Goal: Task Accomplishment & Management: Complete application form

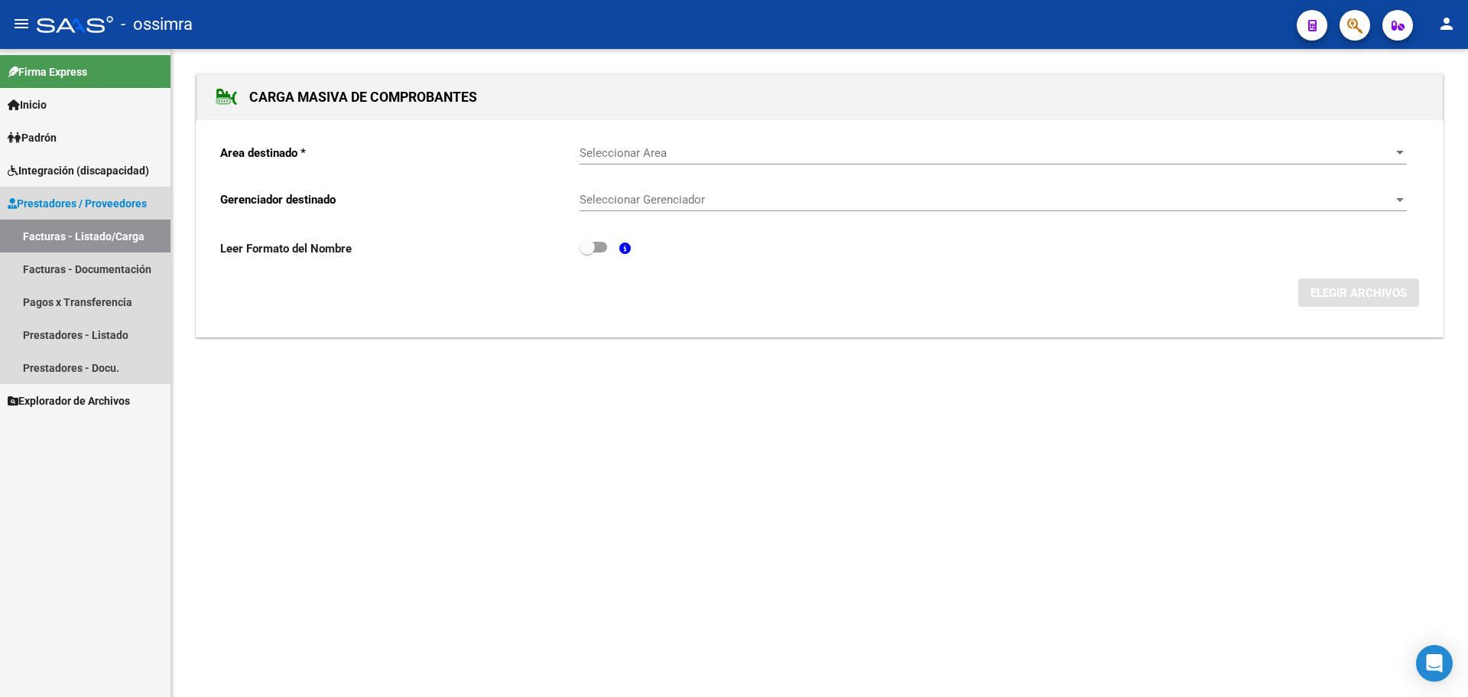
click at [74, 205] on span "Prestadores / Proveedores" at bounding box center [77, 203] width 139 height 17
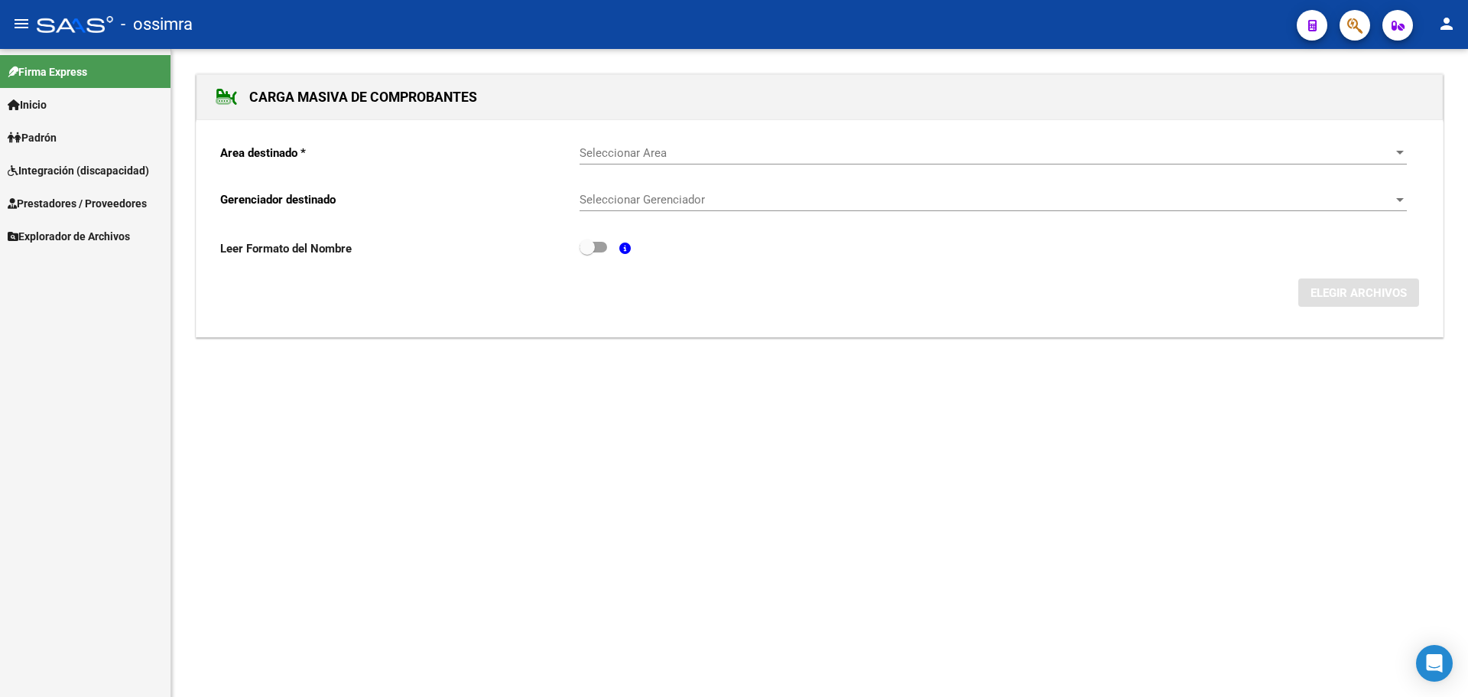
click at [81, 206] on span "Prestadores / Proveedores" at bounding box center [77, 203] width 139 height 17
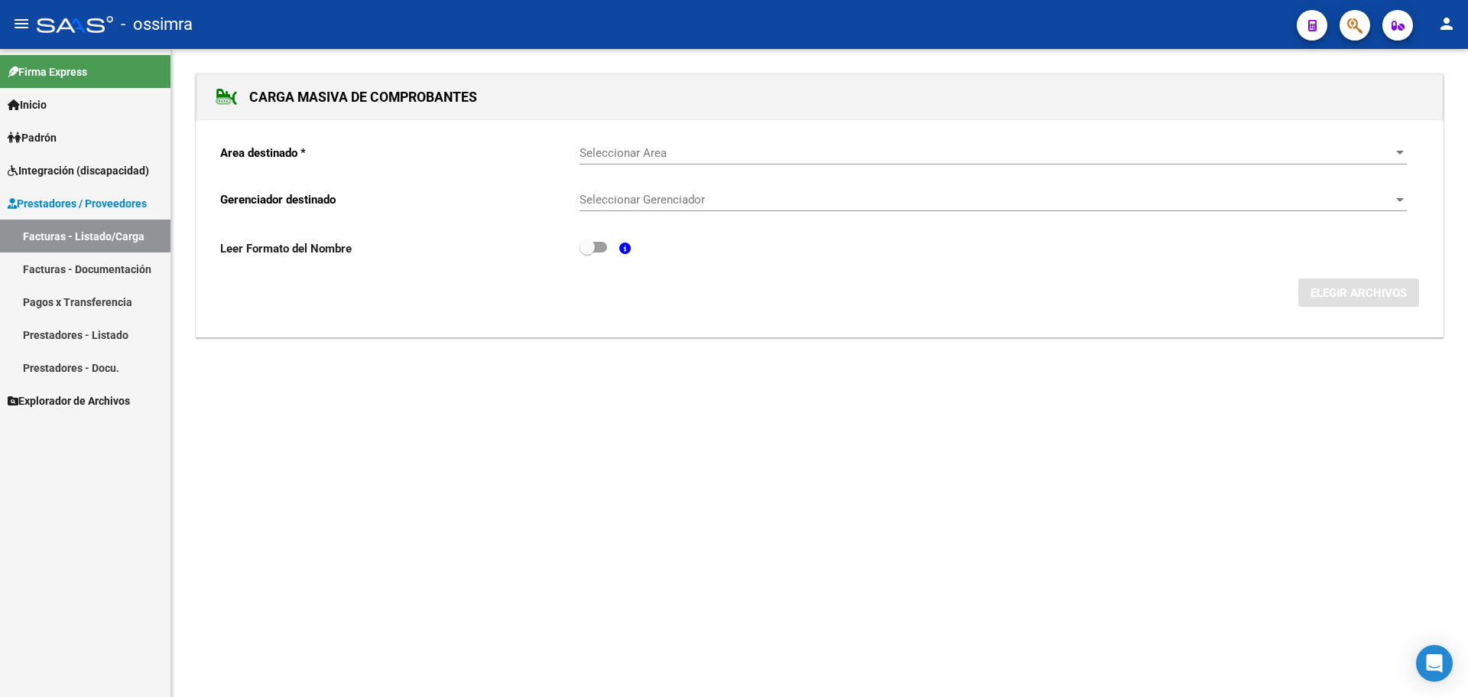
click at [89, 233] on link "Facturas - Listado/Carga" at bounding box center [85, 235] width 171 height 33
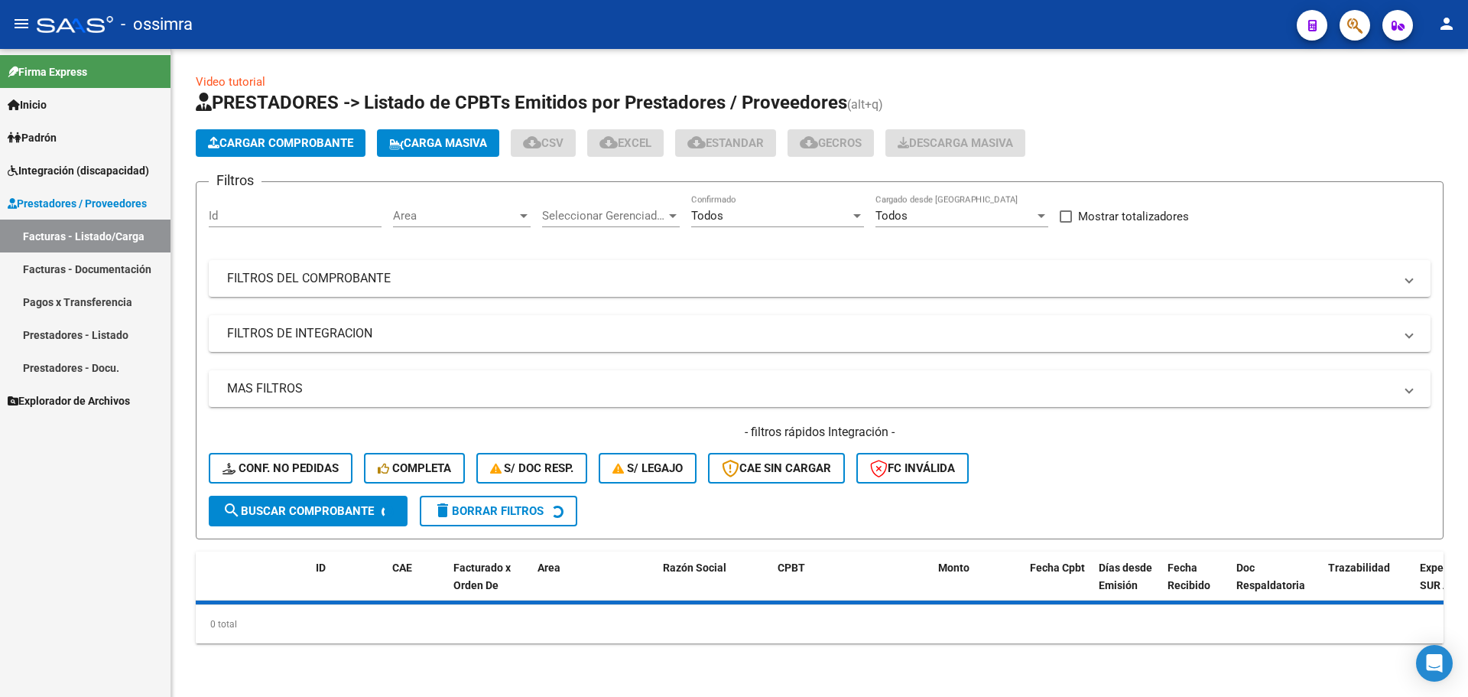
click at [275, 142] on span "Cargar Comprobante" at bounding box center [280, 143] width 145 height 14
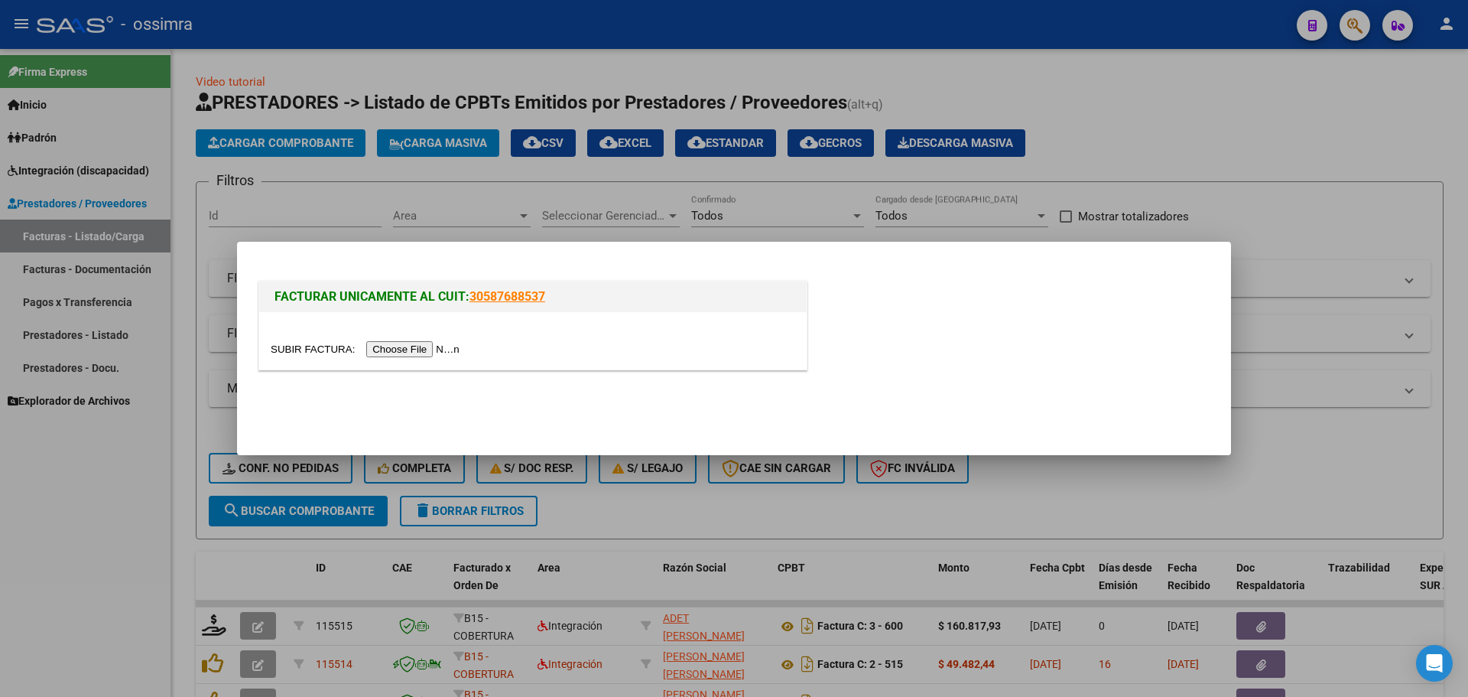
click at [407, 356] on input "file" at bounding box center [367, 349] width 193 height 16
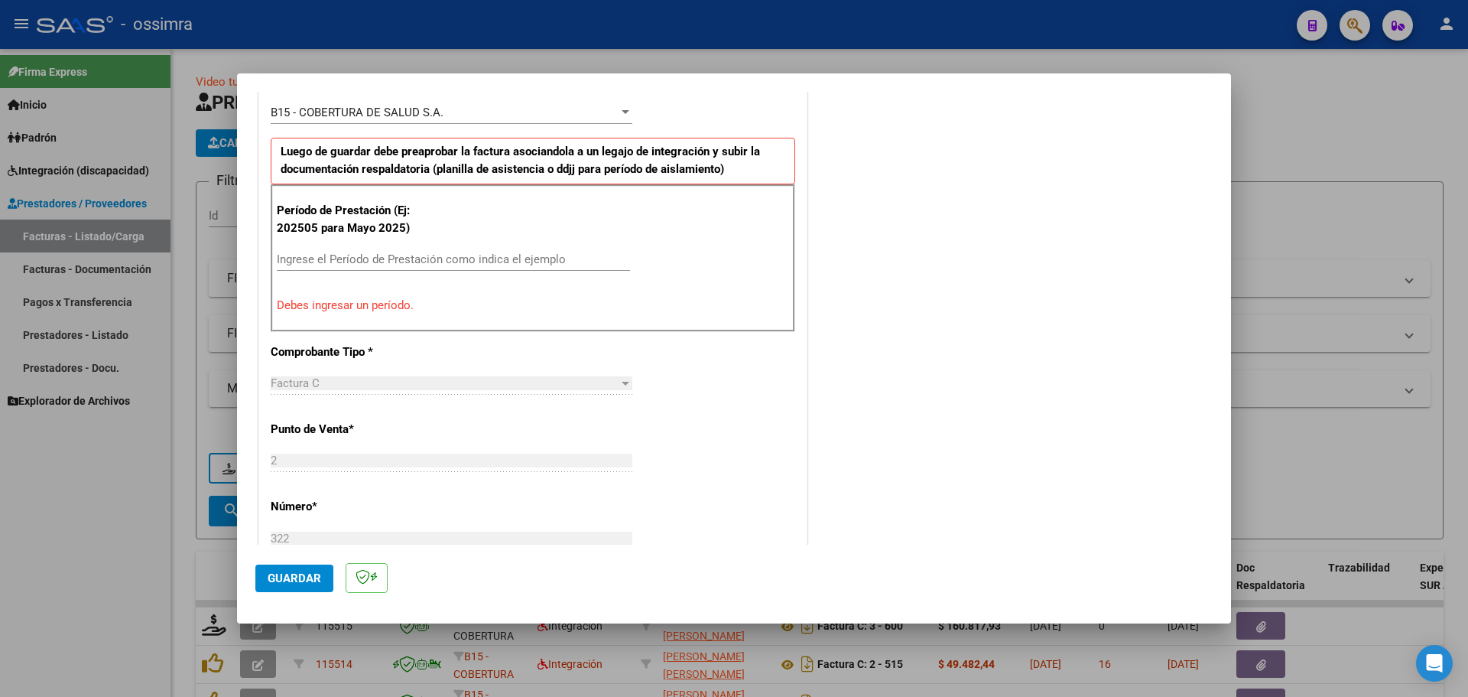
scroll to position [459, 0]
click at [406, 262] on input "Ingrese el Período de Prestación como indica el ejemplo" at bounding box center [453, 259] width 353 height 14
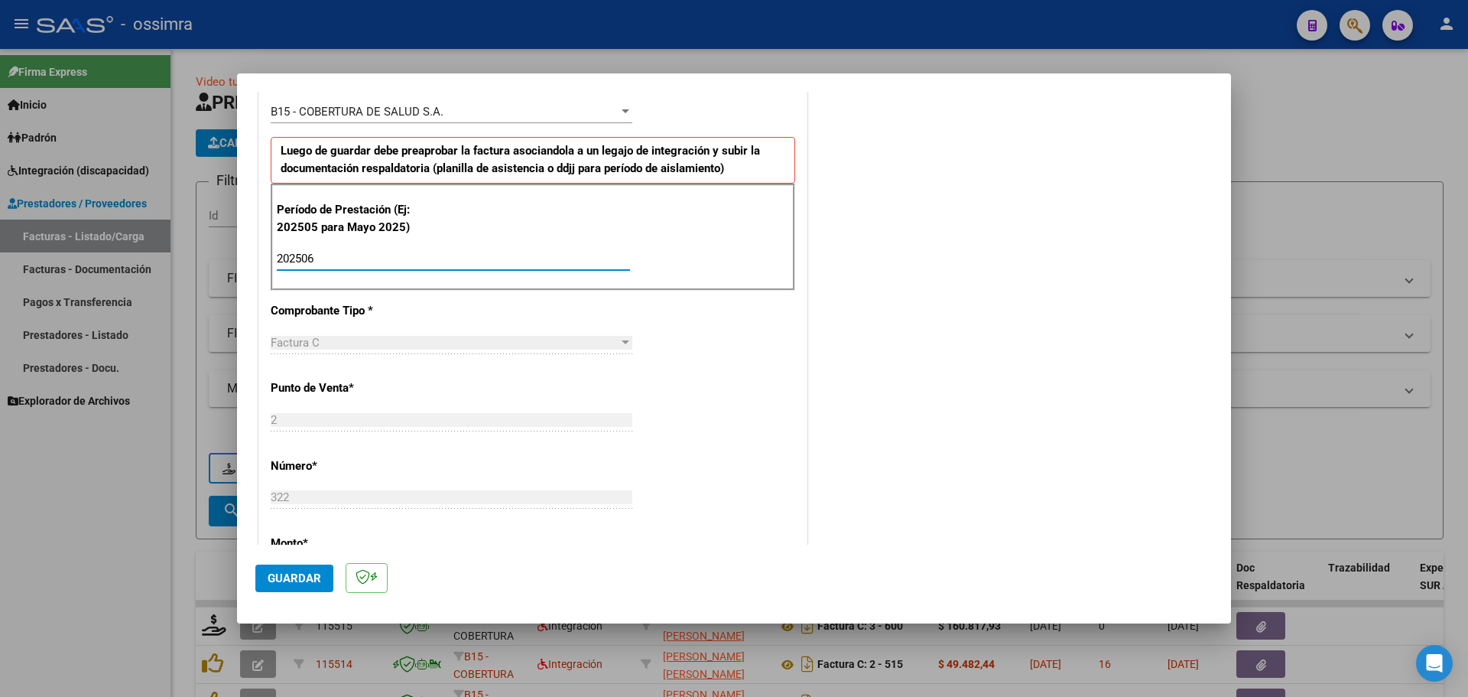
type input "202506"
click at [317, 578] on span "Guardar" at bounding box center [295, 578] width 54 height 14
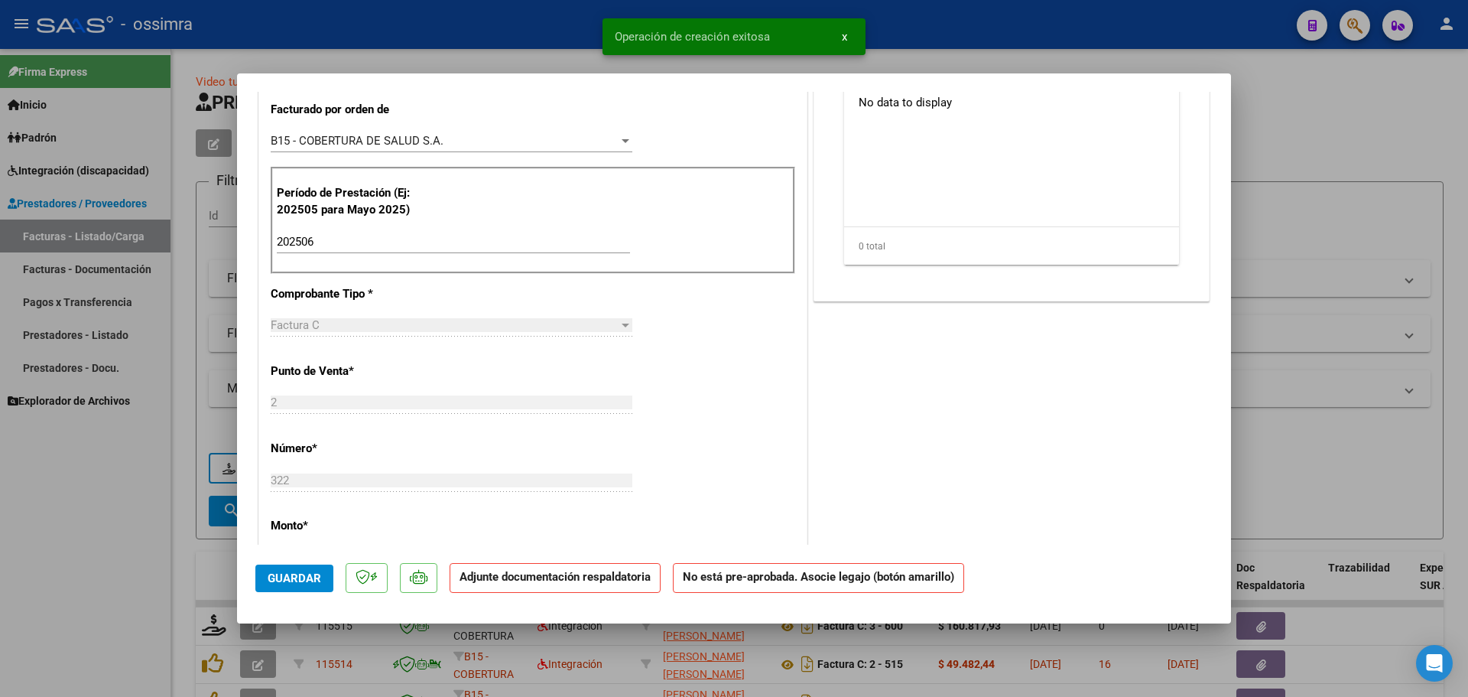
scroll to position [0, 0]
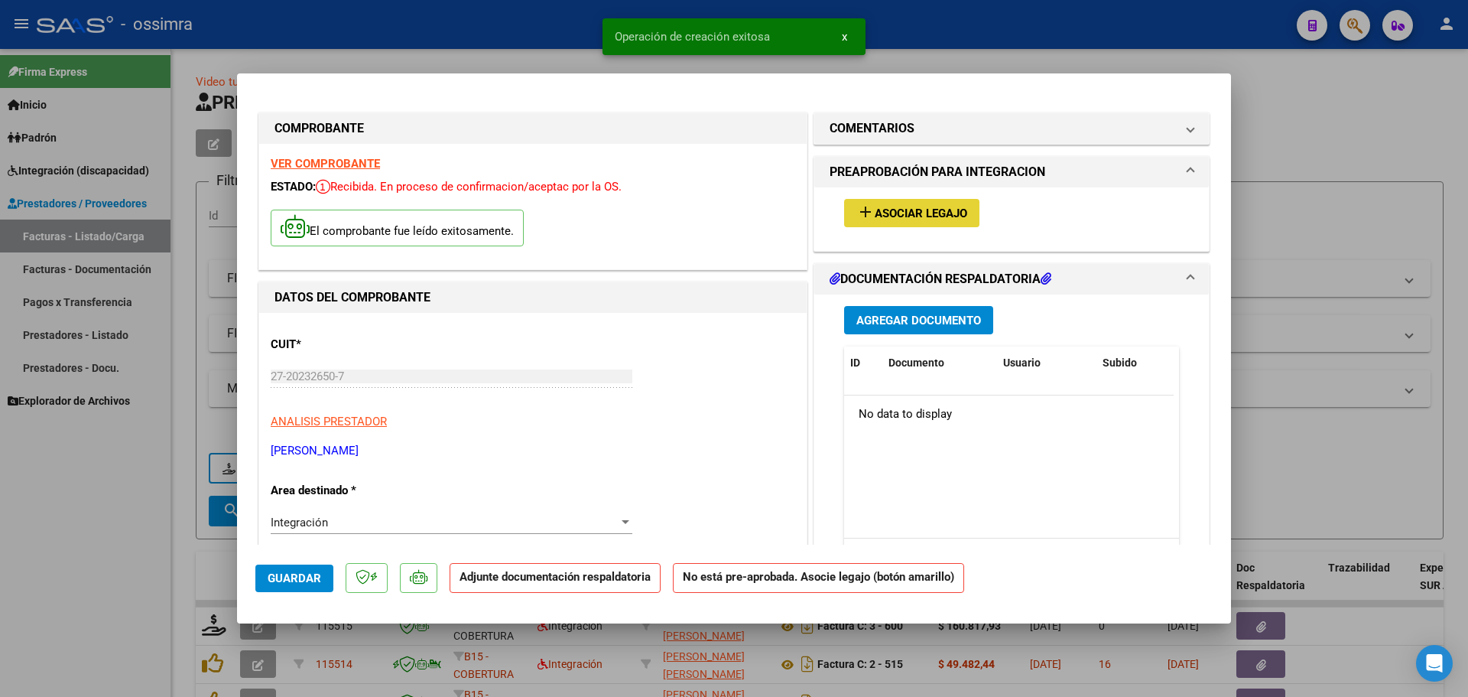
click at [937, 206] on span "add Asociar Legajo" at bounding box center [911, 213] width 111 height 14
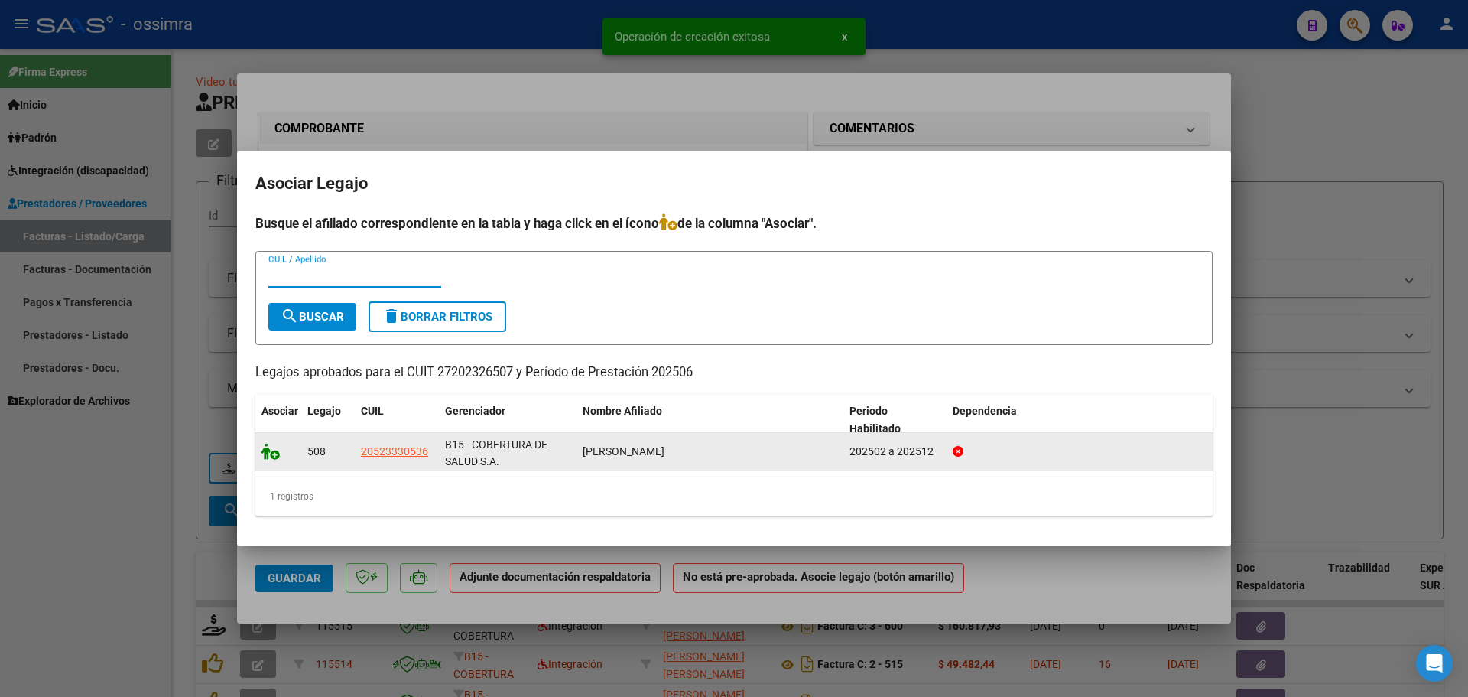
click at [262, 452] on icon at bounding box center [271, 451] width 18 height 17
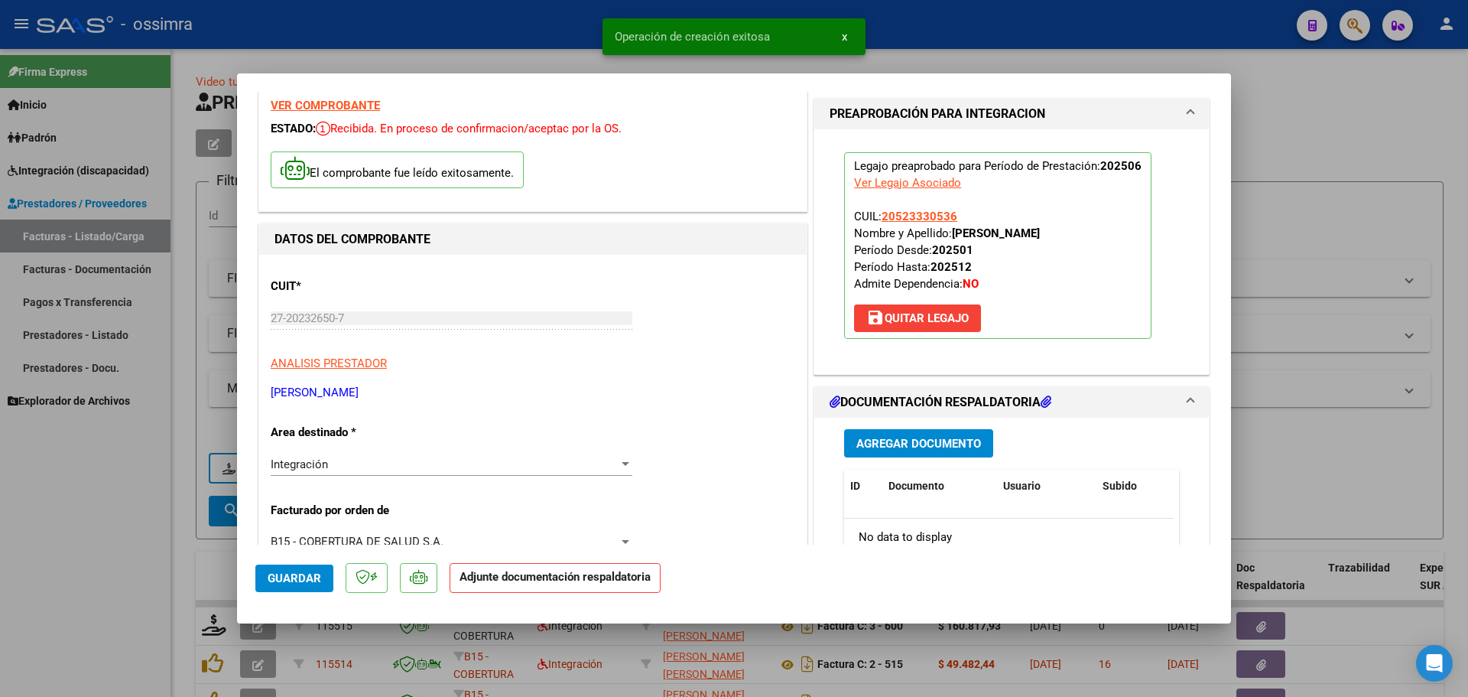
scroll to position [153, 0]
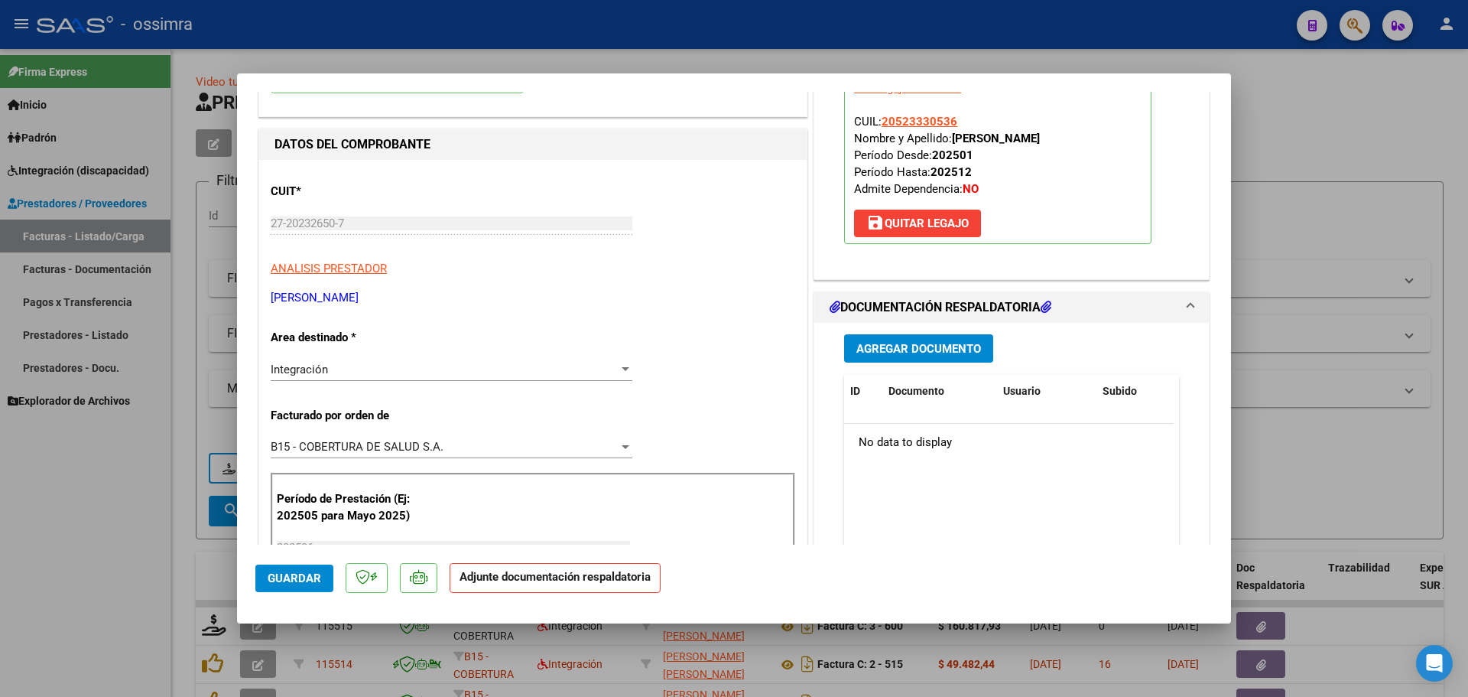
click at [863, 342] on span "Agregar Documento" at bounding box center [918, 349] width 125 height 14
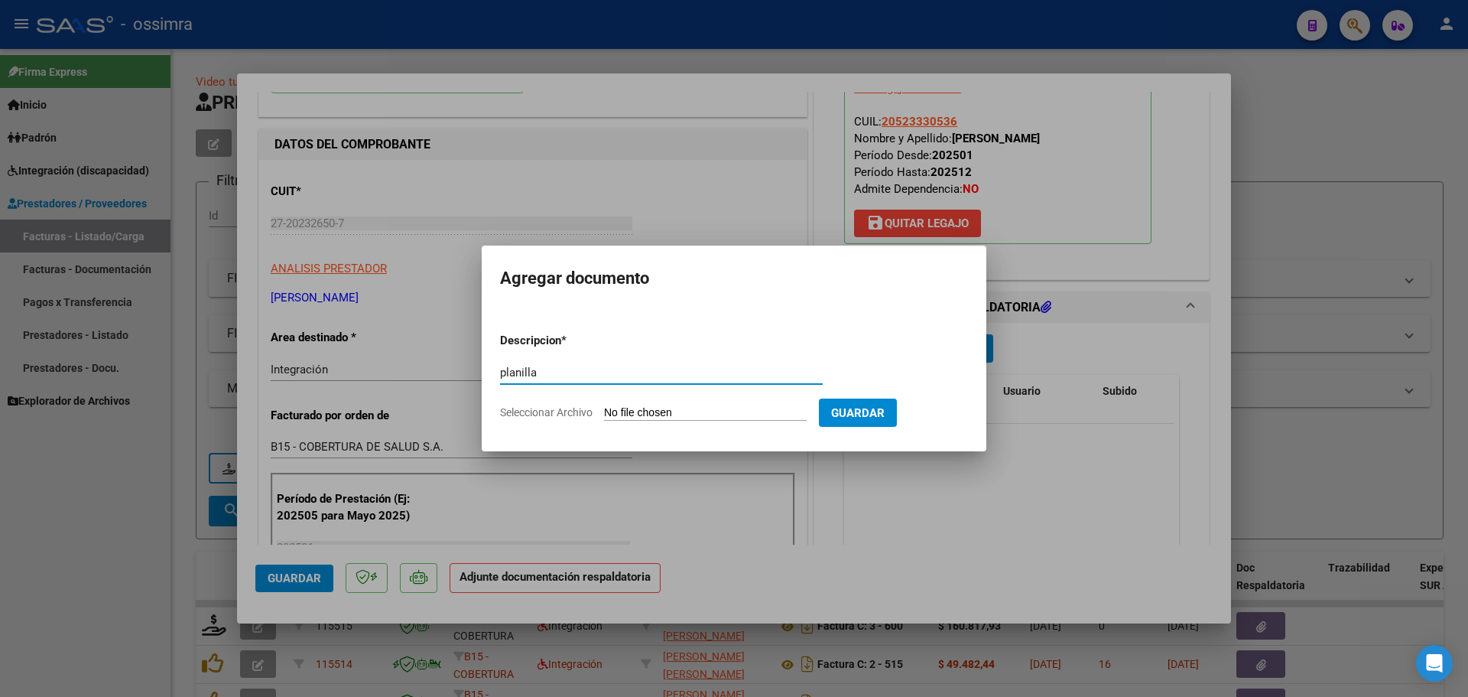
type input "planilla"
click at [642, 411] on input "Seleccionar Archivo" at bounding box center [705, 413] width 203 height 15
type input "C:\fakepath\27202326507_11_2_322_Planilla de Asistencia_2.pdf"
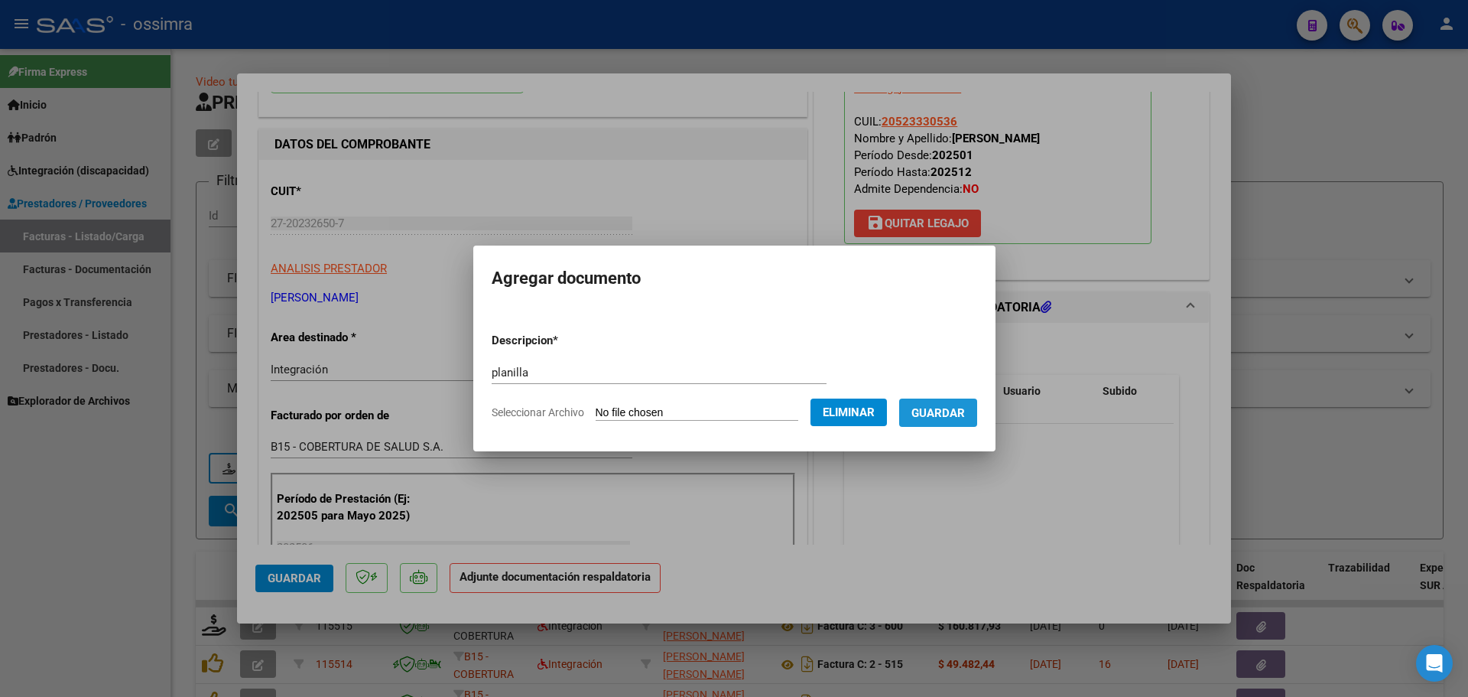
click at [950, 420] on button "Guardar" at bounding box center [938, 412] width 78 height 28
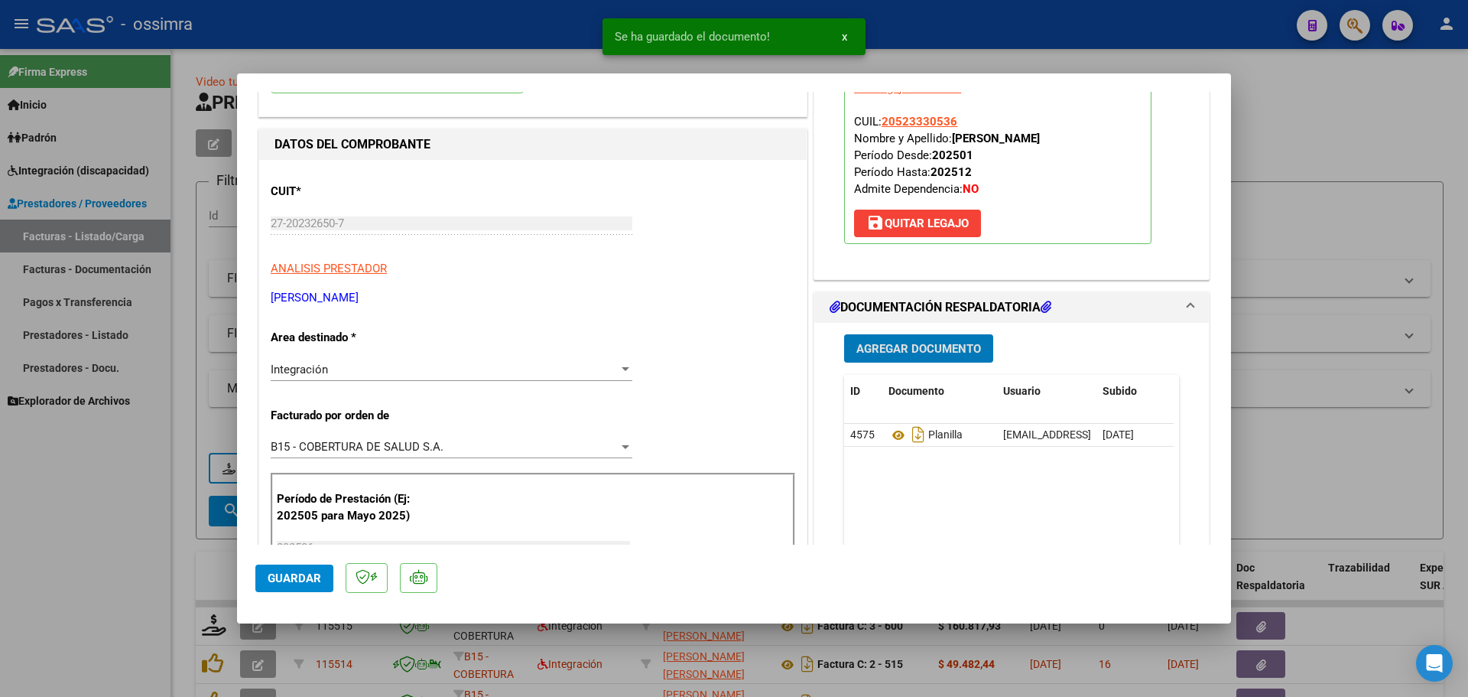
type input "$ 0,00"
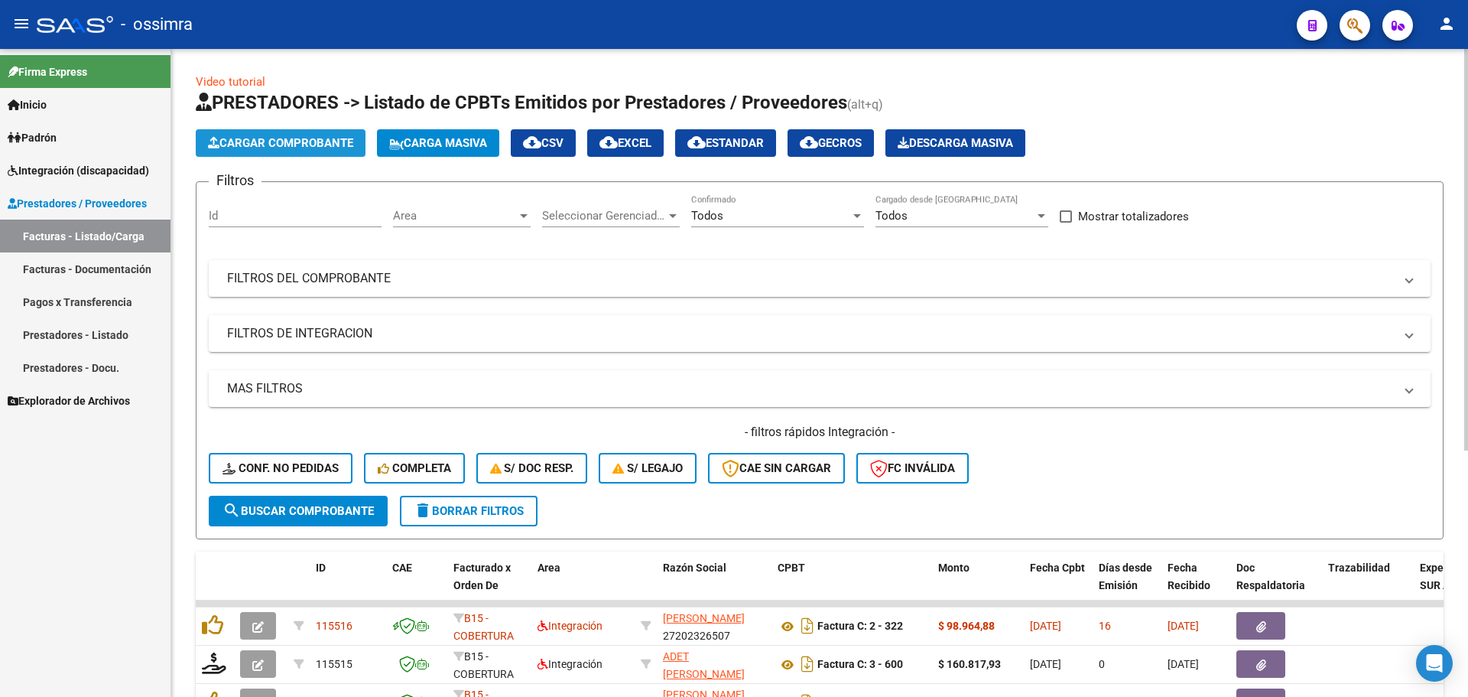
click at [312, 141] on span "Cargar Comprobante" at bounding box center [280, 143] width 145 height 14
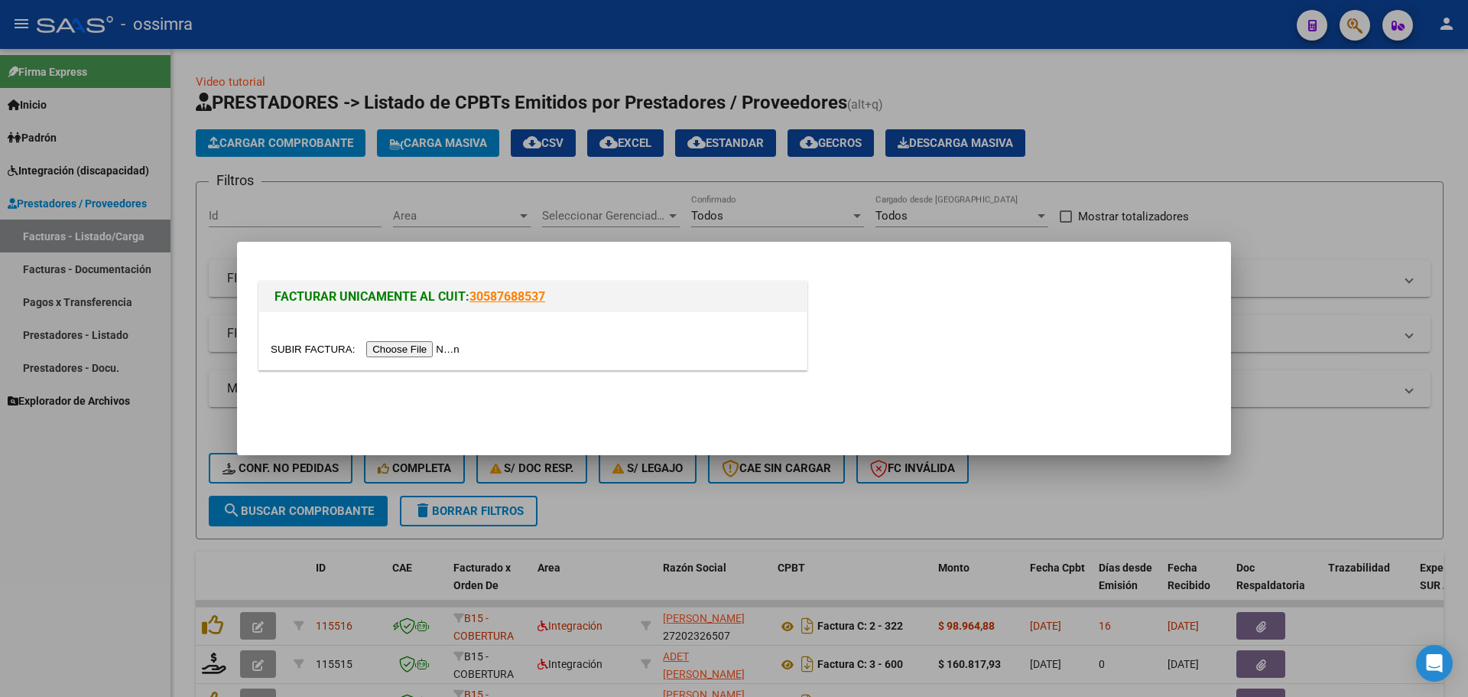
click at [428, 355] on input "file" at bounding box center [367, 349] width 193 height 16
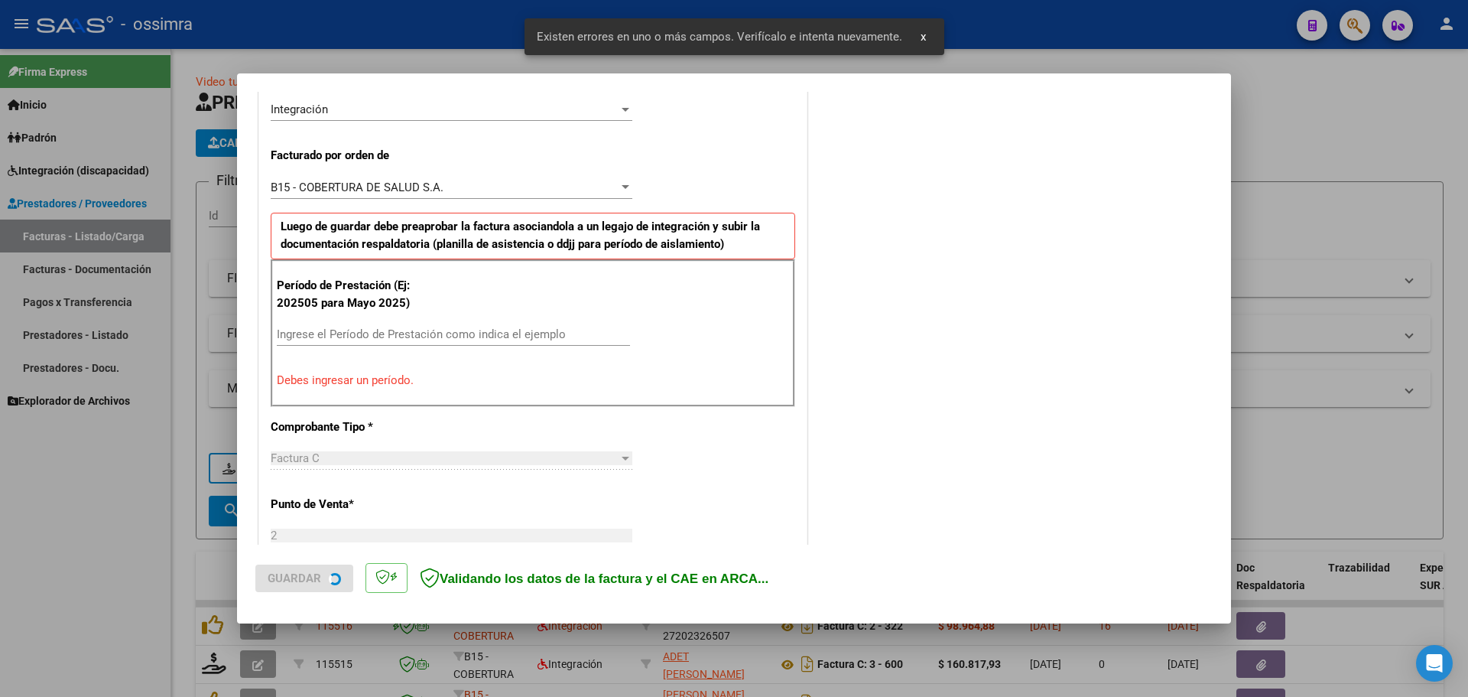
scroll to position [384, 0]
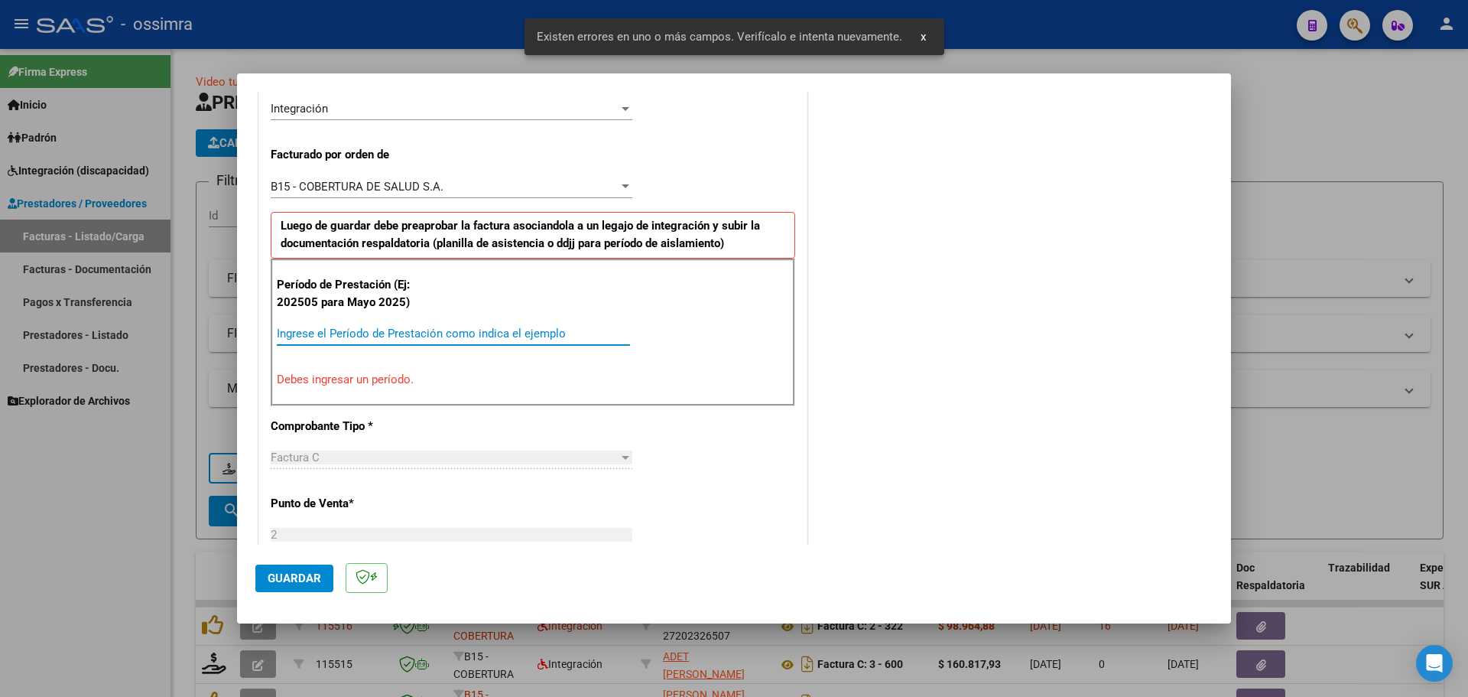
click at [480, 340] on input "Ingrese el Período de Prestación como indica el ejemplo" at bounding box center [453, 334] width 353 height 14
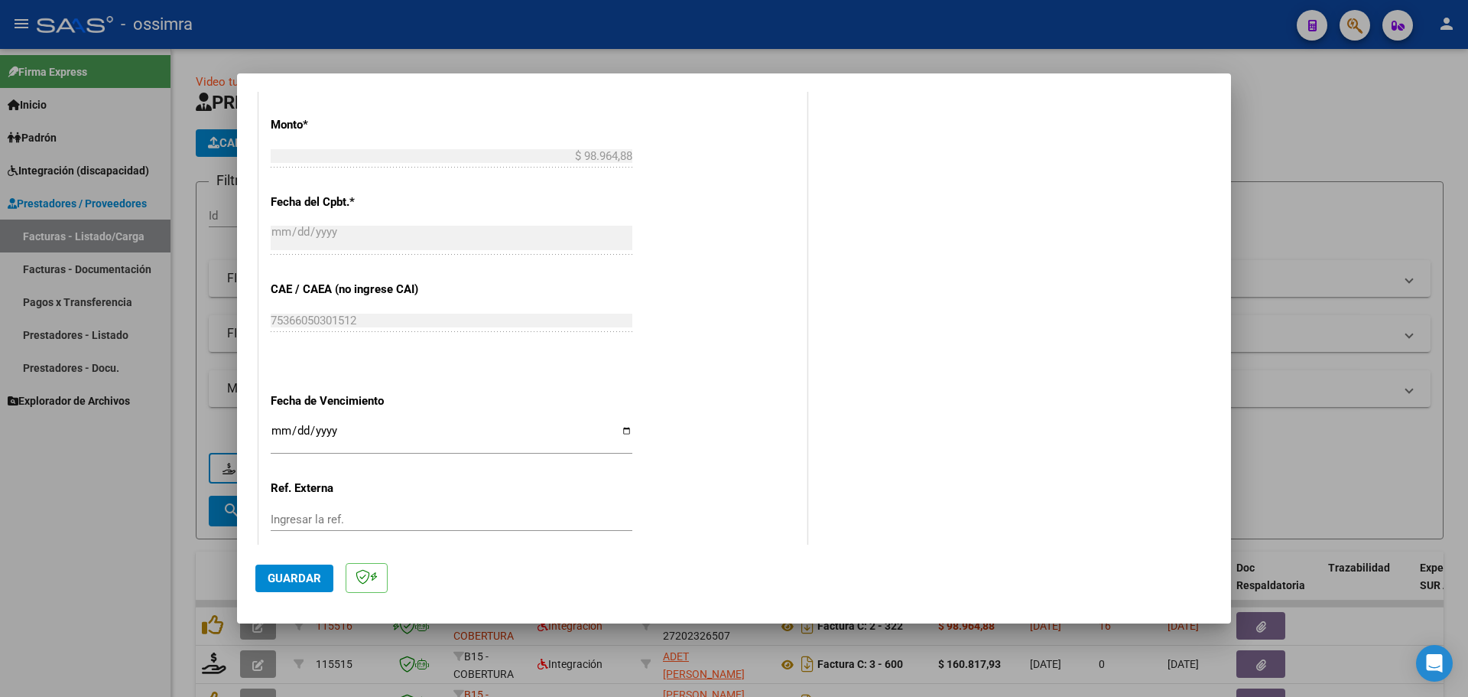
scroll to position [919, 0]
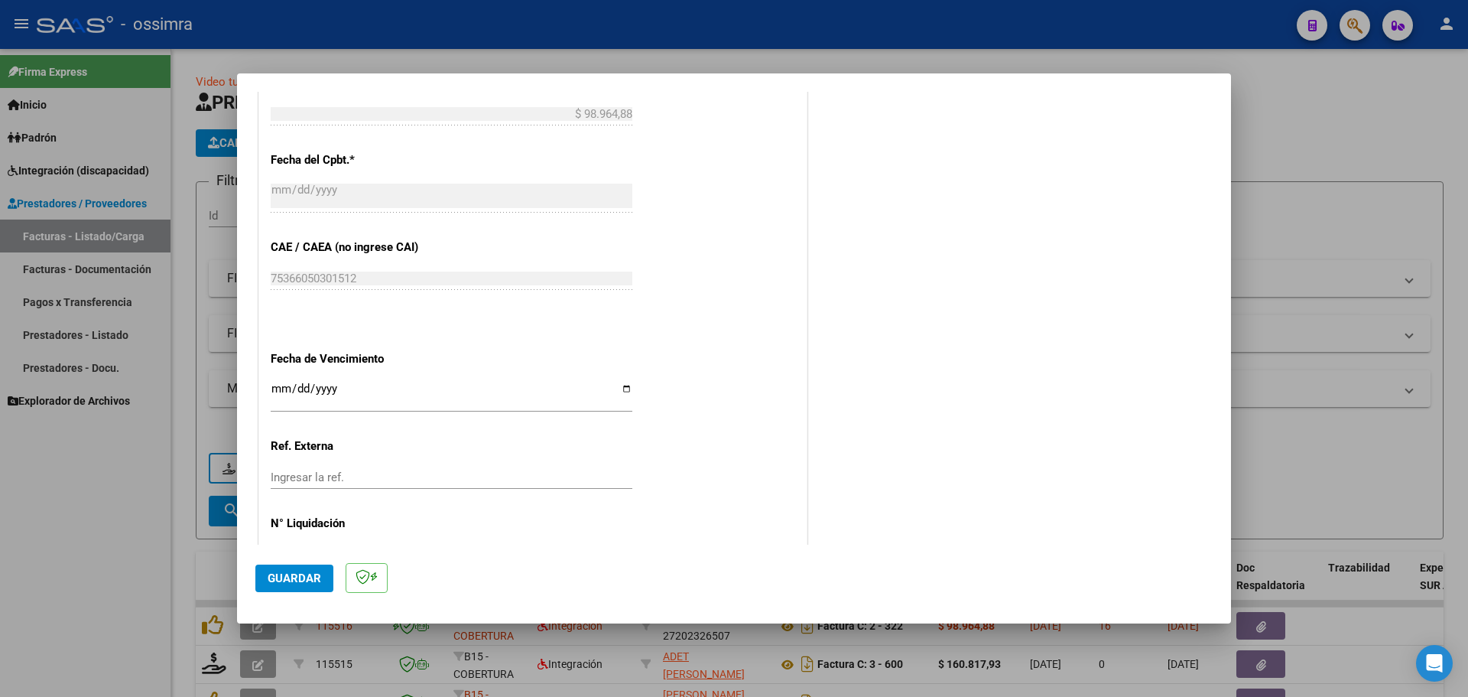
type input "202506"
click at [293, 574] on span "Guardar" at bounding box center [295, 578] width 54 height 14
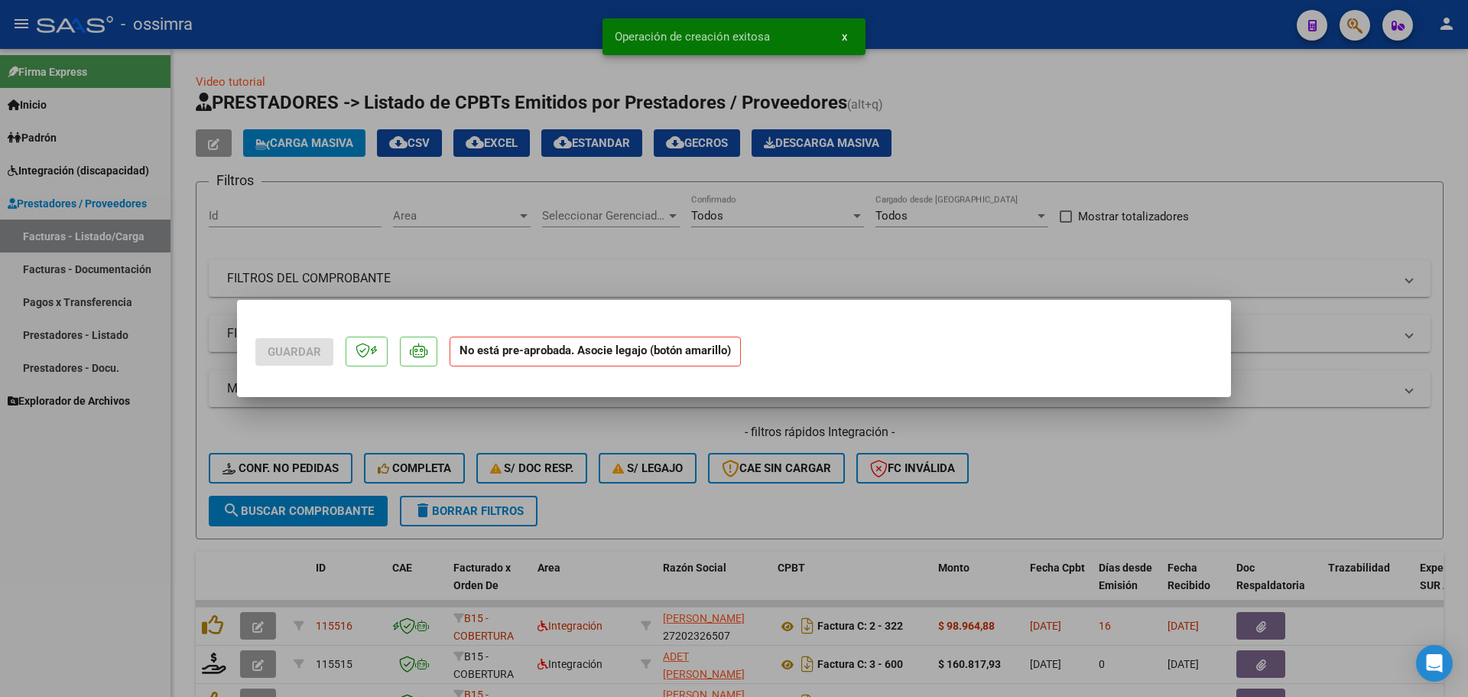
scroll to position [0, 0]
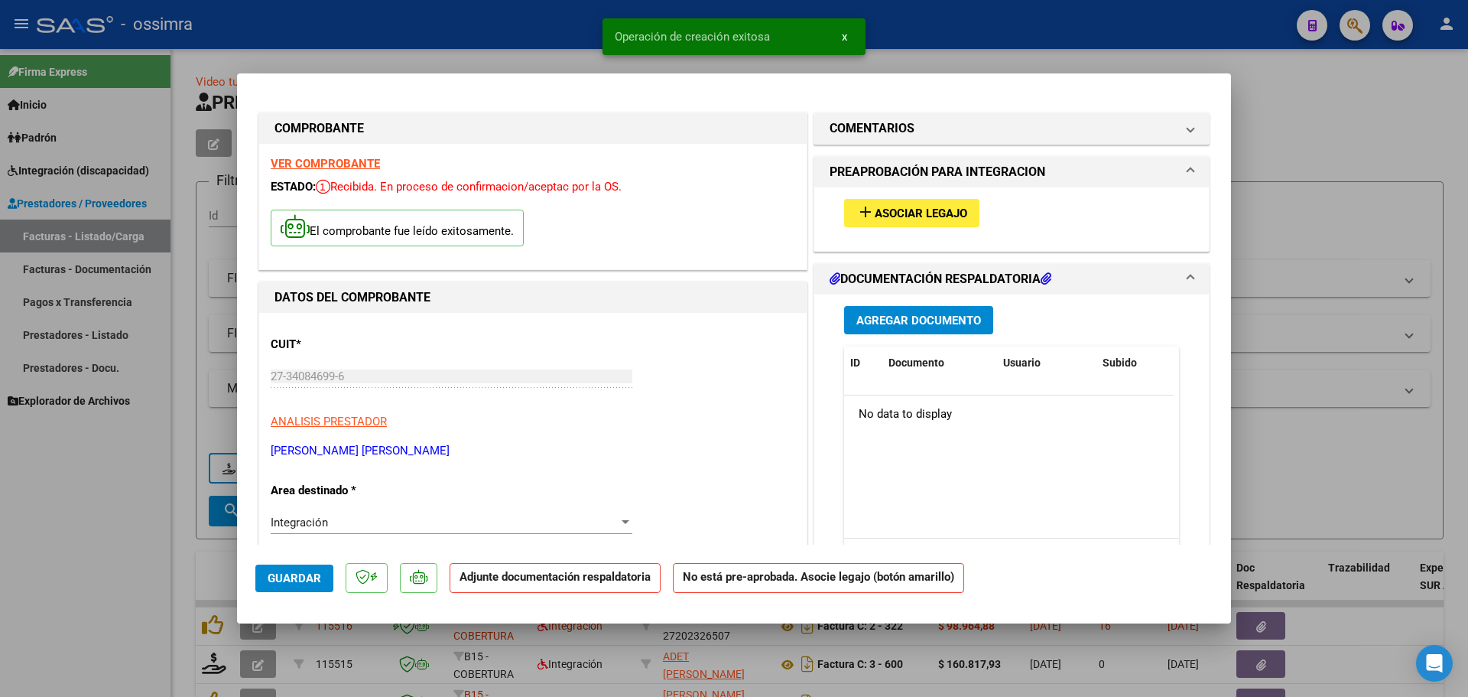
click at [896, 209] on span "Asociar Legajo" at bounding box center [921, 213] width 93 height 14
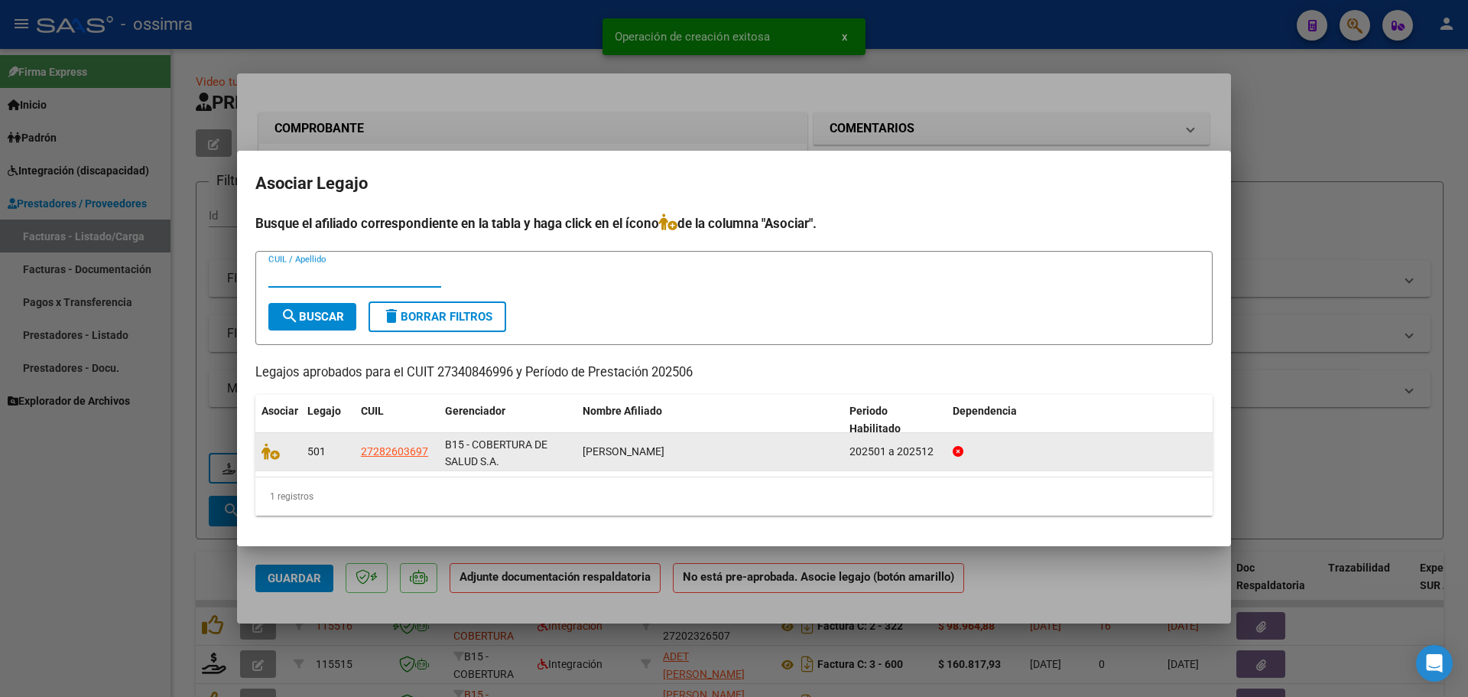
click at [270, 441] on datatable-body-cell at bounding box center [278, 451] width 46 height 37
click at [273, 450] on icon at bounding box center [271, 451] width 18 height 17
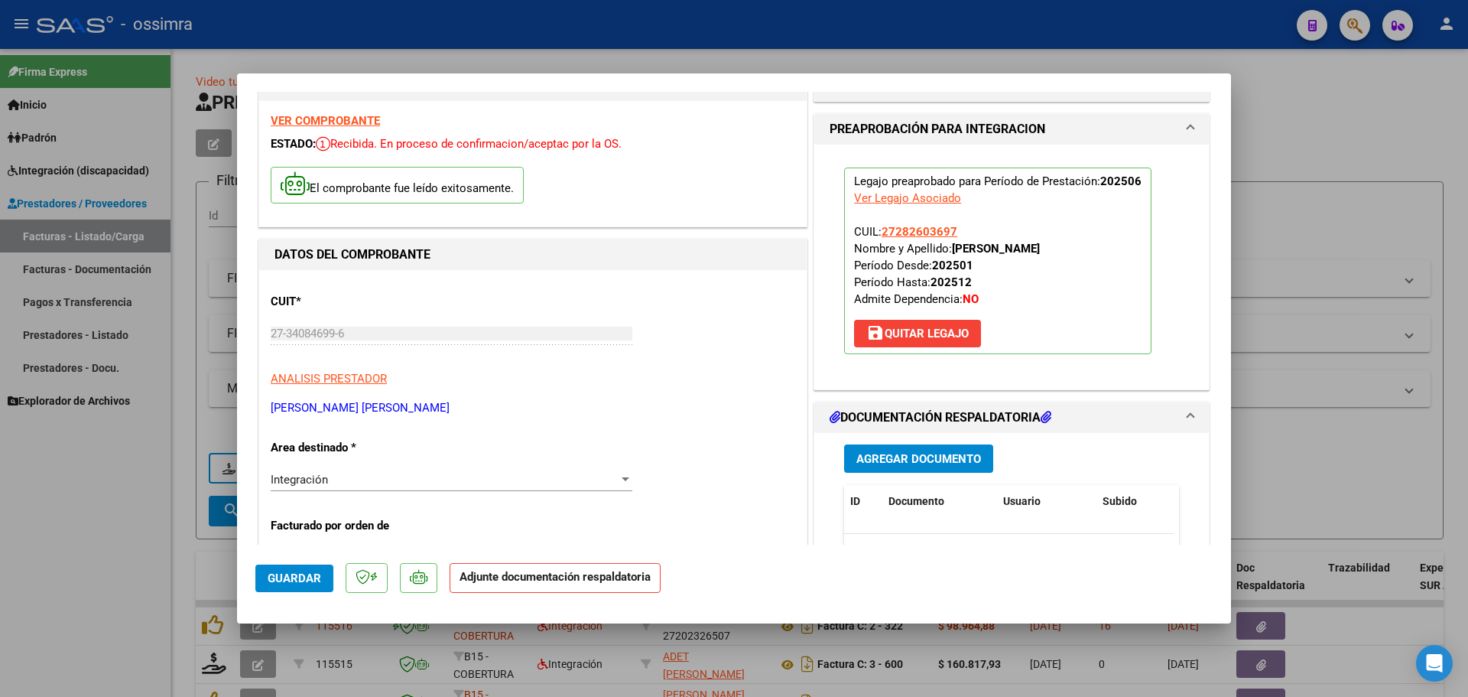
scroll to position [76, 0]
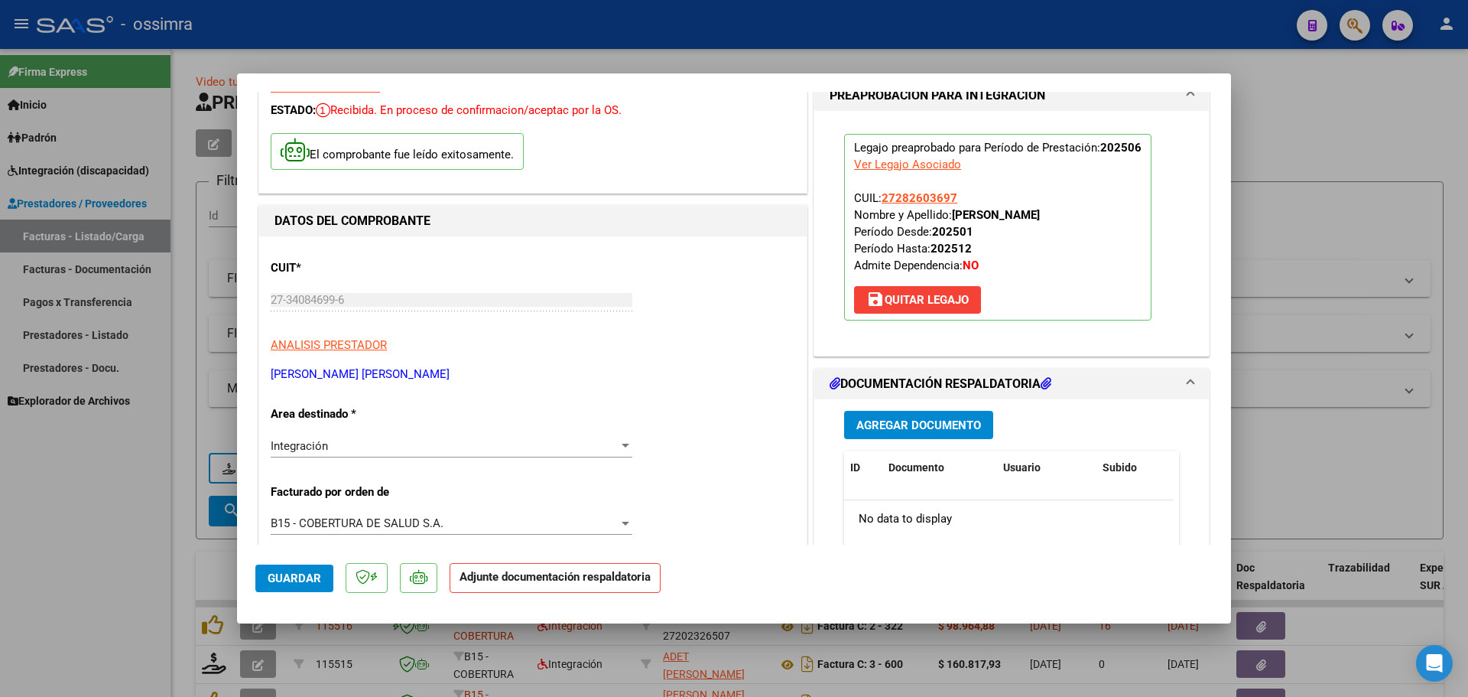
click at [926, 425] on span "Agregar Documento" at bounding box center [918, 425] width 125 height 14
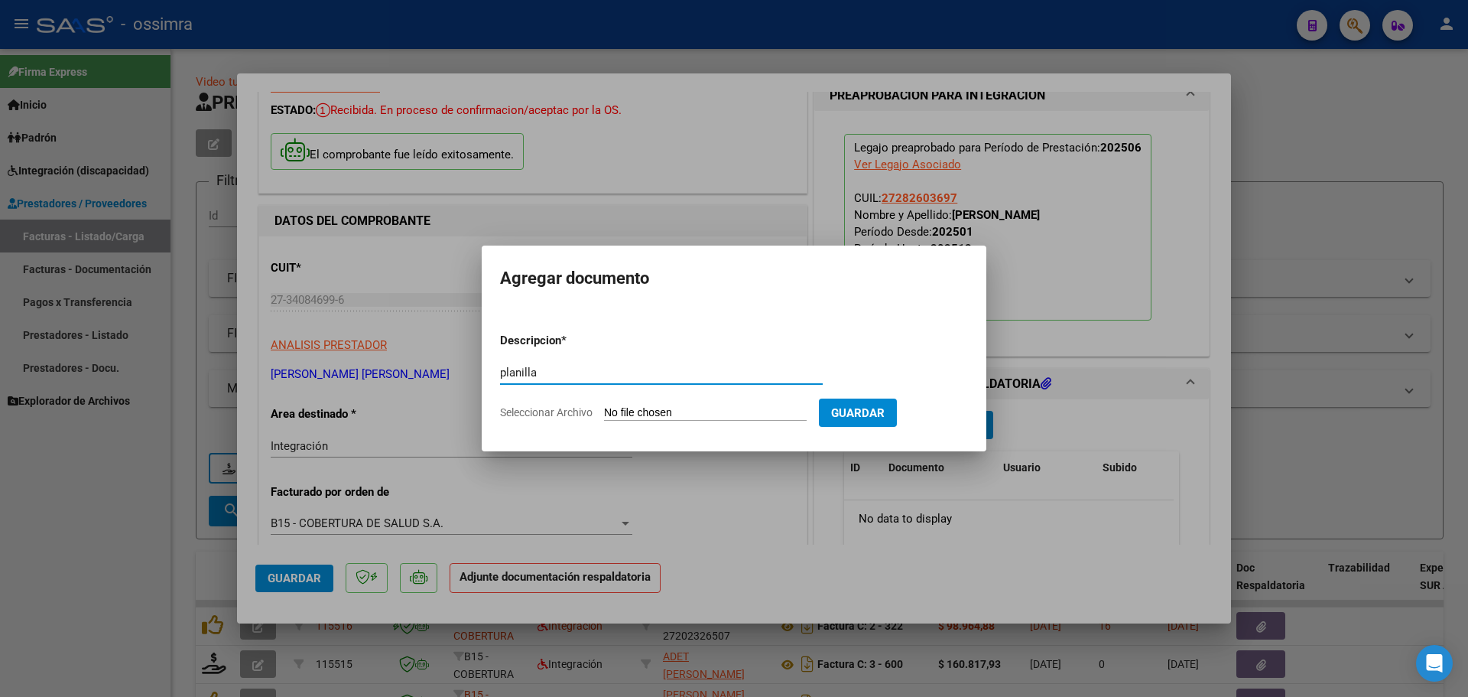
type input "planilla"
click at [662, 414] on input "Seleccionar Archivo" at bounding box center [705, 413] width 203 height 15
type input "C:\fakepath\27340846996_11_2_49_Planilla de Asistencia_2.pdf"
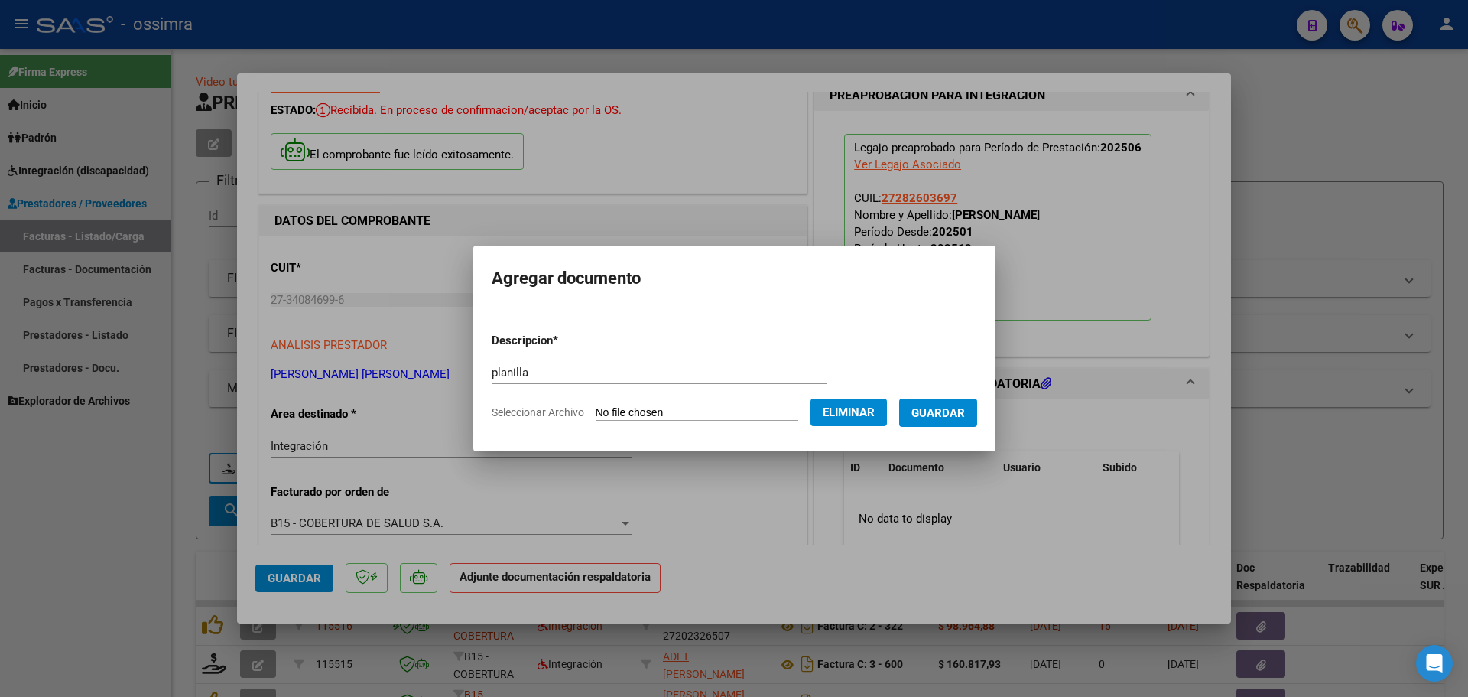
click at [947, 411] on span "Guardar" at bounding box center [938, 413] width 54 height 14
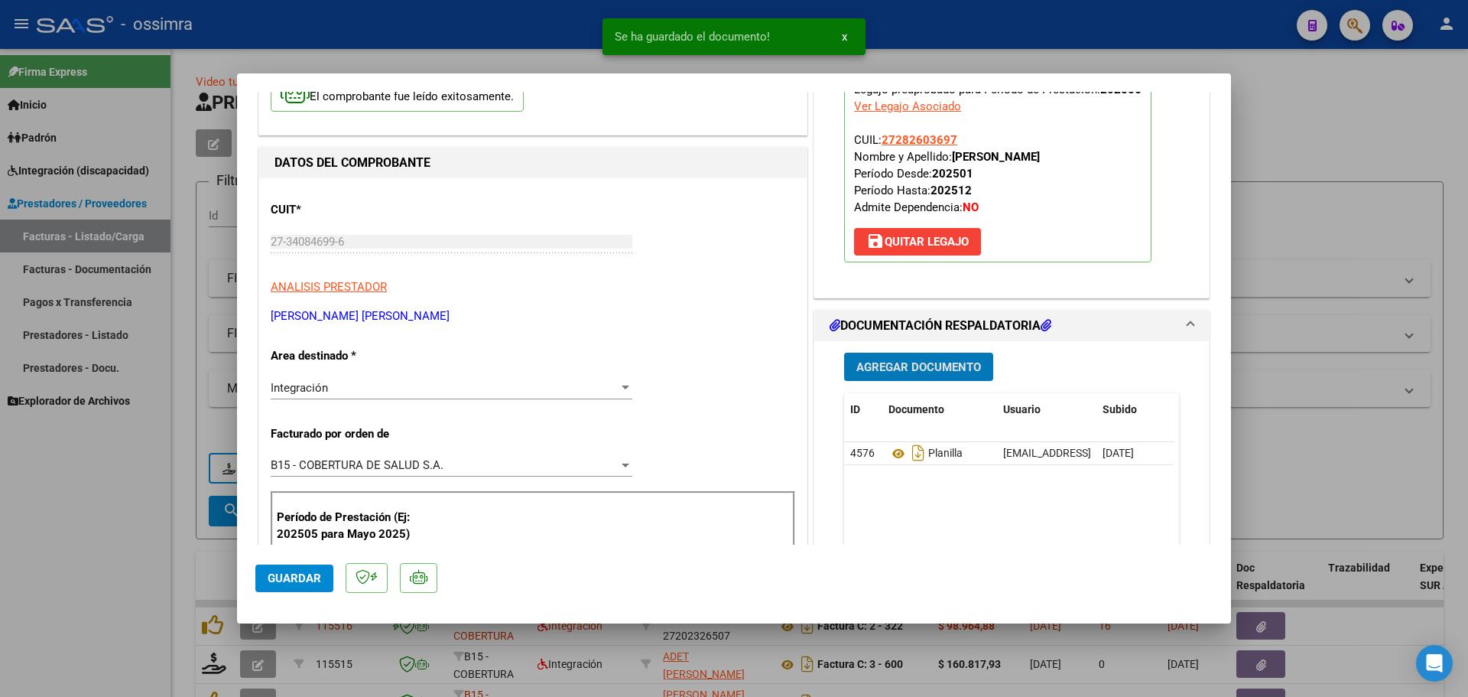
scroll to position [229, 0]
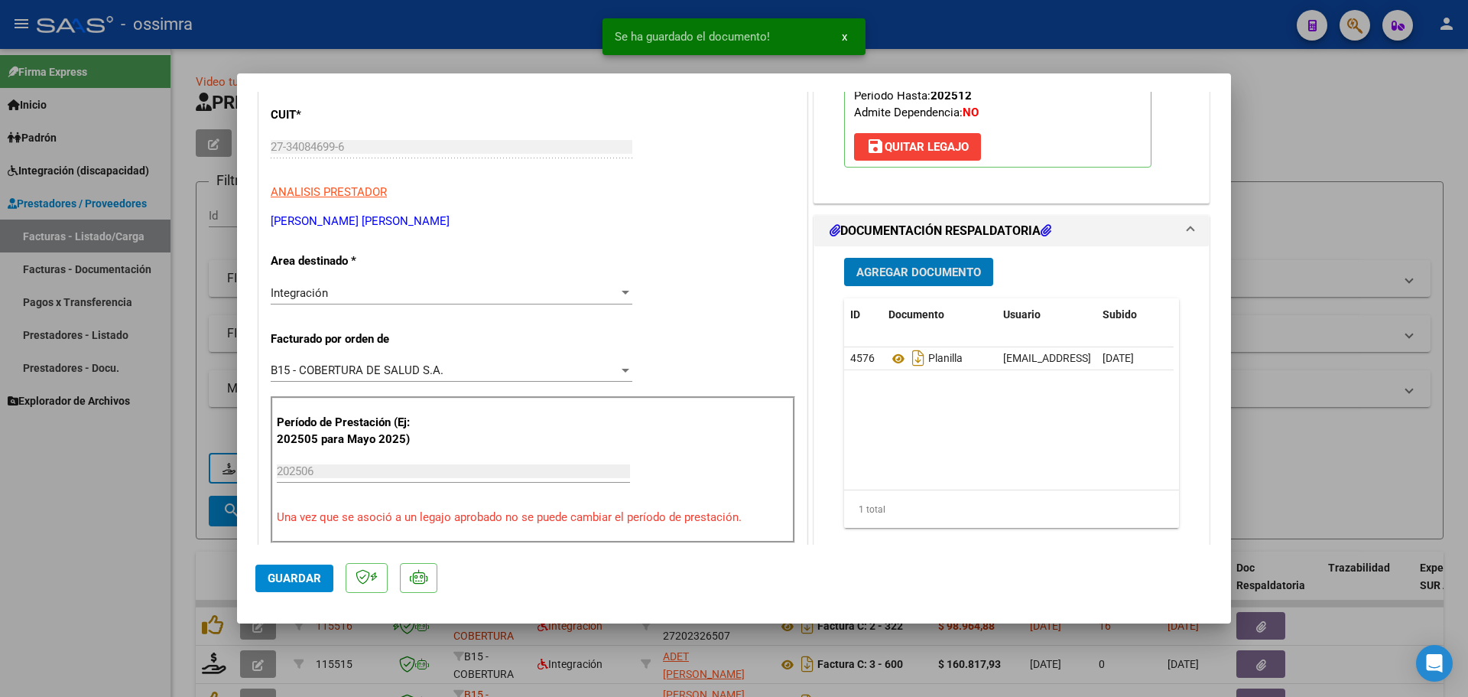
click at [299, 580] on span "Guardar" at bounding box center [295, 578] width 54 height 14
type input "$ 0,00"
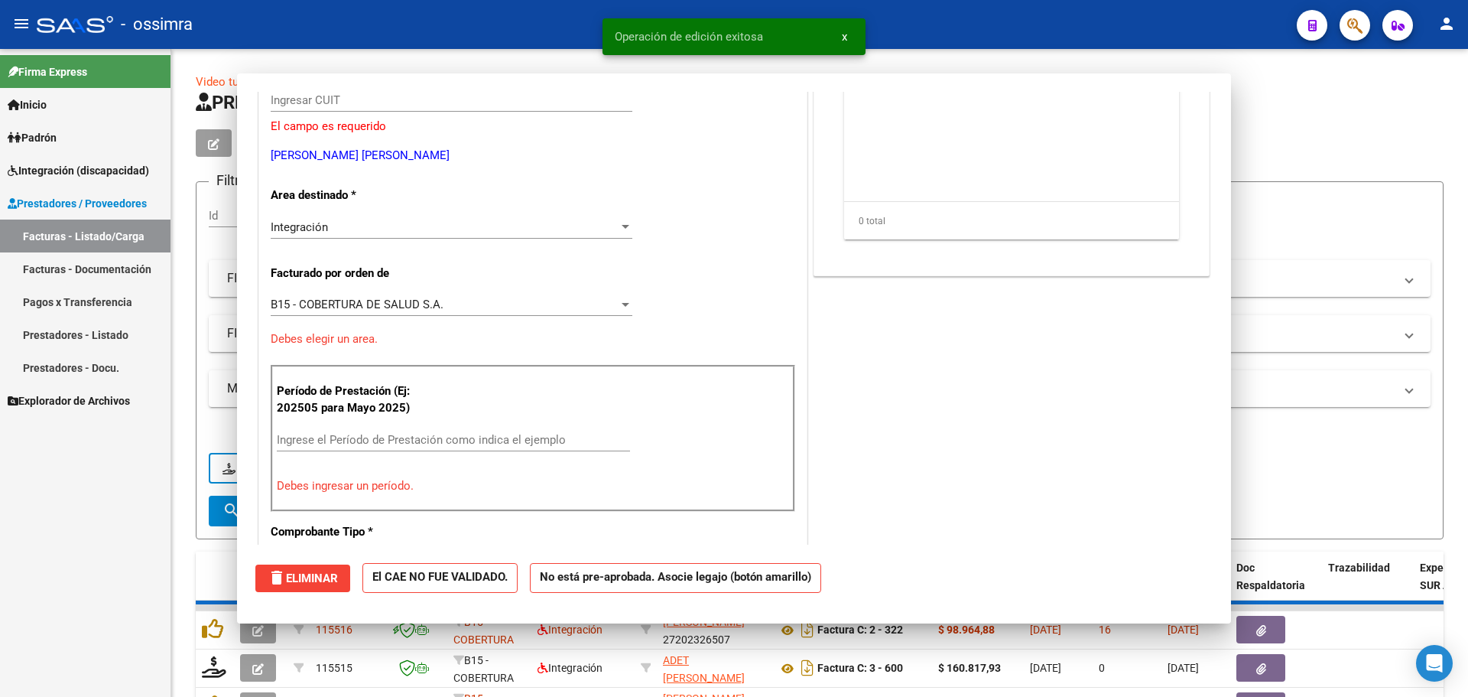
scroll to position [183, 0]
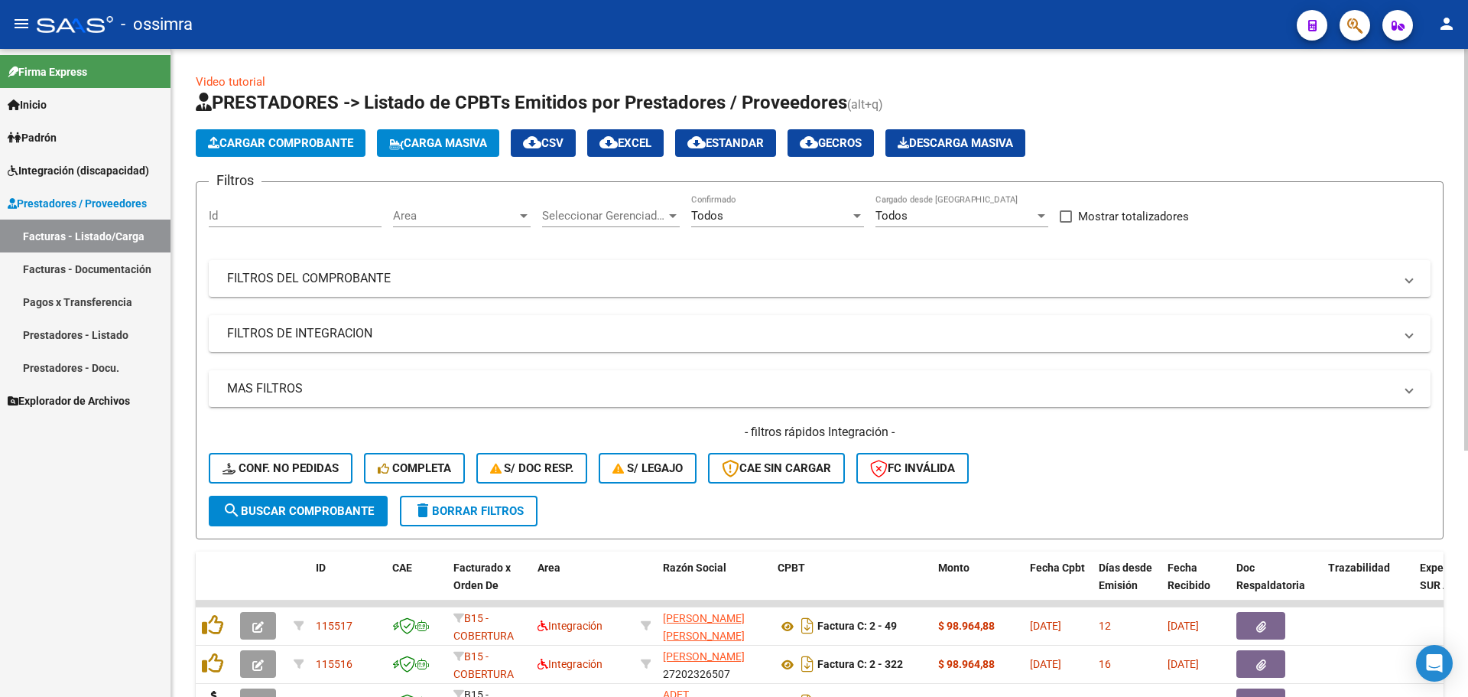
click at [268, 145] on span "Cargar Comprobante" at bounding box center [280, 143] width 145 height 14
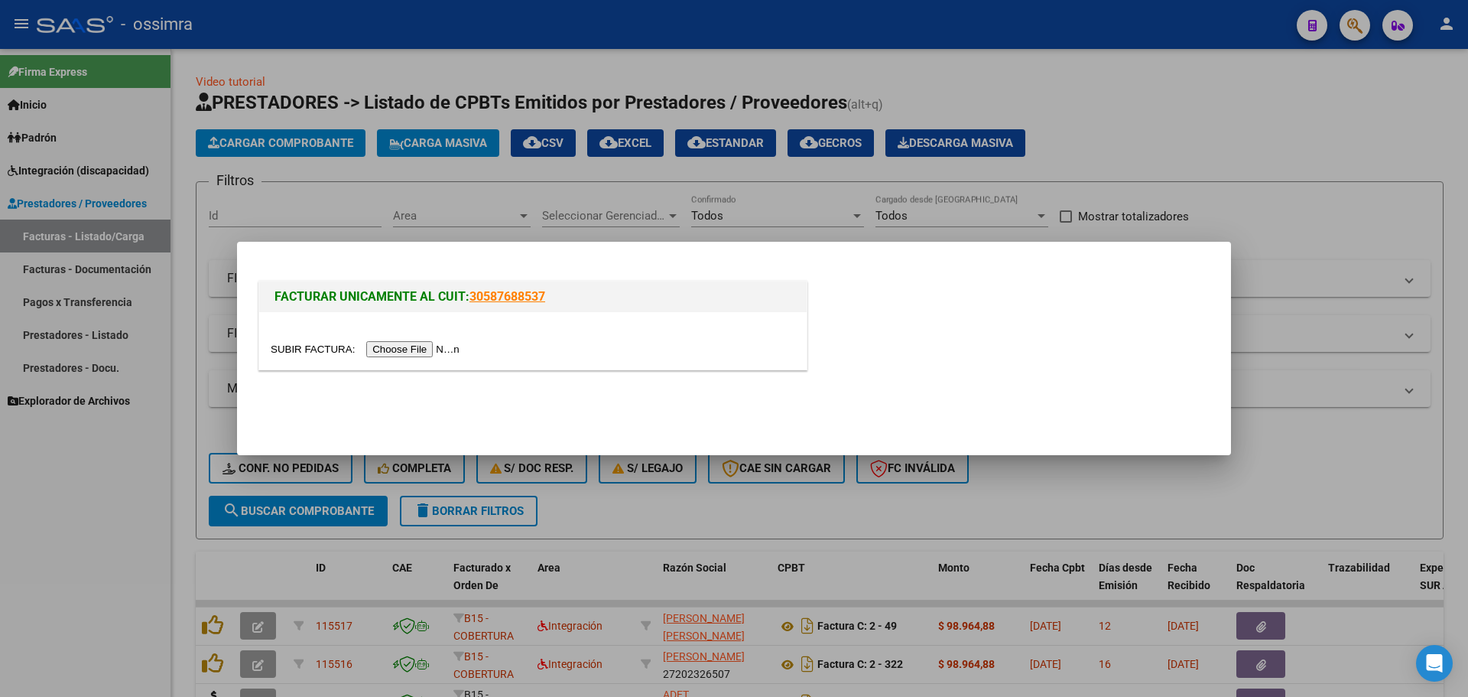
click at [427, 351] on input "file" at bounding box center [367, 349] width 193 height 16
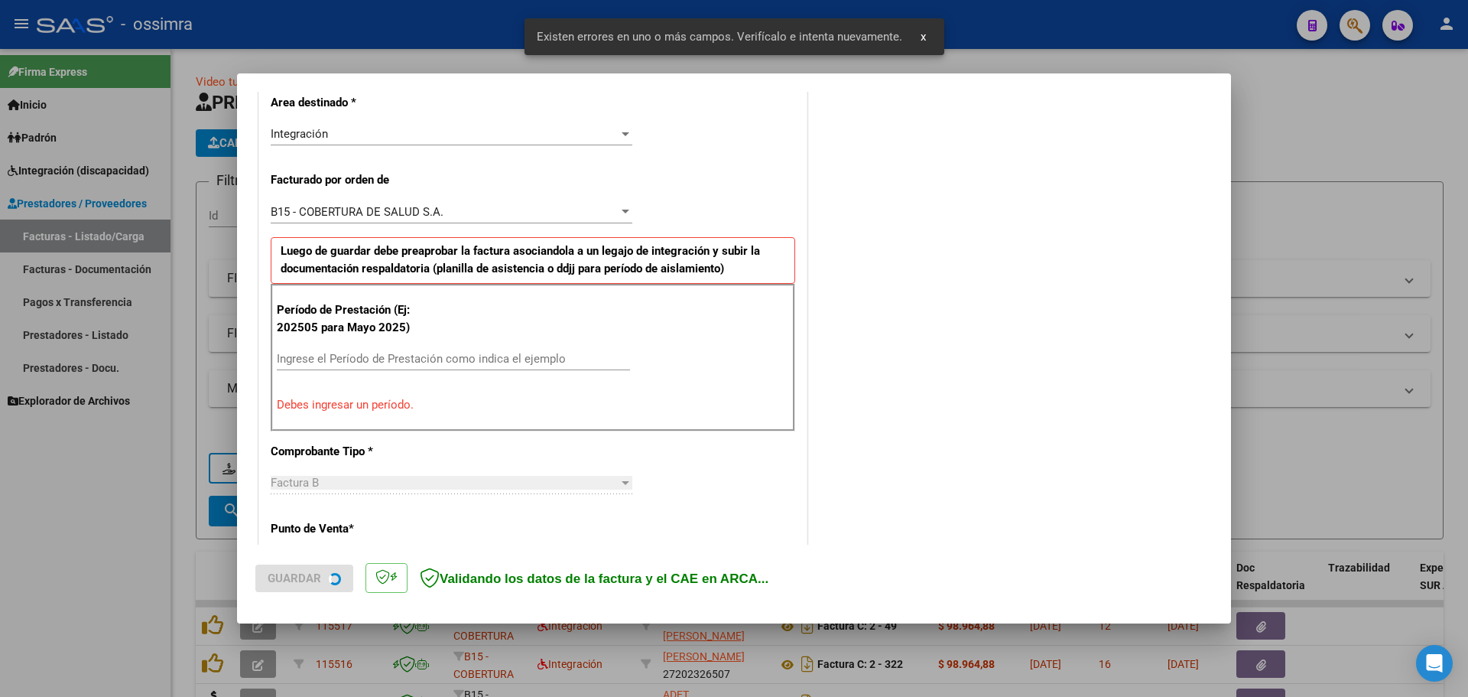
scroll to position [384, 0]
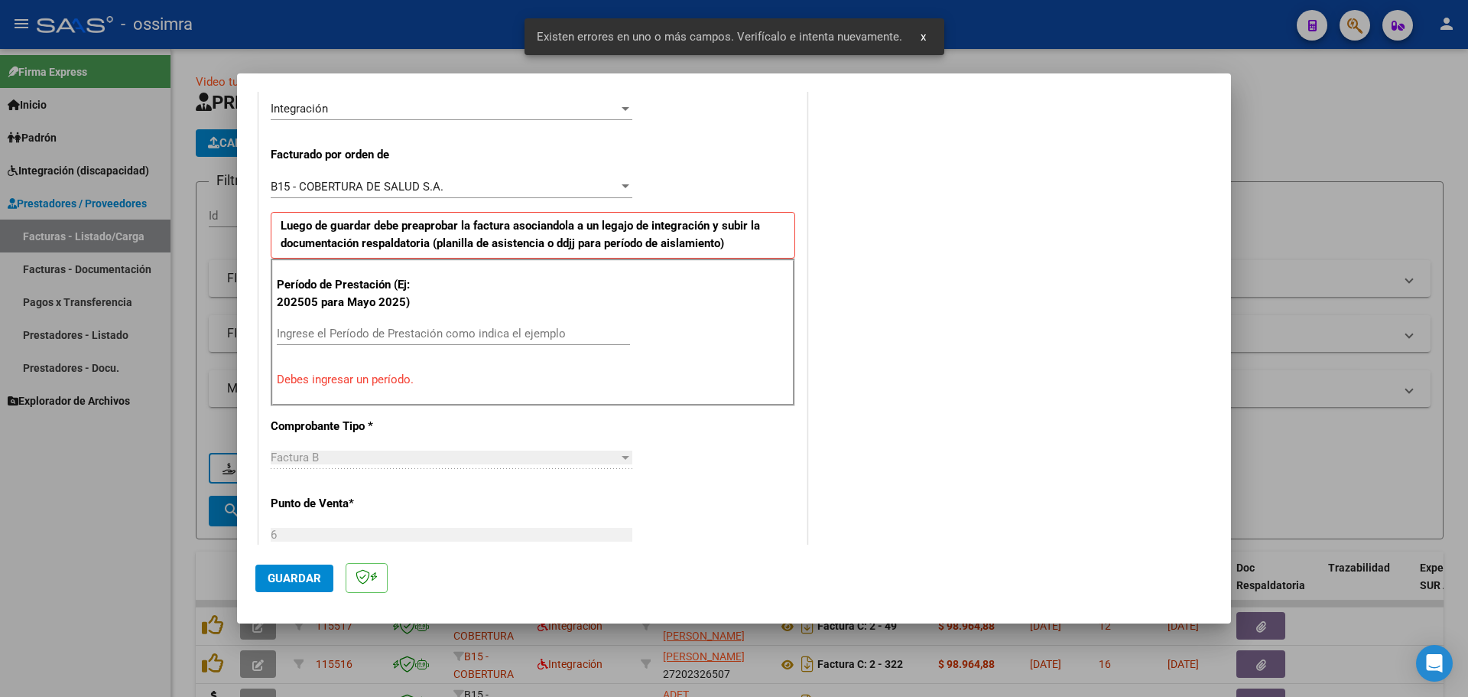
click at [382, 335] on input "Ingrese el Período de Prestación como indica el ejemplo" at bounding box center [453, 334] width 353 height 14
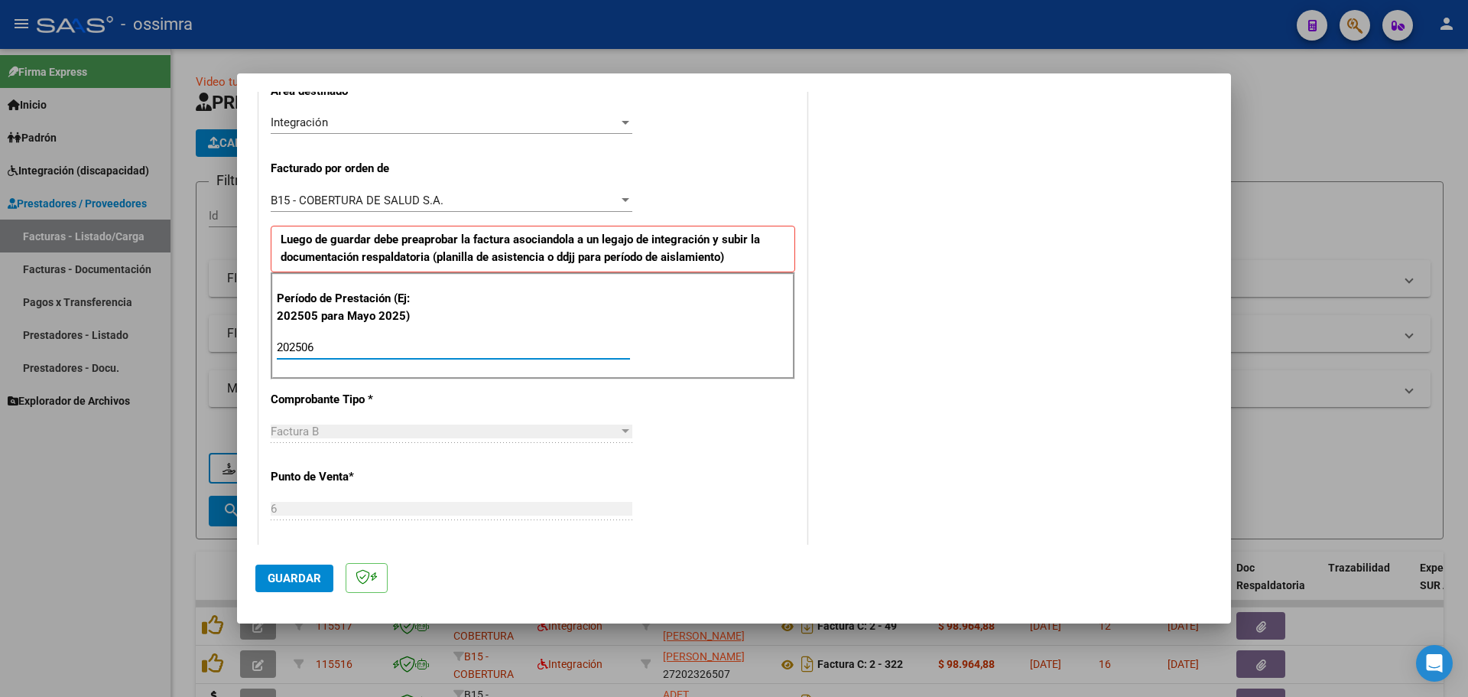
scroll to position [282, 0]
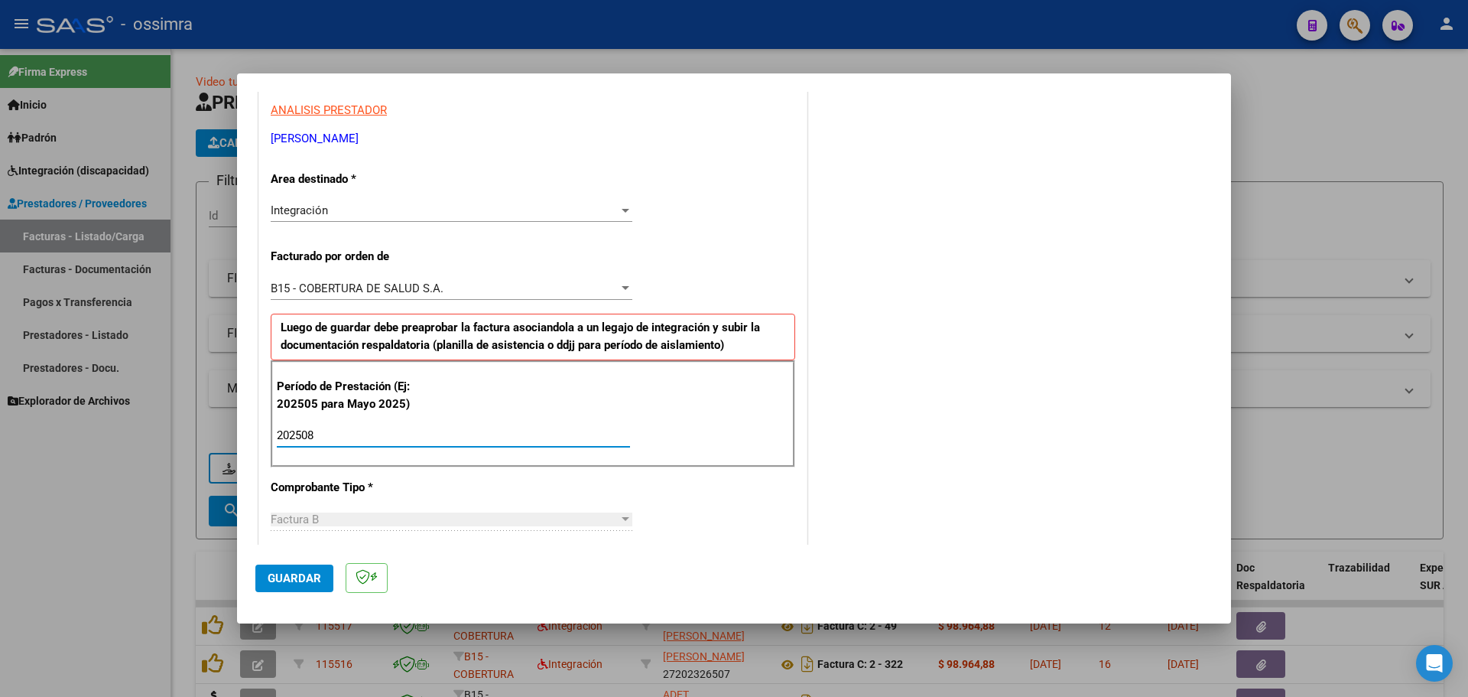
type input "202508"
click at [301, 573] on span "Guardar" at bounding box center [295, 578] width 54 height 14
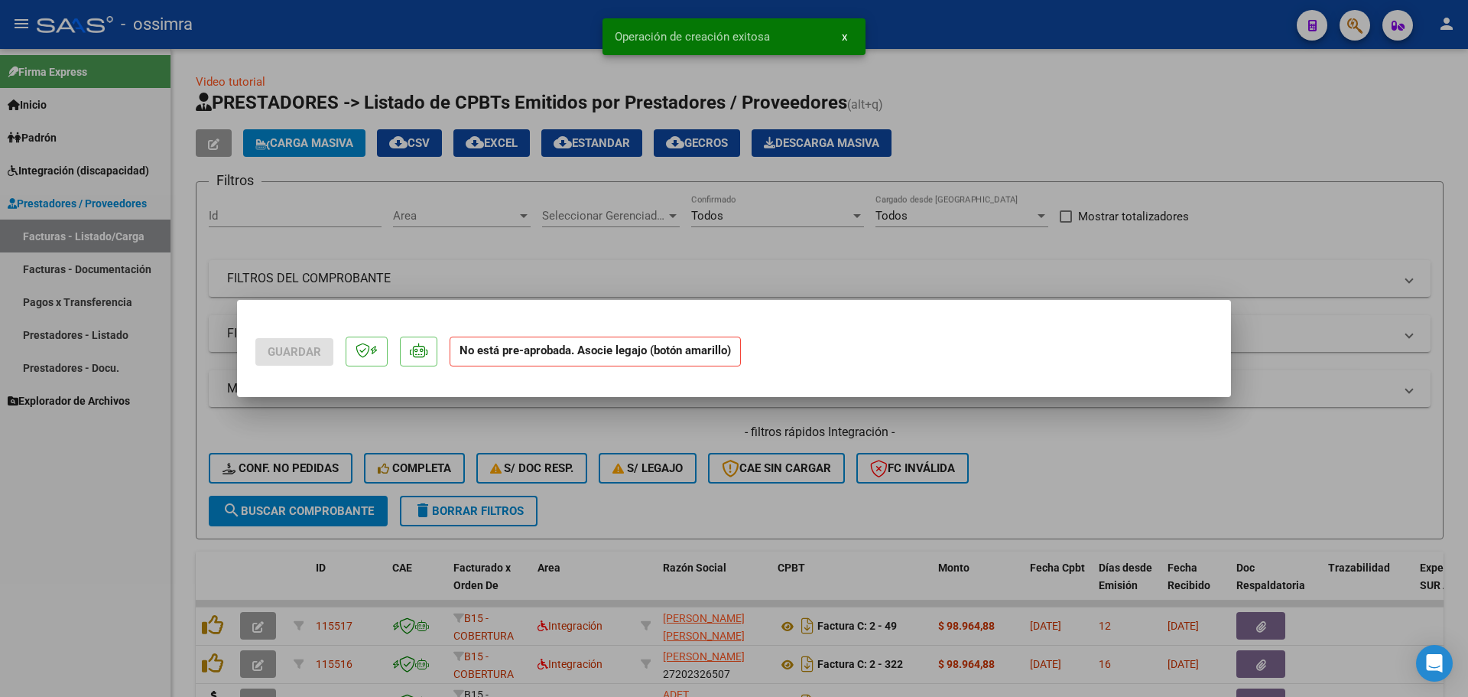
click at [801, 355] on mat-dialog-actions "Guardar No está pre-aprobada. Asocie legajo (botón amarillo)" at bounding box center [733, 348] width 957 height 60
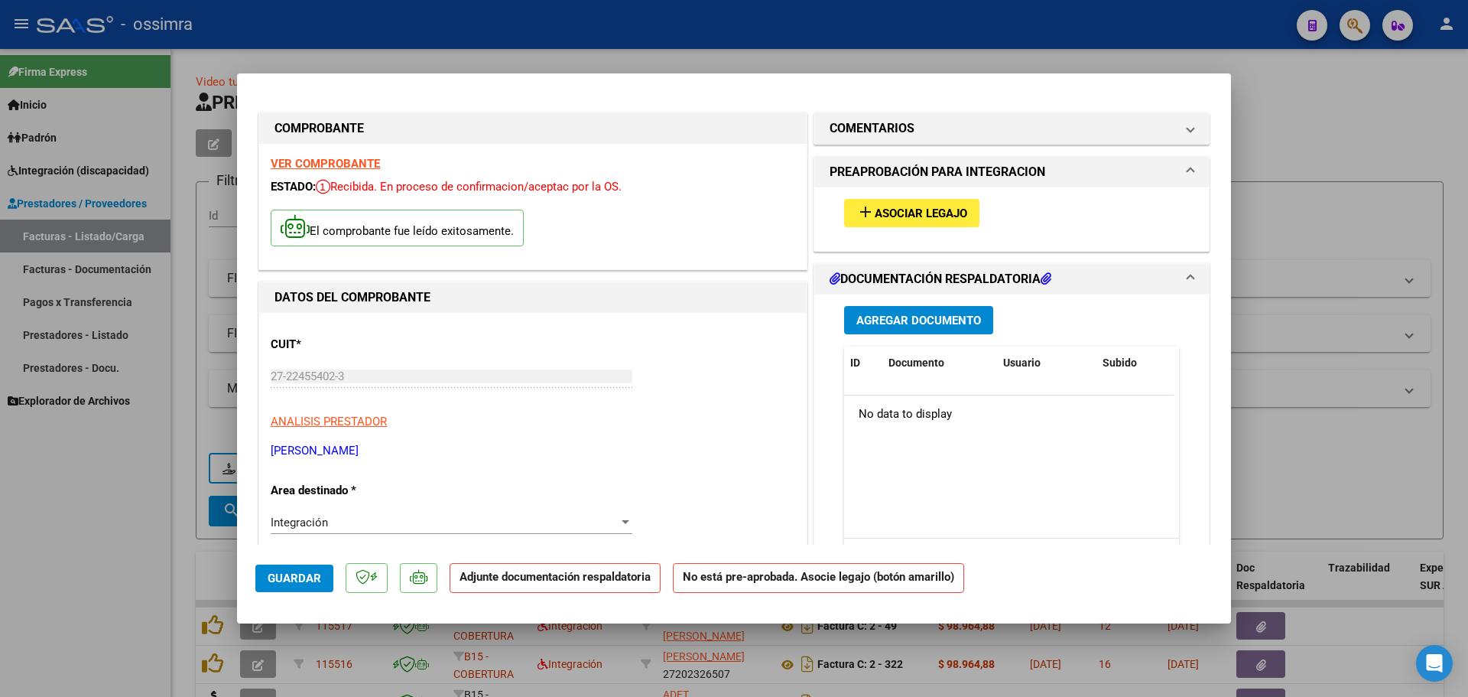
click at [918, 206] on span "Asociar Legajo" at bounding box center [921, 213] width 93 height 14
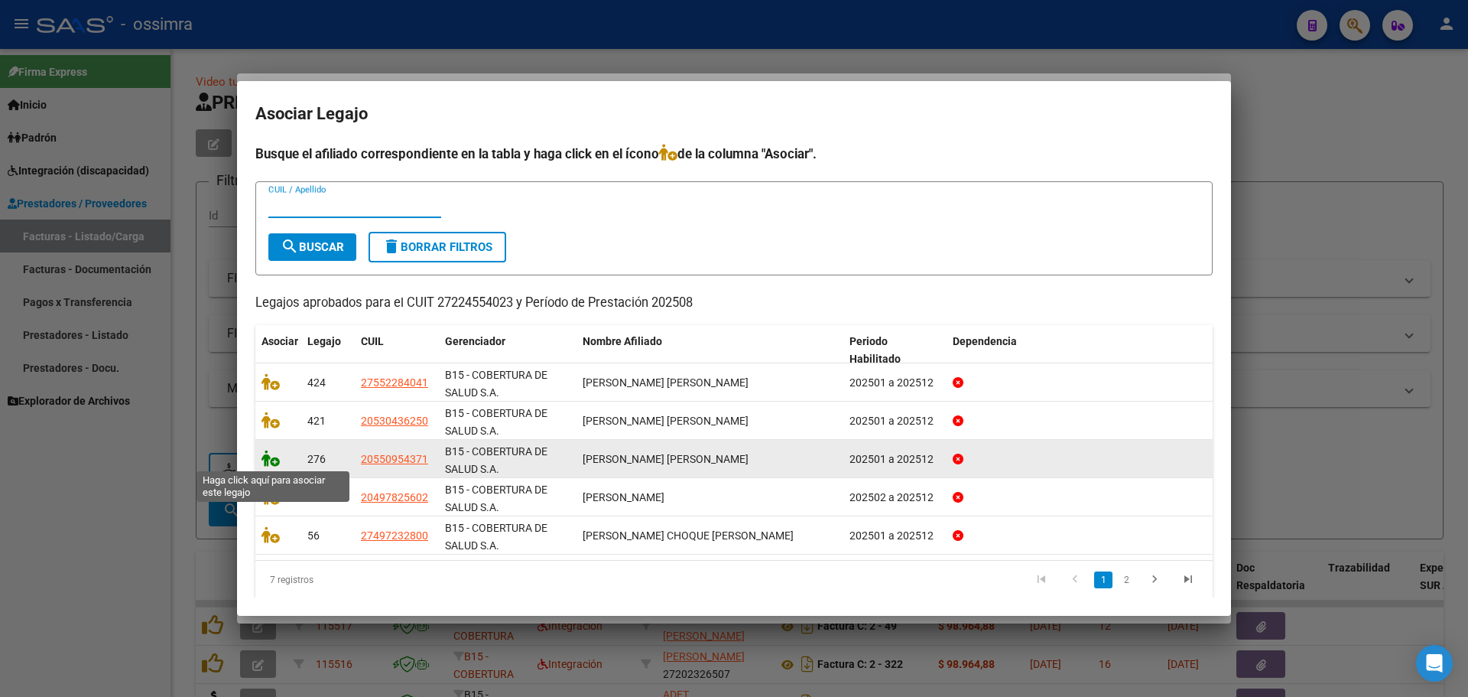
click at [269, 460] on icon at bounding box center [271, 458] width 18 height 17
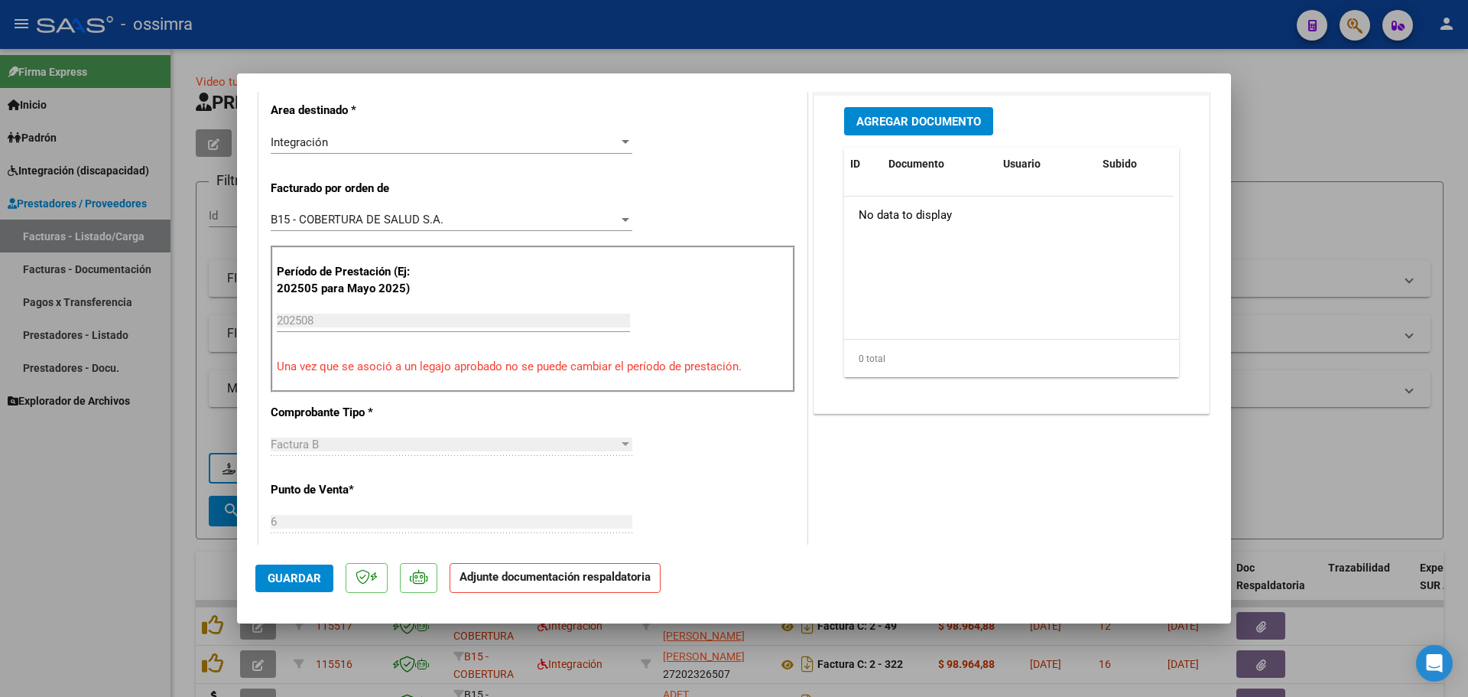
scroll to position [382, 0]
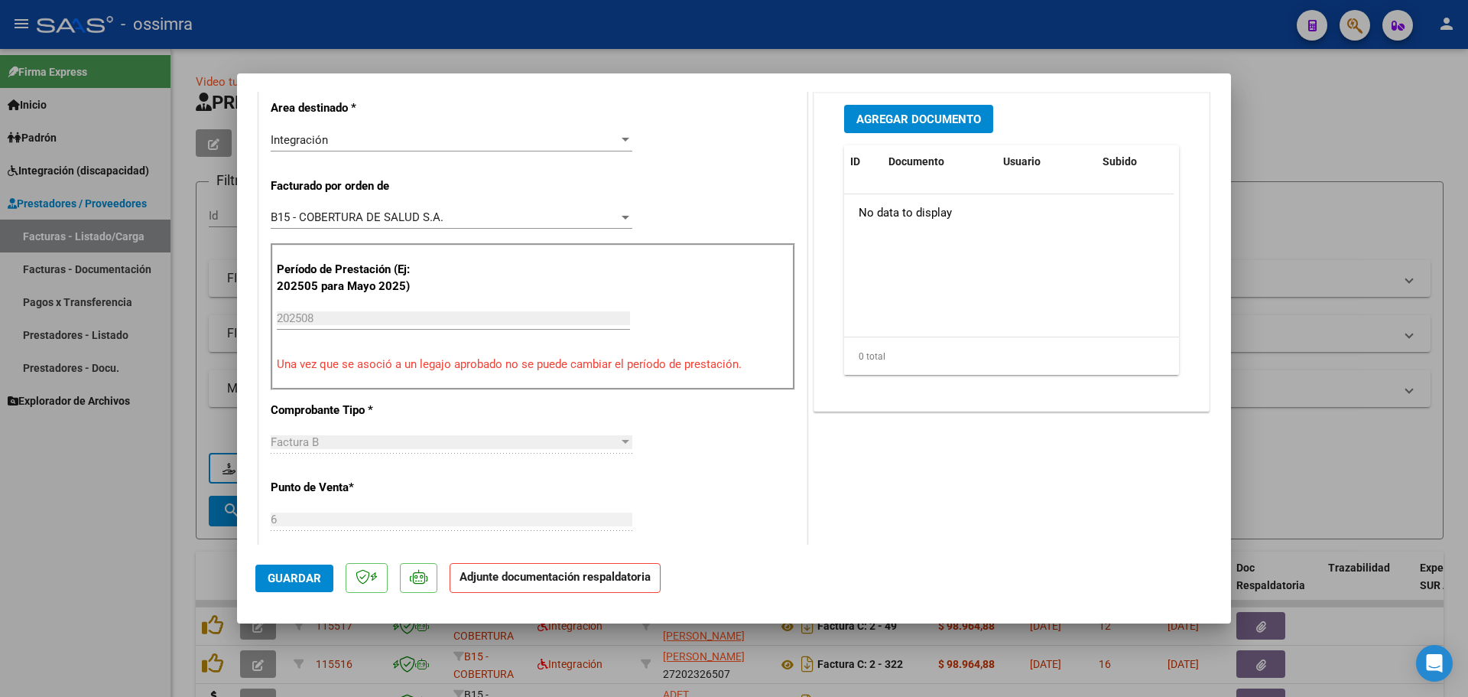
click at [940, 112] on span "Agregar Documento" at bounding box center [918, 119] width 125 height 14
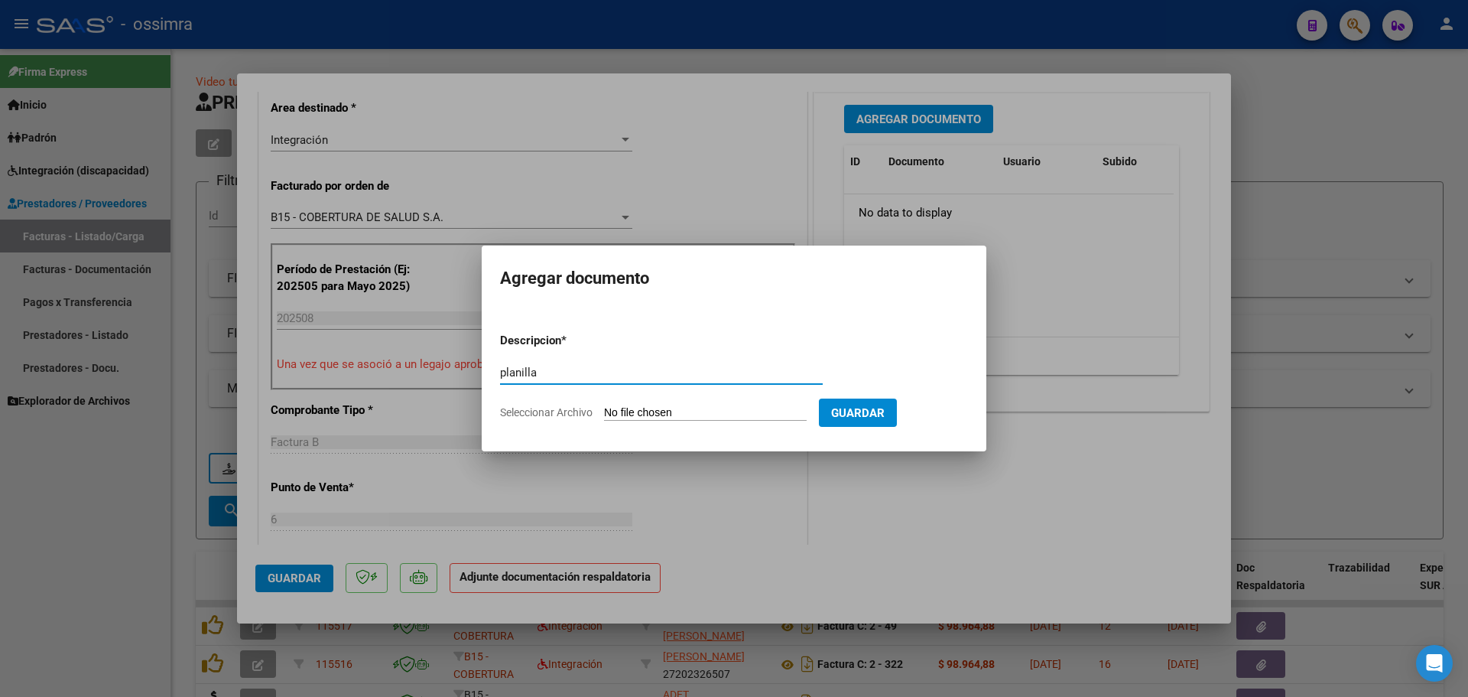
type input "planilla"
click at [638, 414] on input "Seleccionar Archivo" at bounding box center [705, 413] width 203 height 15
type input "C:\fakepath\27224554023_6_6_1128_Planilla de Asistencia_2.pdf"
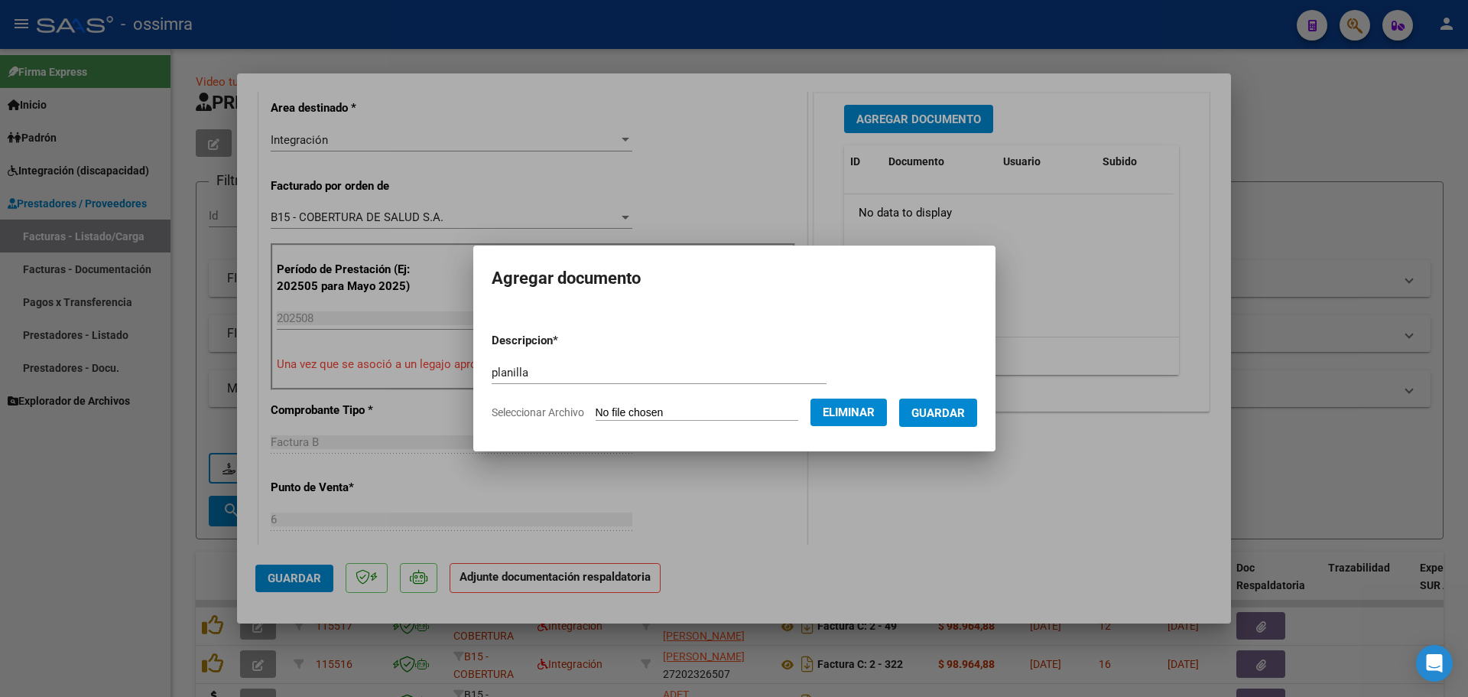
click at [933, 409] on span "Guardar" at bounding box center [938, 413] width 54 height 14
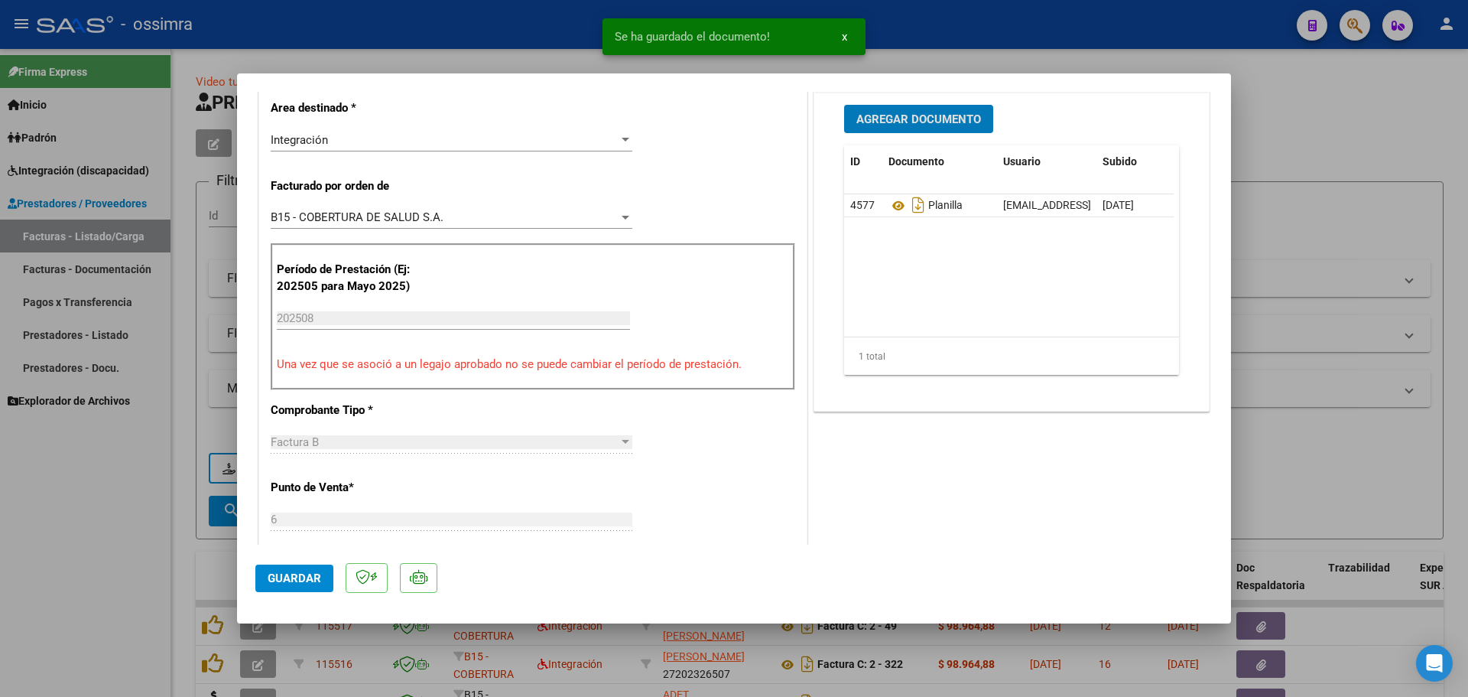
type input "$ 0,00"
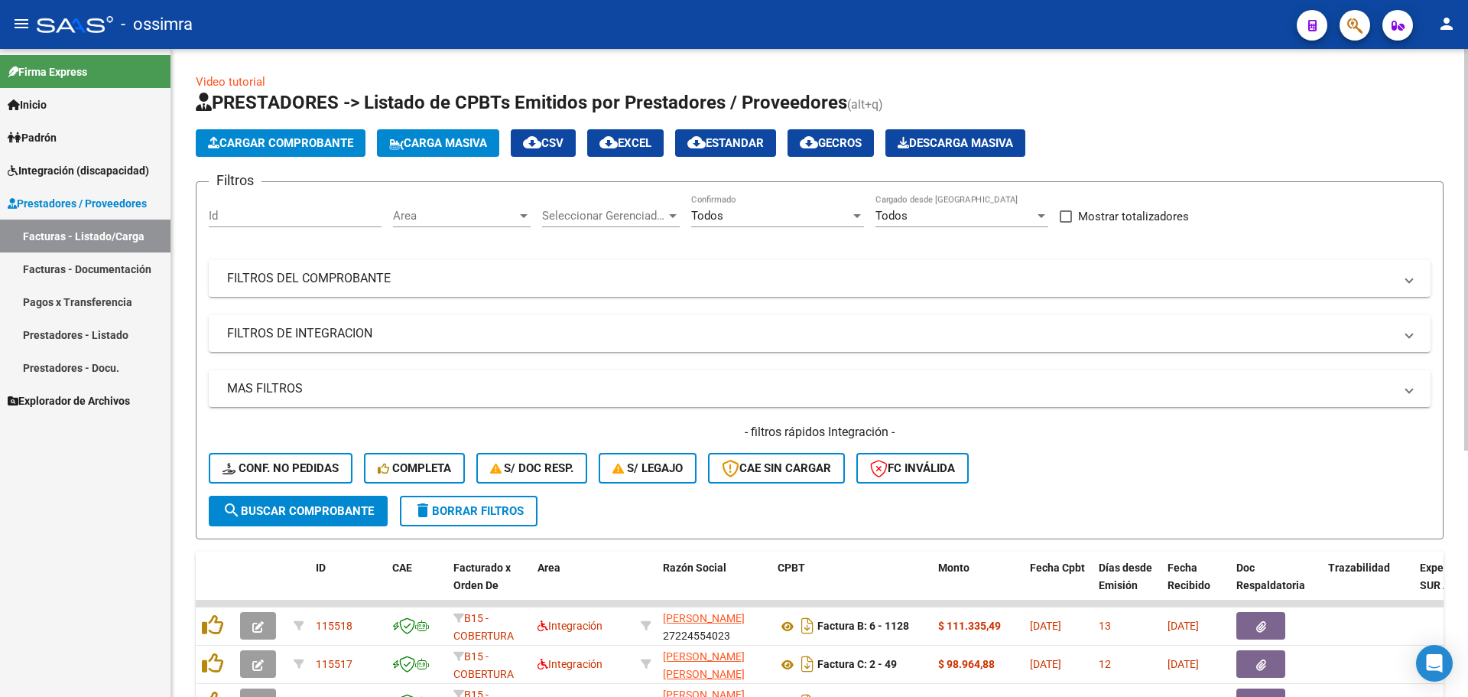
click at [257, 141] on span "Cargar Comprobante" at bounding box center [280, 143] width 145 height 14
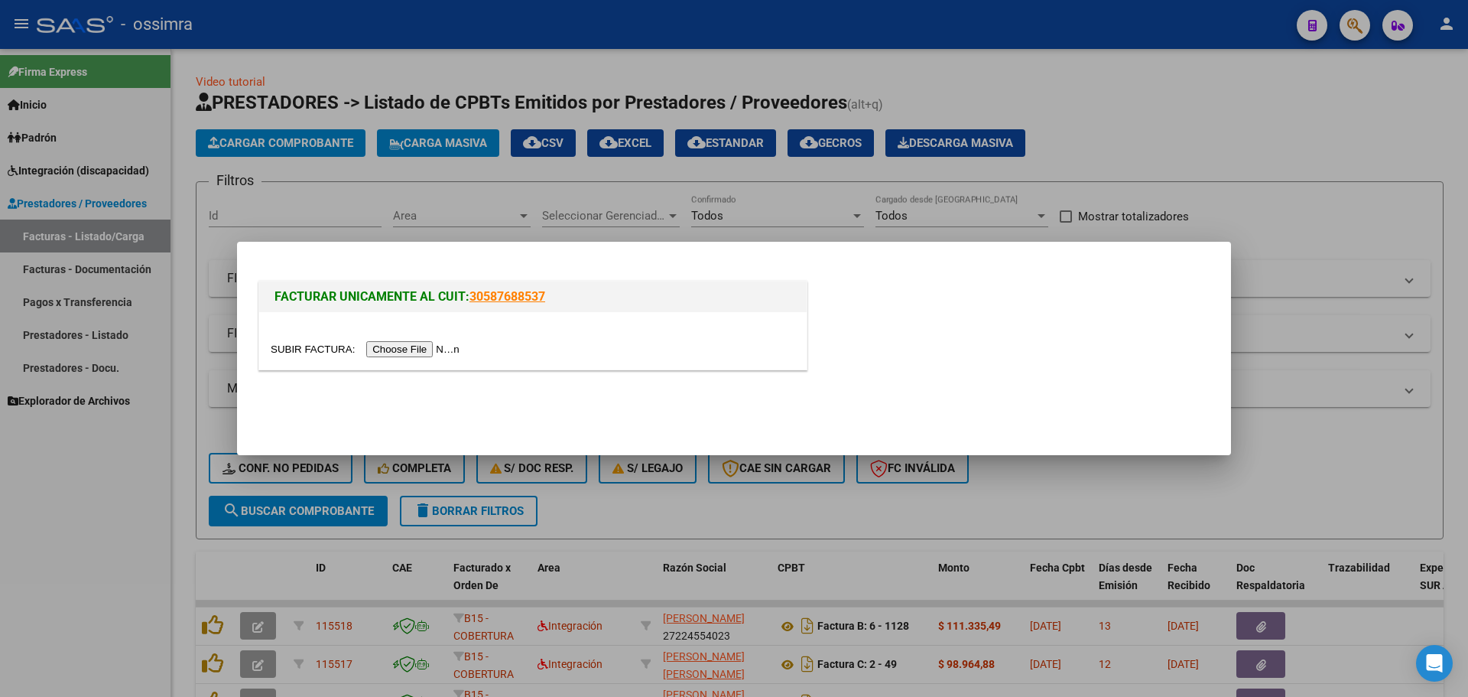
click at [402, 352] on input "file" at bounding box center [367, 349] width 193 height 16
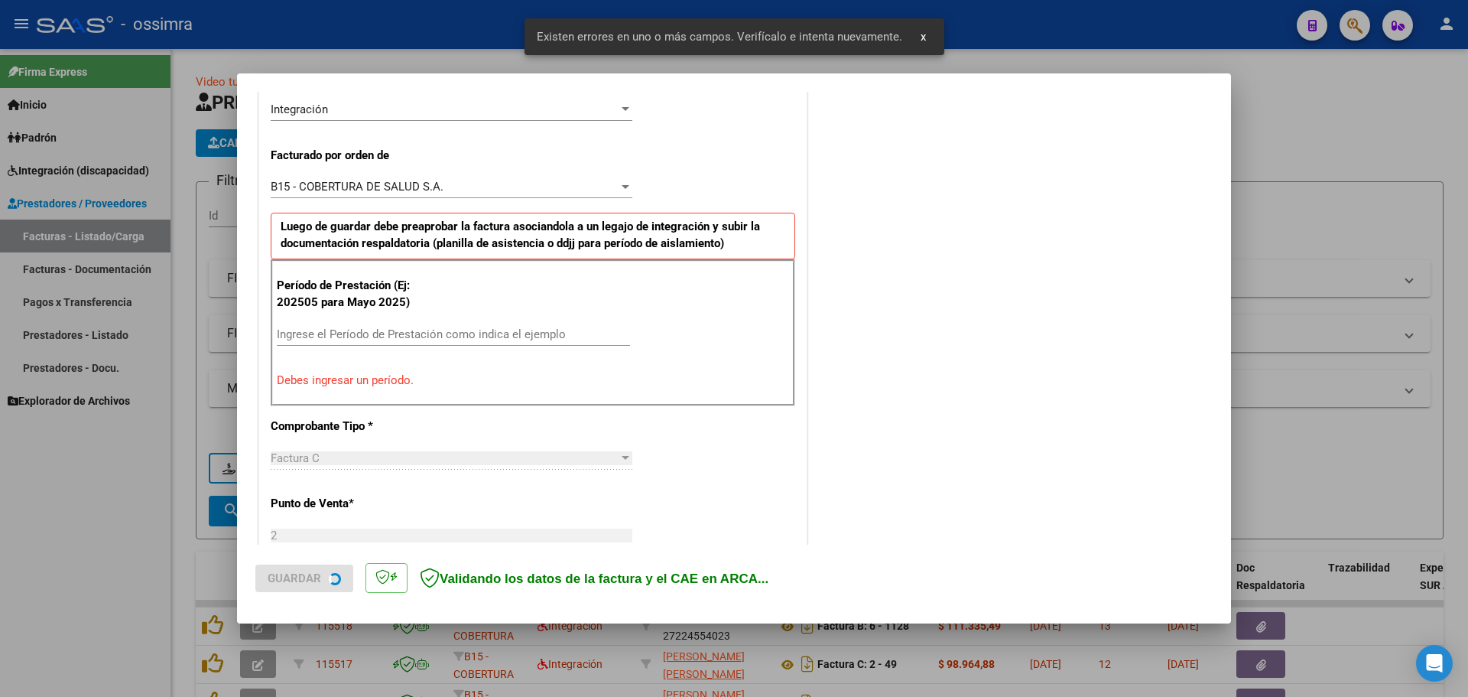
scroll to position [383, 0]
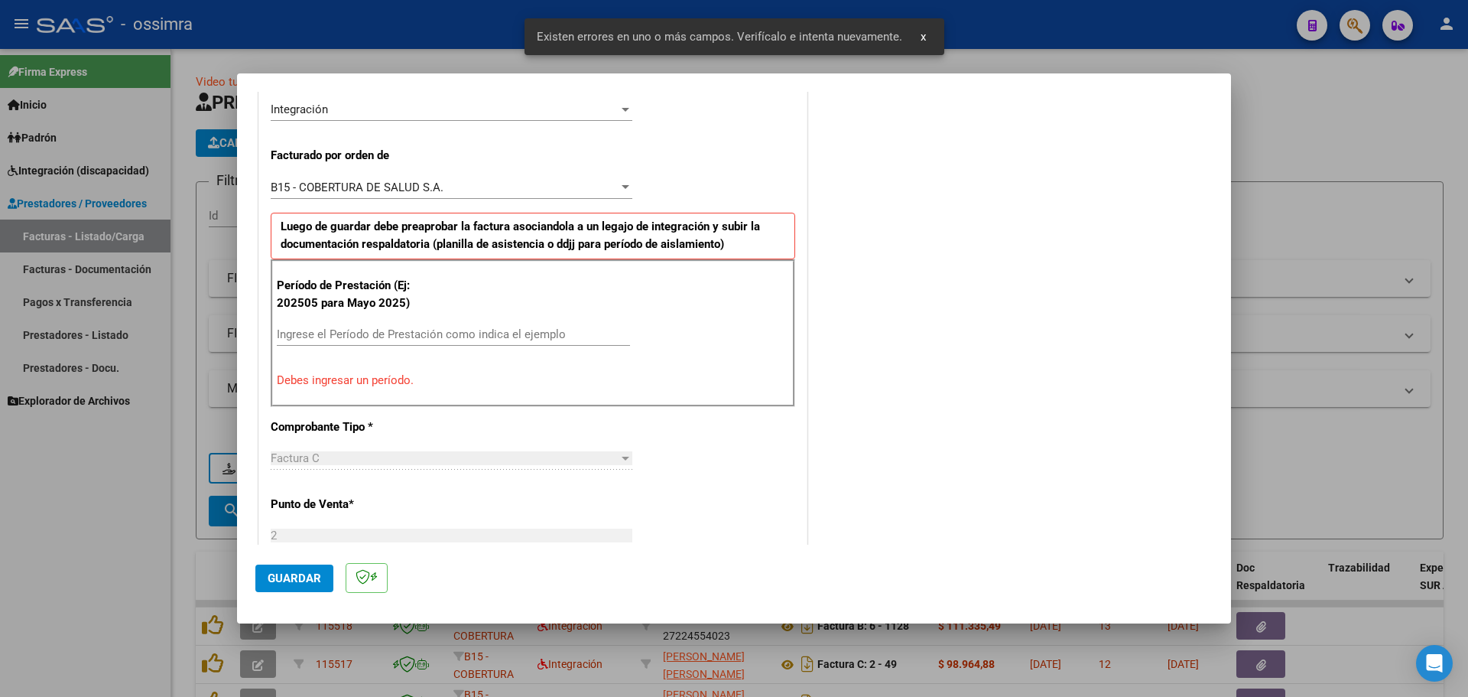
click at [429, 330] on input "Ingrese el Período de Prestación como indica el ejemplo" at bounding box center [453, 334] width 353 height 14
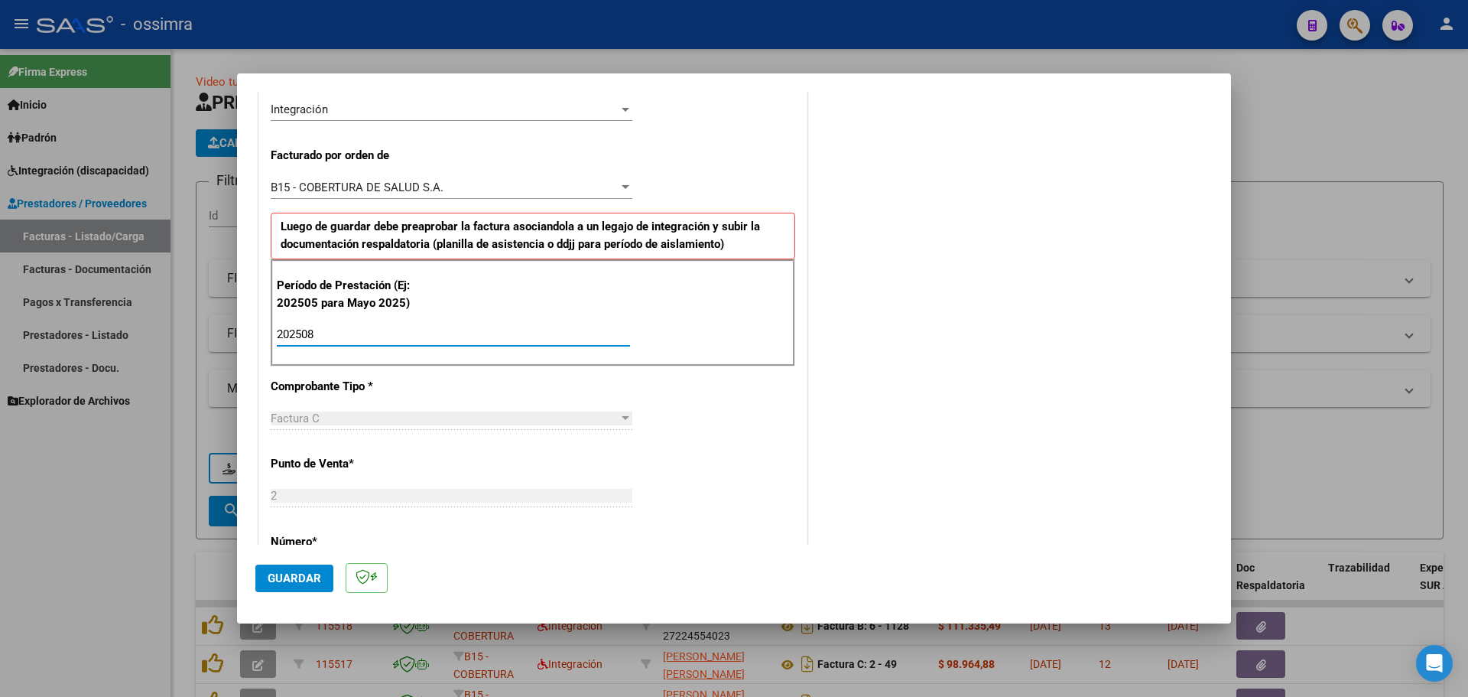
type input "202508"
click at [264, 577] on button "Guardar" at bounding box center [294, 578] width 78 height 28
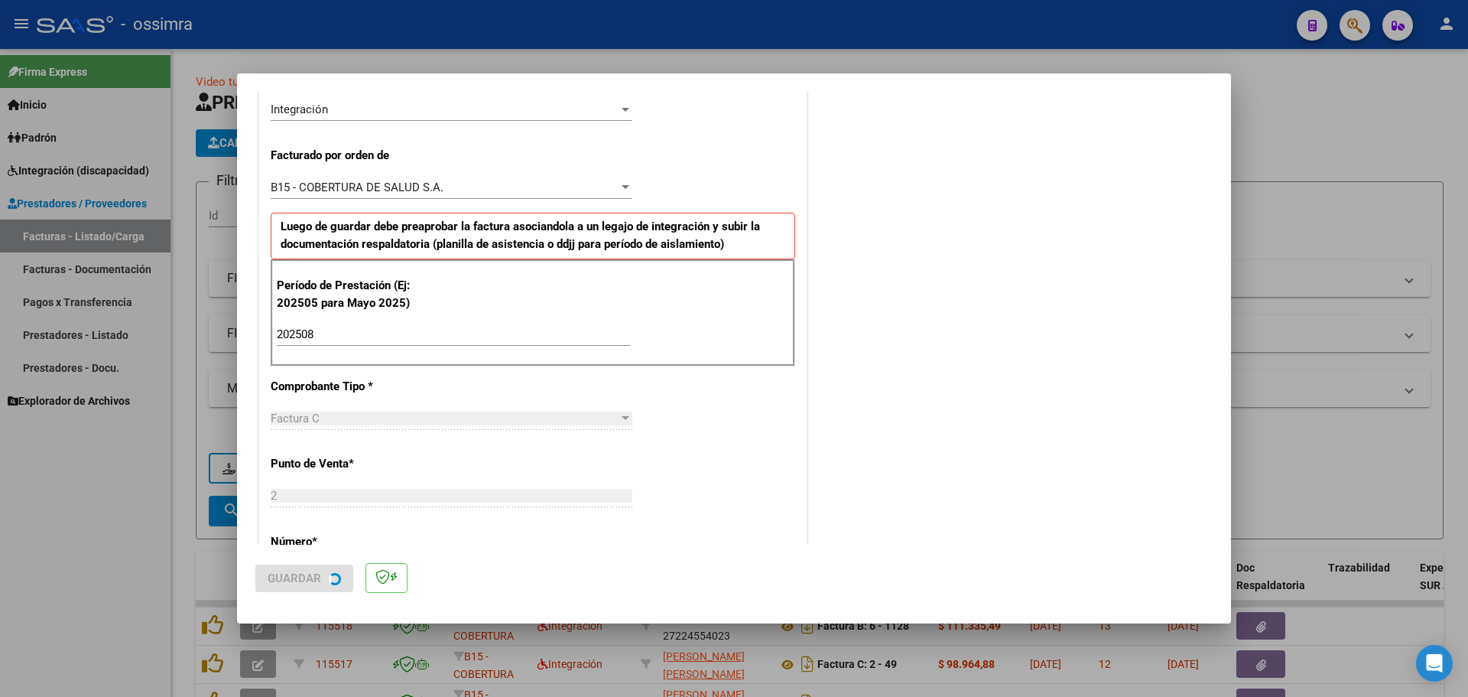
scroll to position [0, 0]
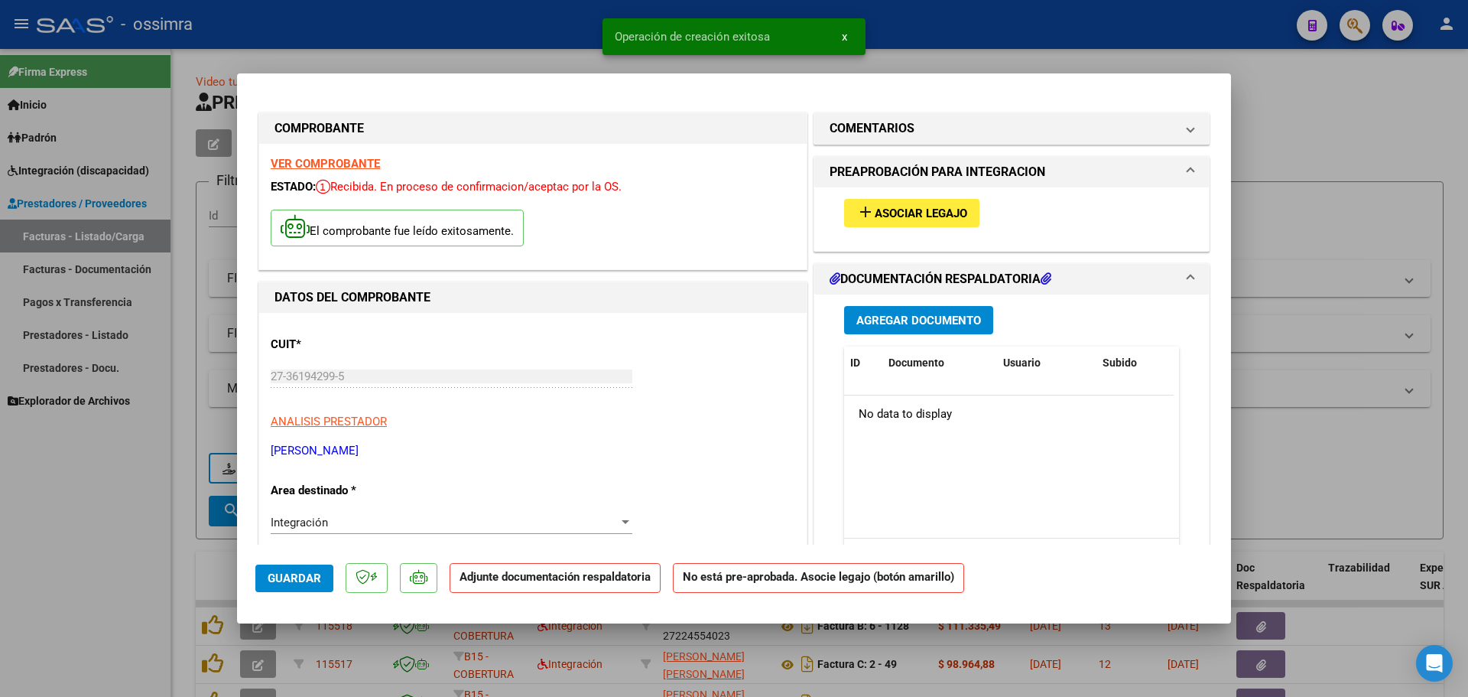
click at [923, 217] on span "Asociar Legajo" at bounding box center [921, 213] width 93 height 14
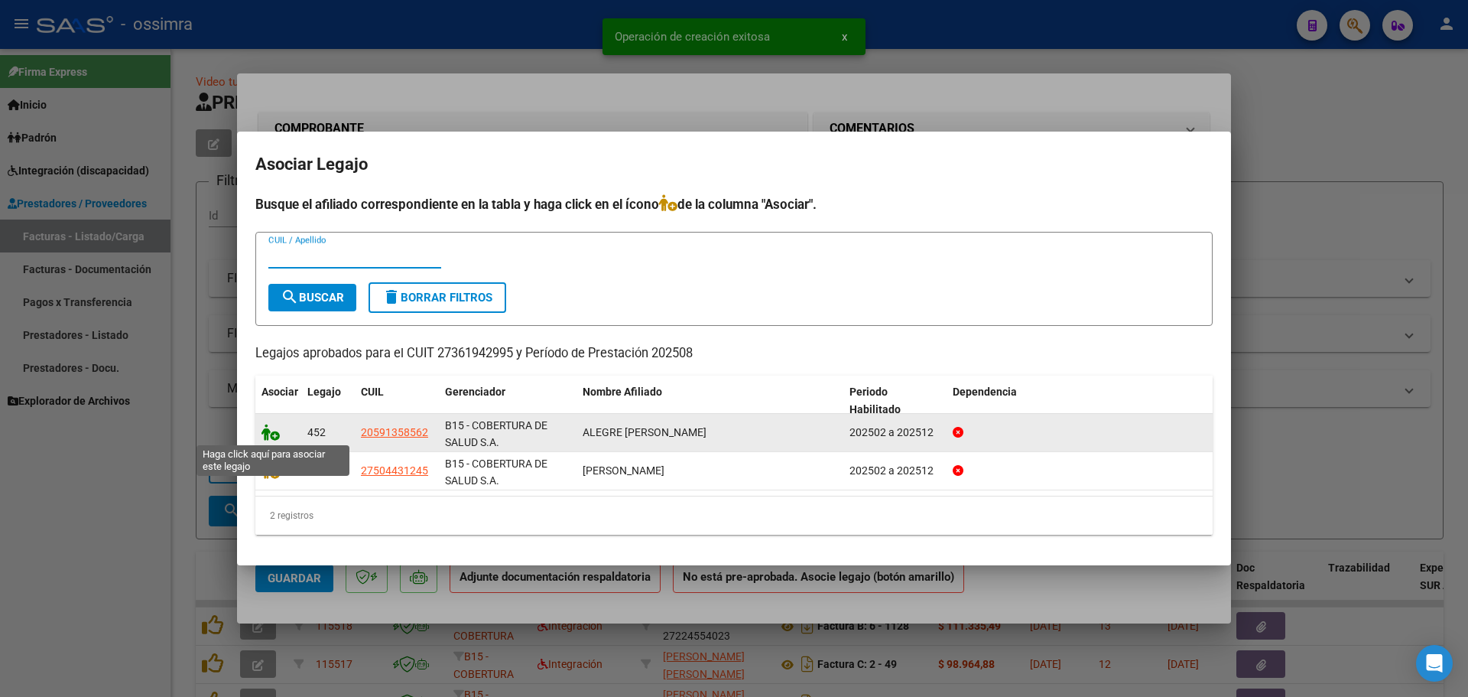
click at [268, 435] on icon at bounding box center [271, 432] width 18 height 17
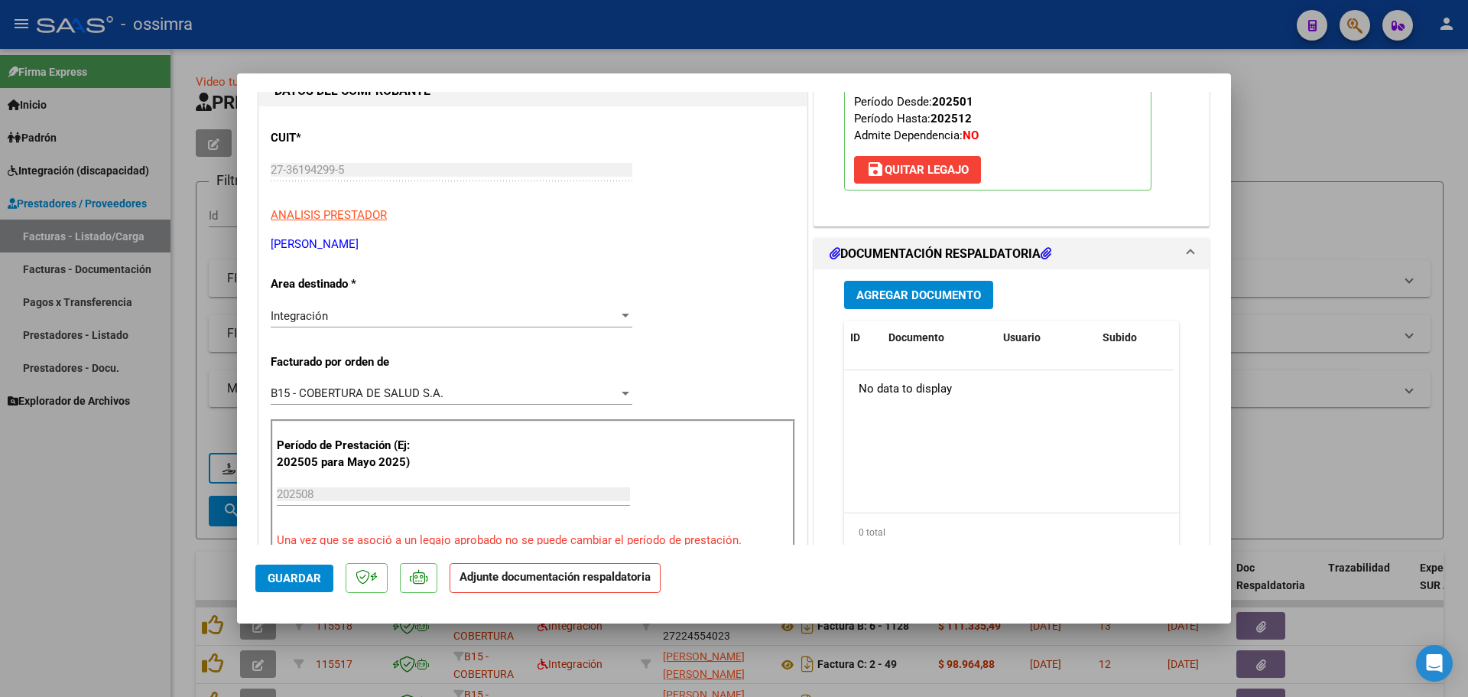
scroll to position [229, 0]
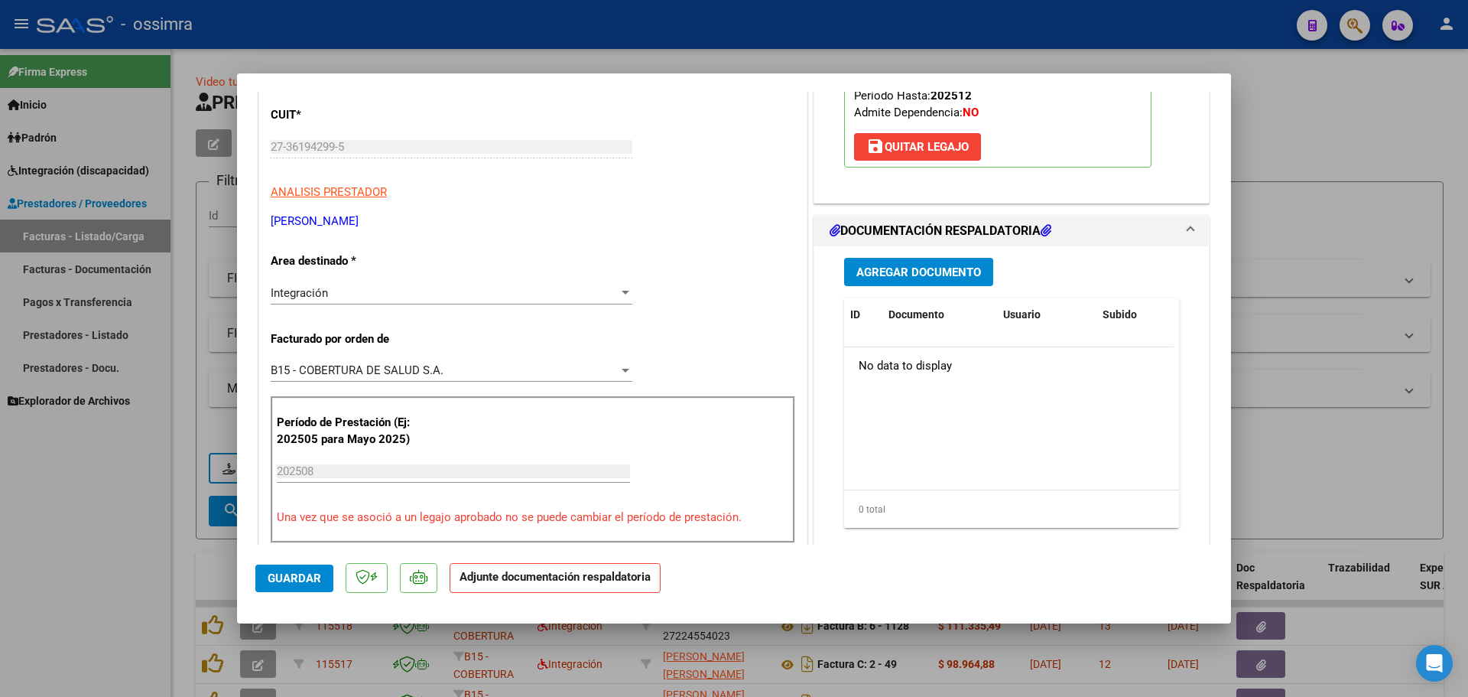
click at [929, 273] on span "Agregar Documento" at bounding box center [918, 272] width 125 height 14
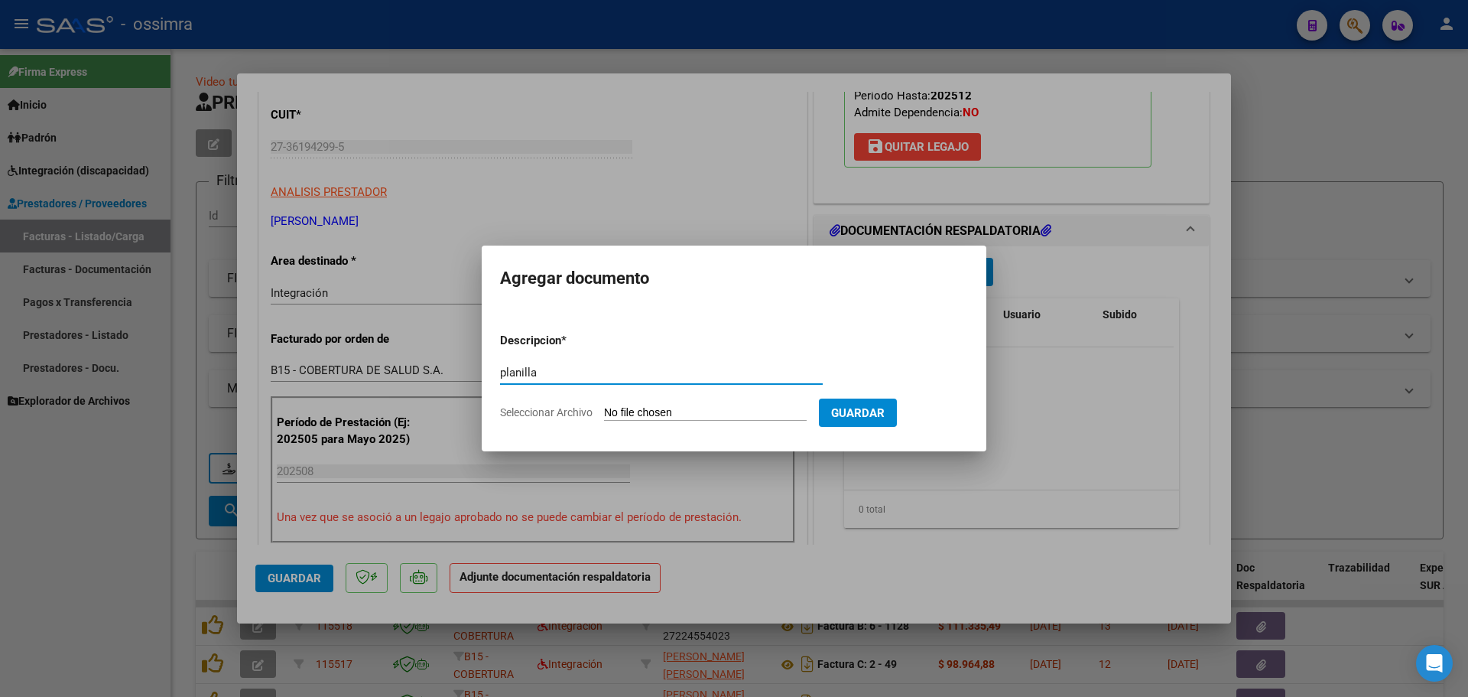
type input "planilla"
click at [723, 404] on form "Descripcion * planilla Escriba aquí una descripcion Seleccionar Archivo Guardar" at bounding box center [734, 376] width 468 height 112
click at [705, 414] on input "Seleccionar Archivo" at bounding box center [705, 413] width 203 height 15
type input "C:\fakepath\27361942995_11_2_1283_Planilla de Asistencia_2.pdf"
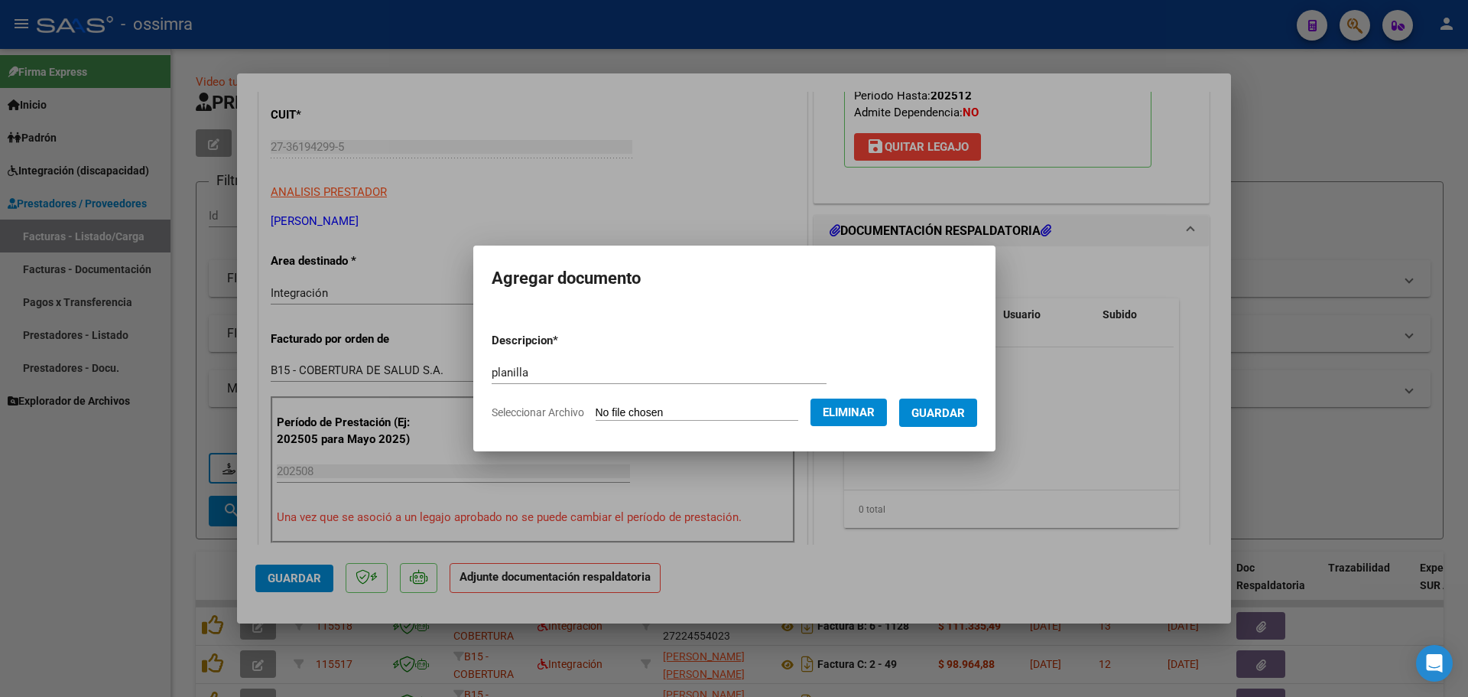
click at [965, 406] on span "Guardar" at bounding box center [938, 413] width 54 height 14
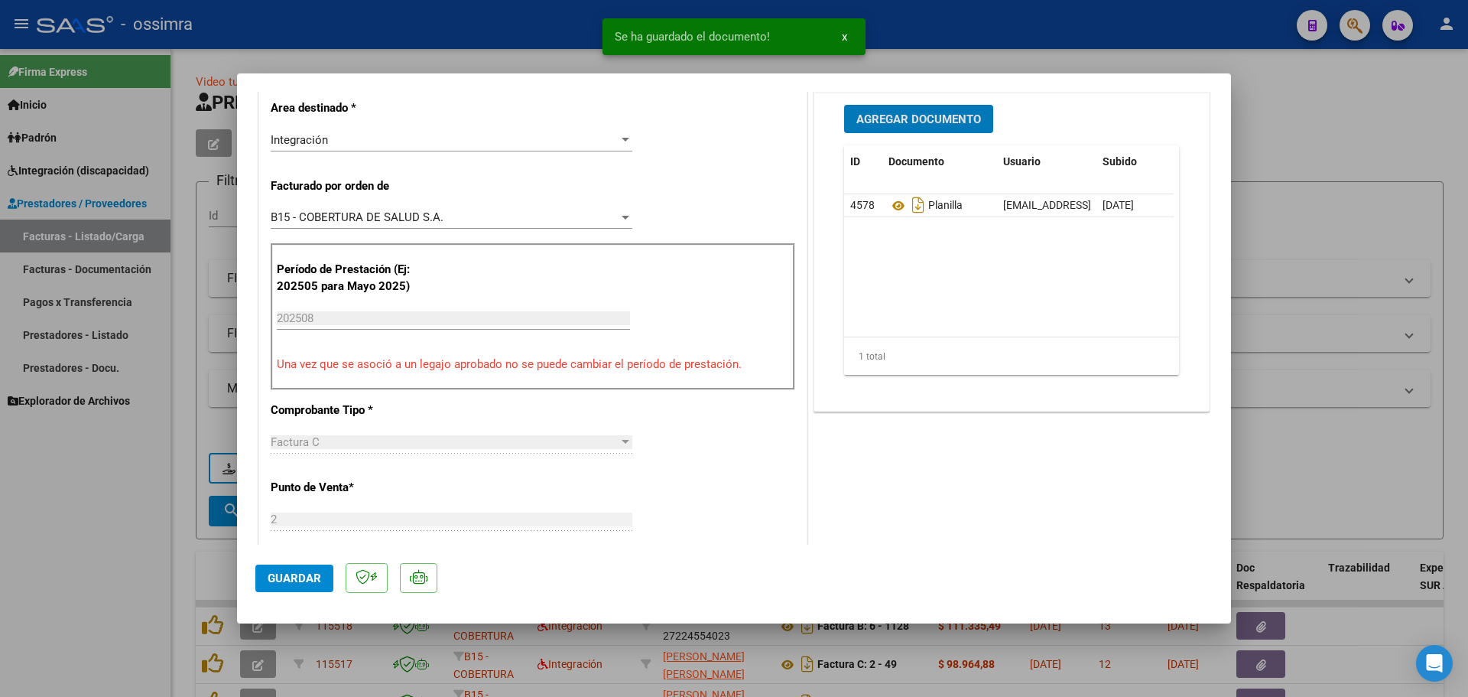
scroll to position [306, 0]
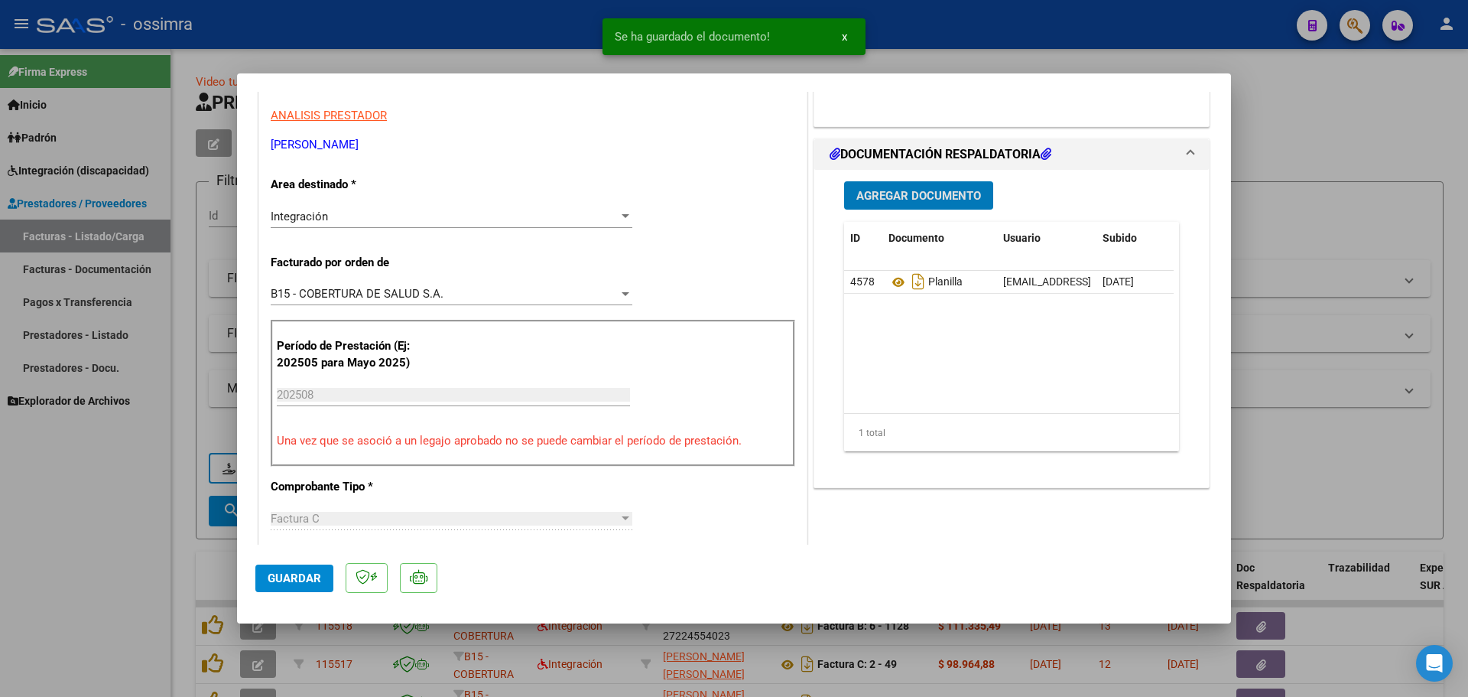
click at [283, 587] on button "Guardar" at bounding box center [294, 578] width 78 height 28
type input "$ 0,00"
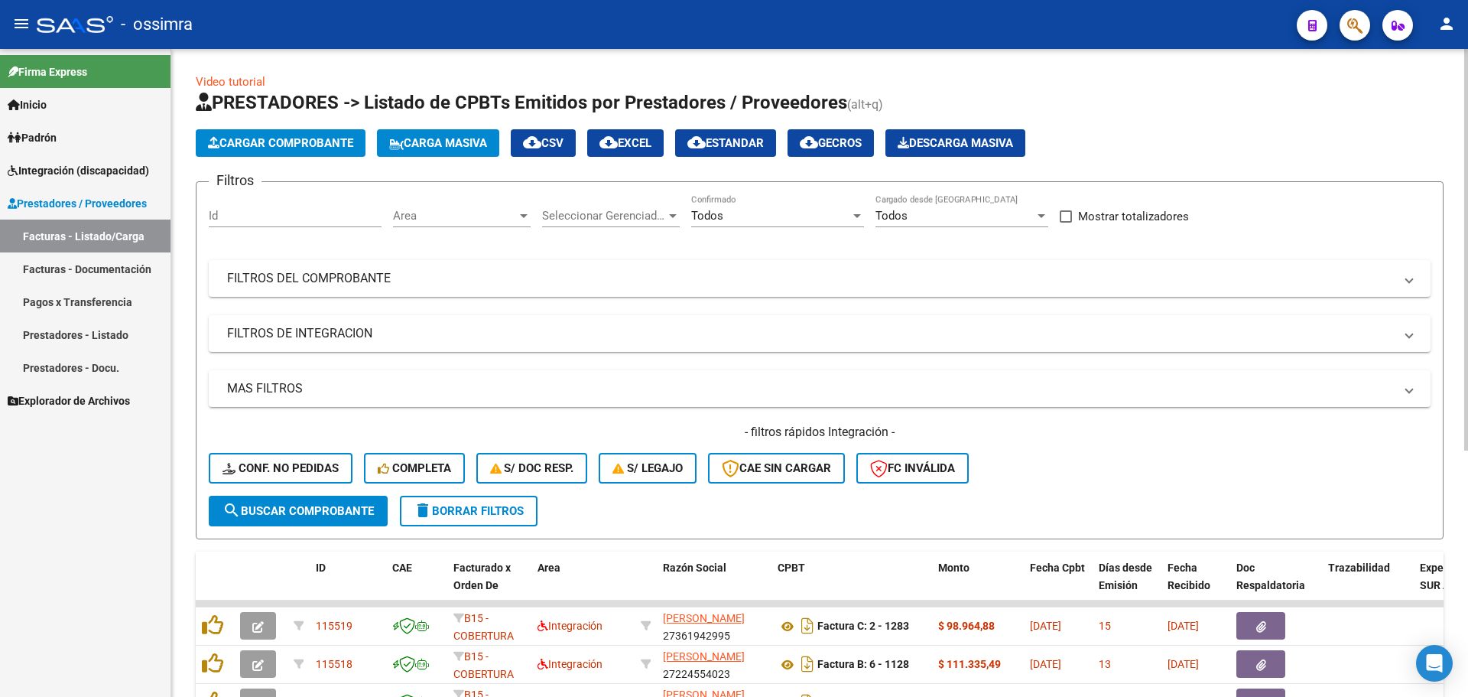
click at [228, 140] on span "Cargar Comprobante" at bounding box center [280, 143] width 145 height 14
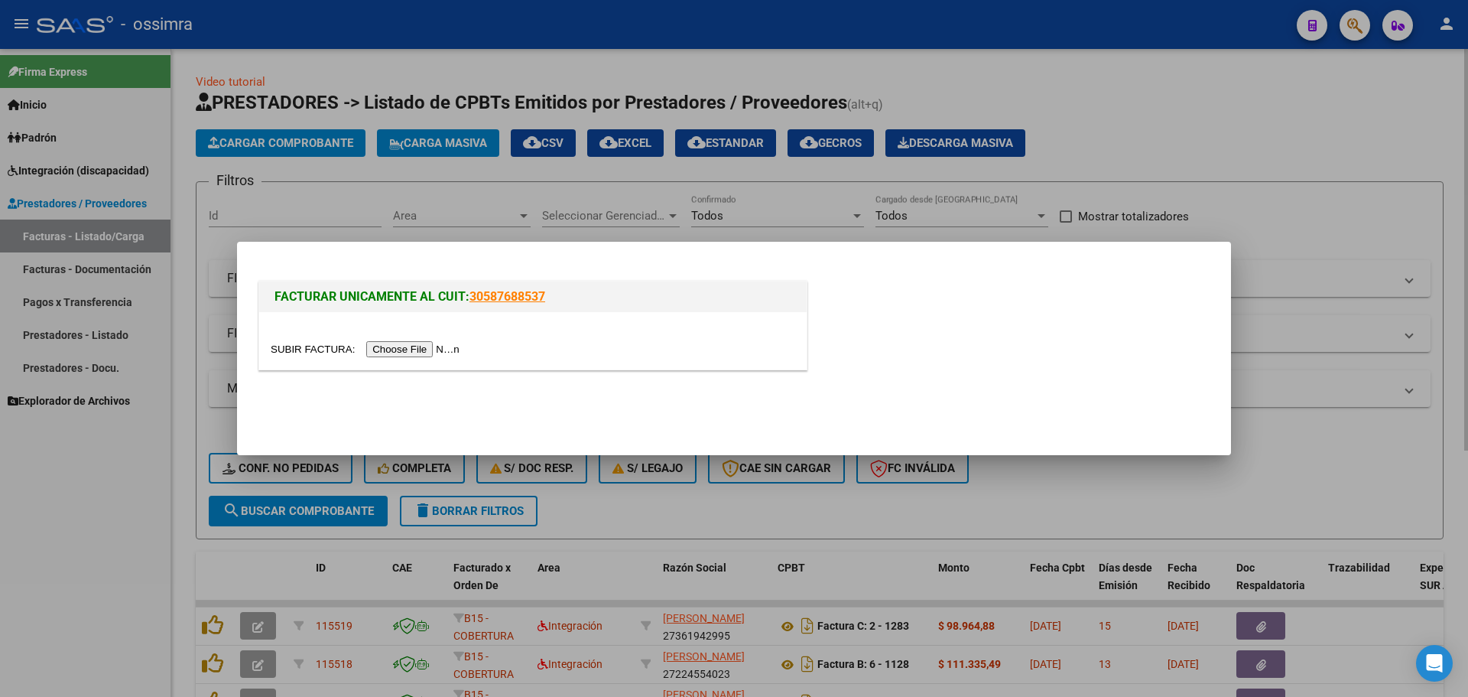
drag, startPoint x: 479, startPoint y: 200, endPoint x: 479, endPoint y: 174, distance: 26.0
click at [481, 199] on div at bounding box center [734, 348] width 1468 height 697
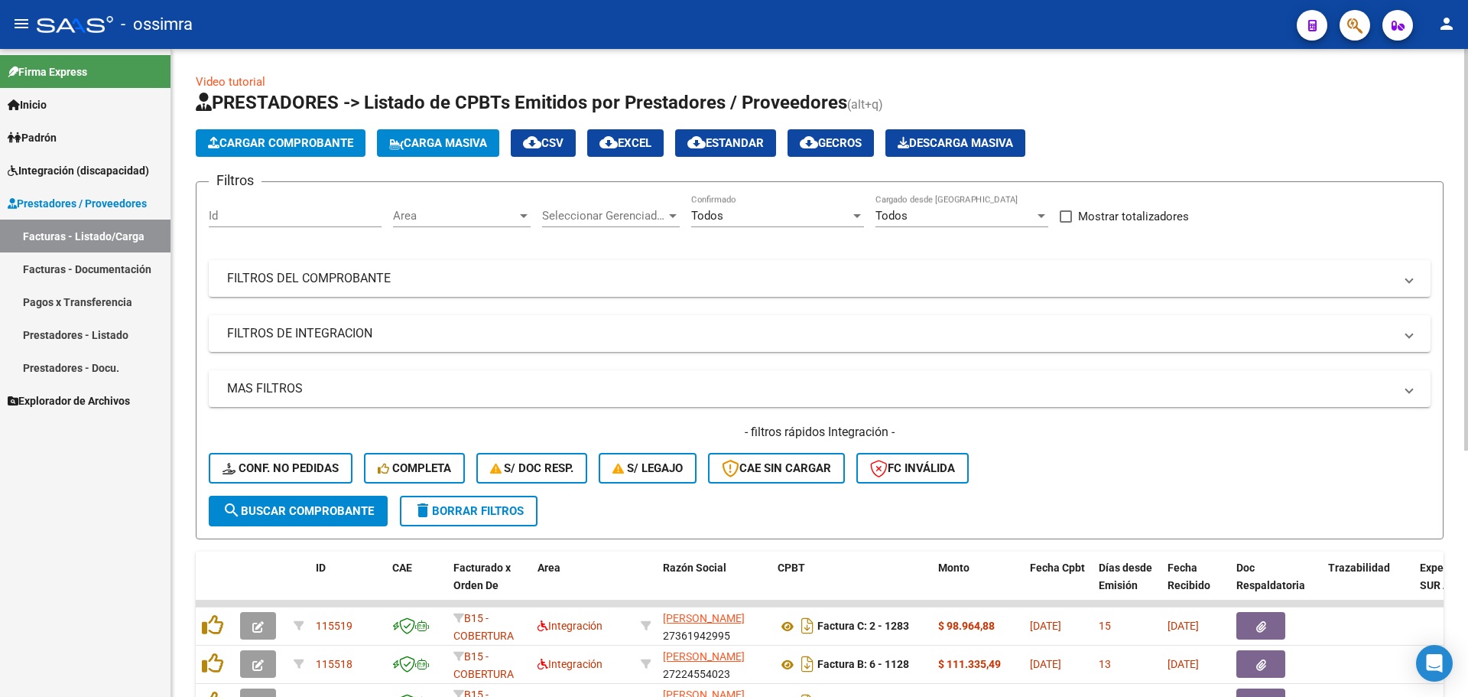
click at [476, 145] on span "Carga Masiva" at bounding box center [438, 143] width 98 height 14
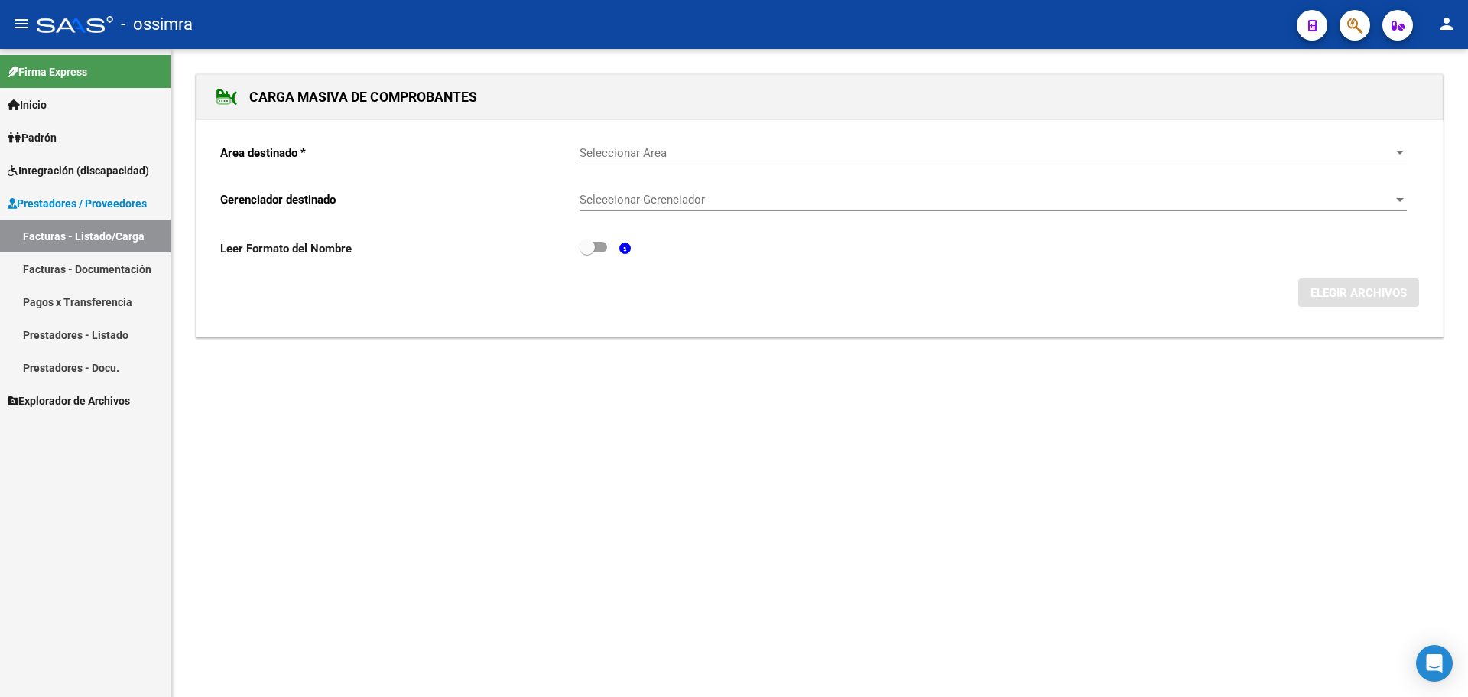
click at [654, 150] on span "Seleccionar Area" at bounding box center [987, 153] width 814 height 14
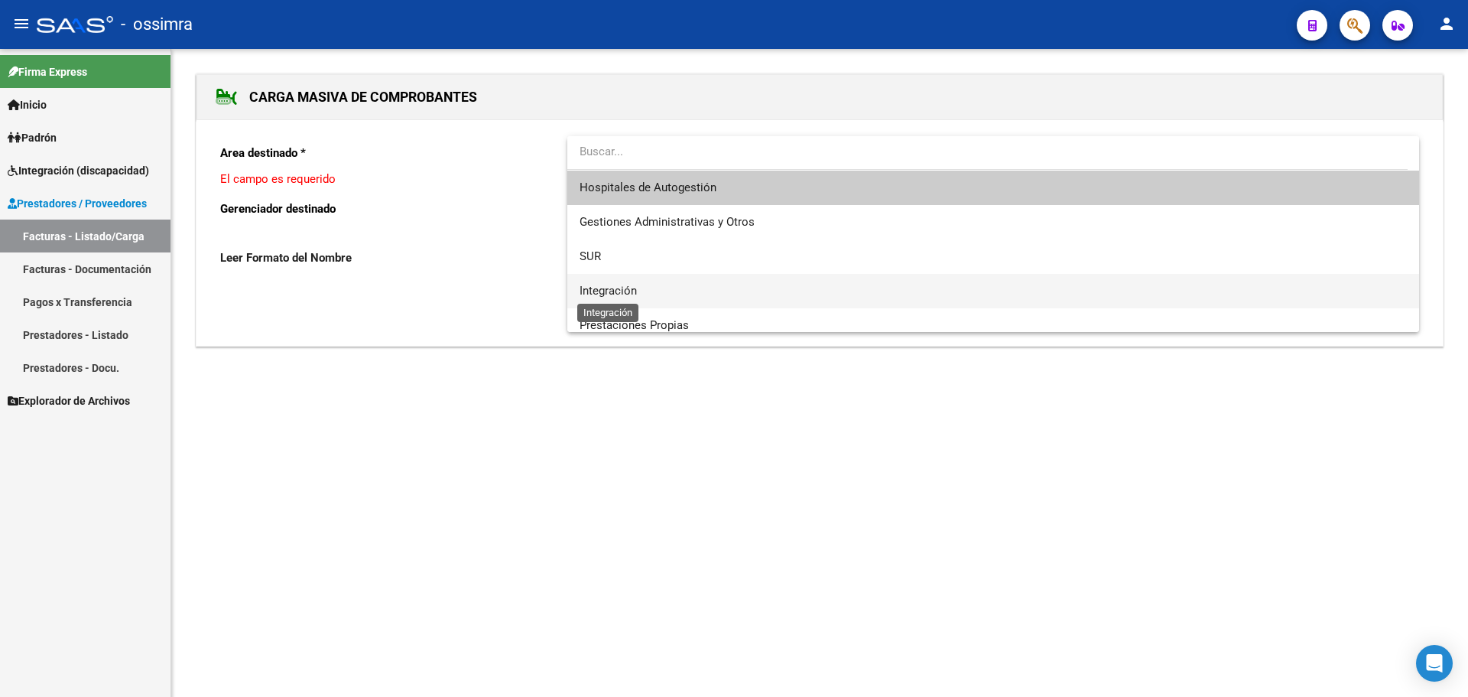
click at [621, 296] on span "Integración" at bounding box center [608, 291] width 57 height 14
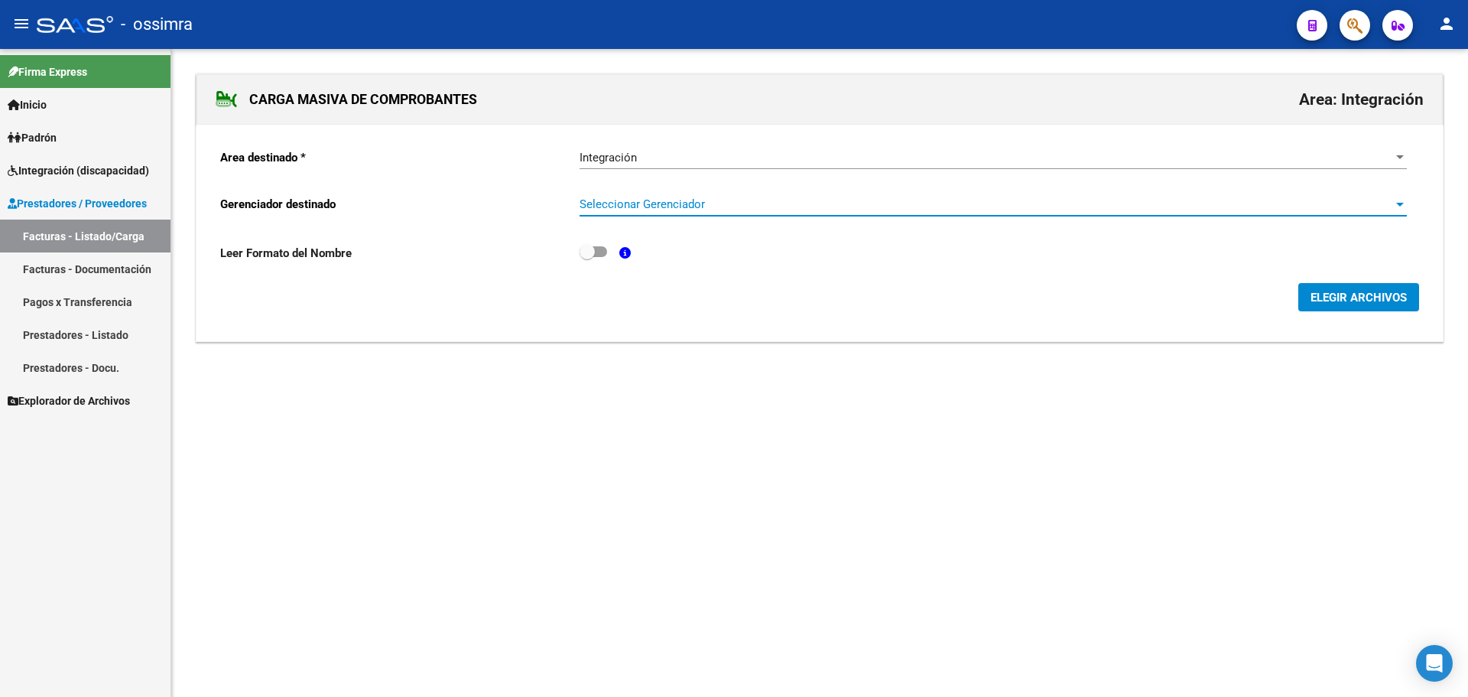
click at [639, 208] on span "Seleccionar Gerenciador" at bounding box center [987, 204] width 814 height 14
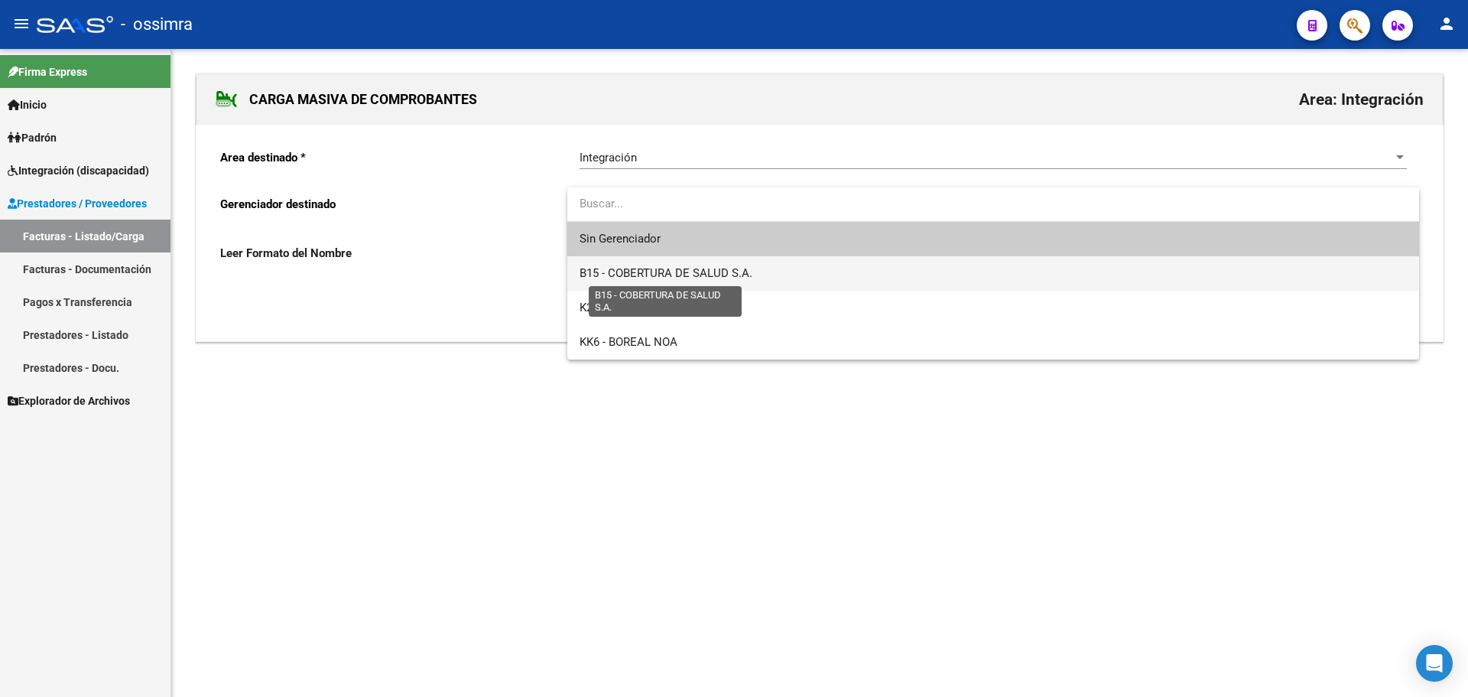
click at [668, 274] on span "B15 - COBERTURA DE SALUD S.A." at bounding box center [666, 273] width 173 height 14
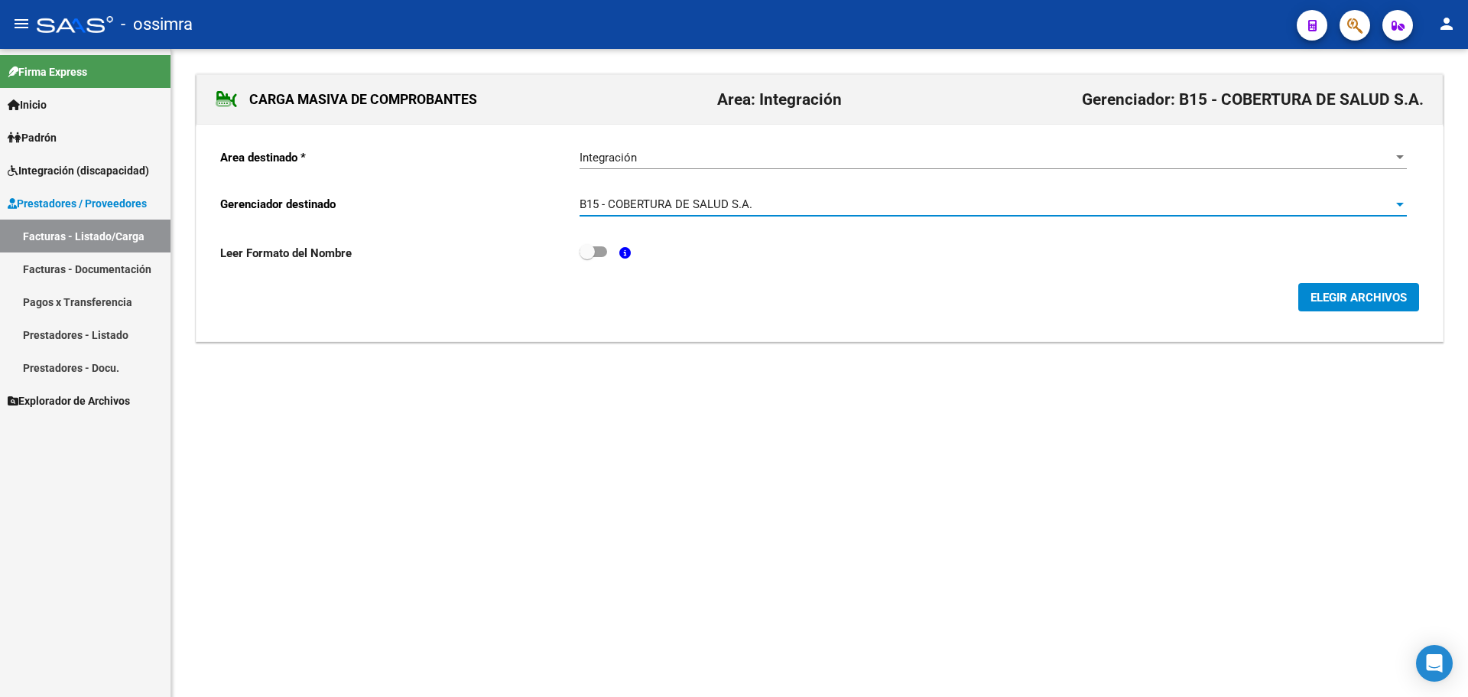
click at [648, 207] on span "B15 - COBERTURA DE SALUD S.A." at bounding box center [666, 204] width 173 height 14
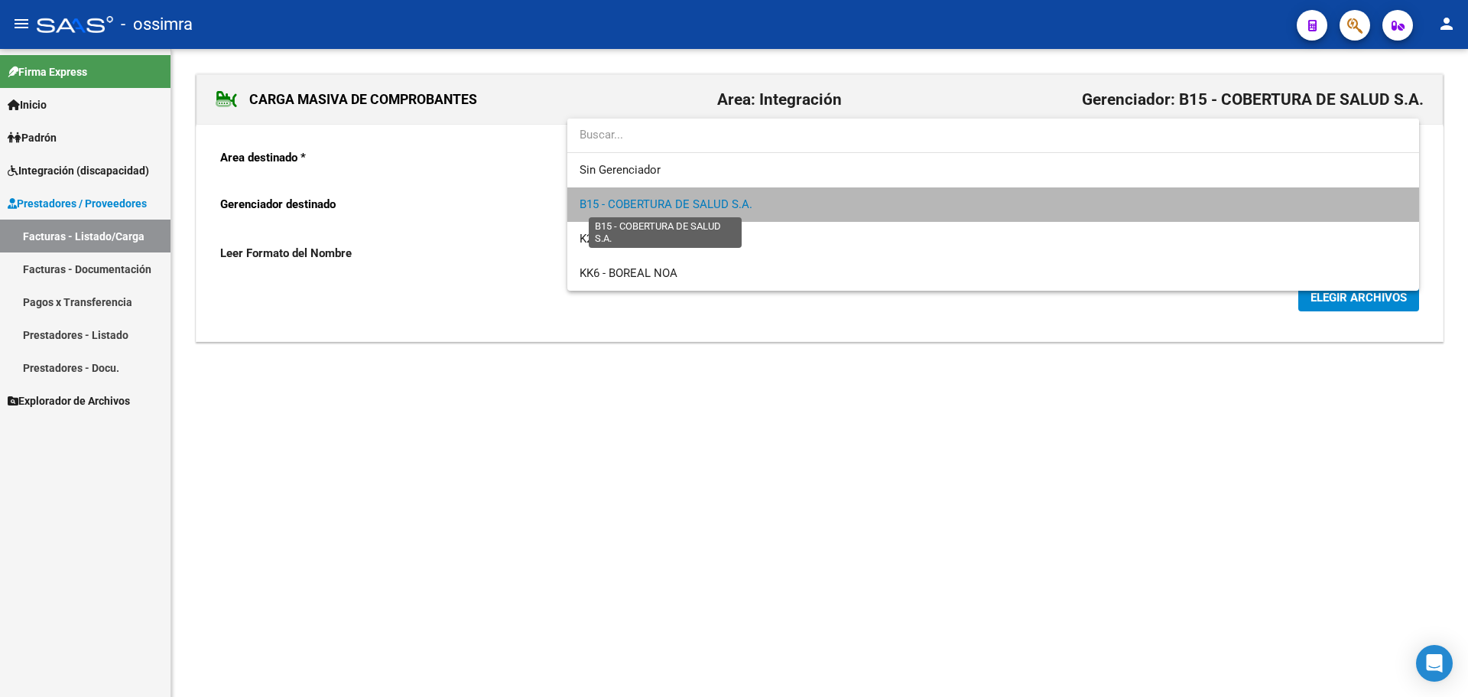
click at [671, 200] on span "B15 - COBERTURA DE SALUD S.A." at bounding box center [666, 204] width 173 height 14
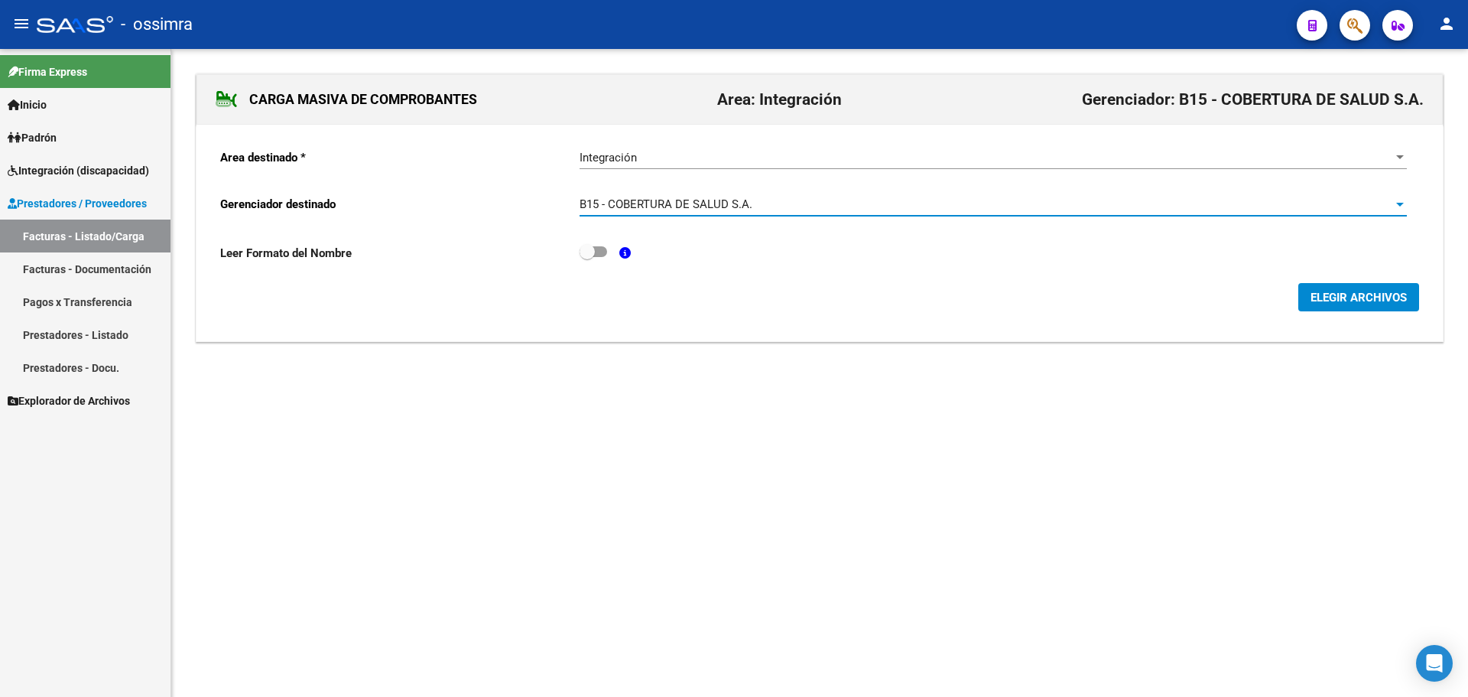
click at [606, 250] on span at bounding box center [594, 251] width 28 height 11
click at [587, 257] on input "checkbox" at bounding box center [586, 257] width 1 height 1
checkbox input "true"
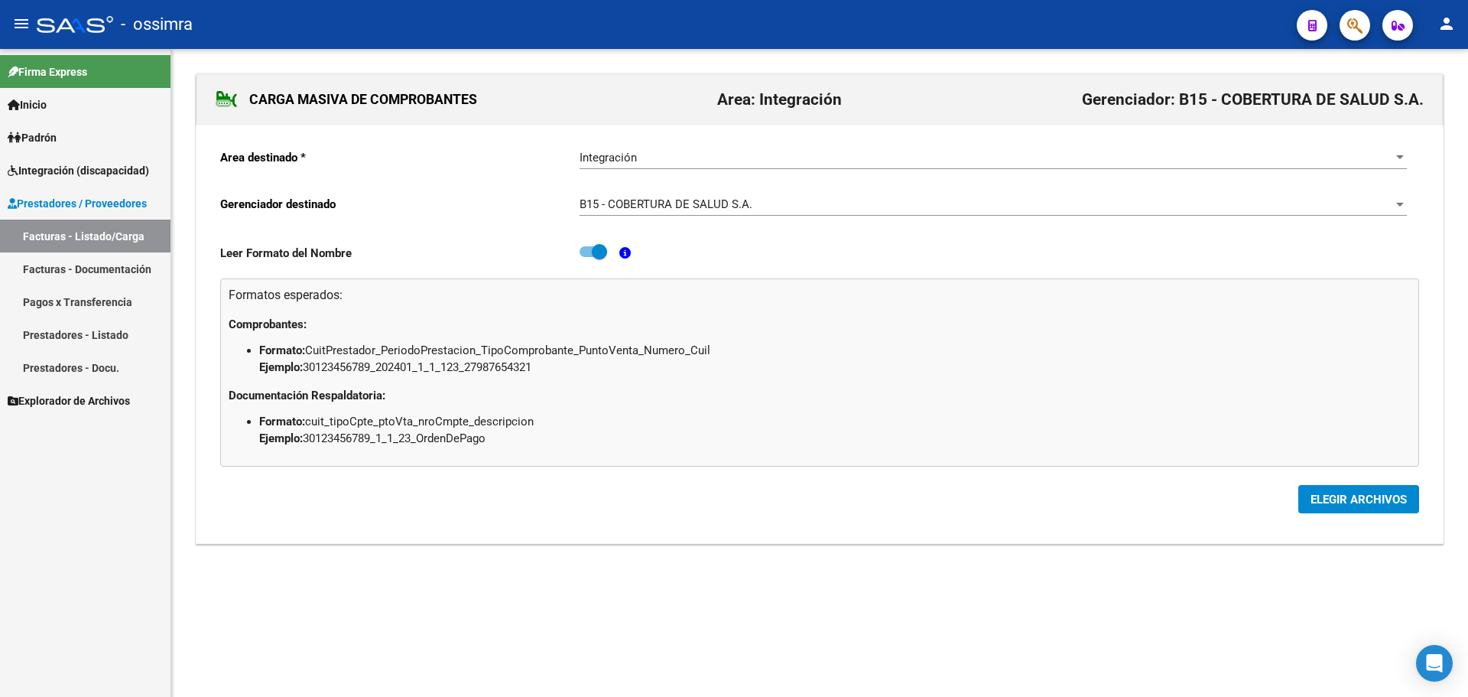
click at [1402, 504] on span "ELEGIR ARCHIVOS" at bounding box center [1359, 499] width 96 height 14
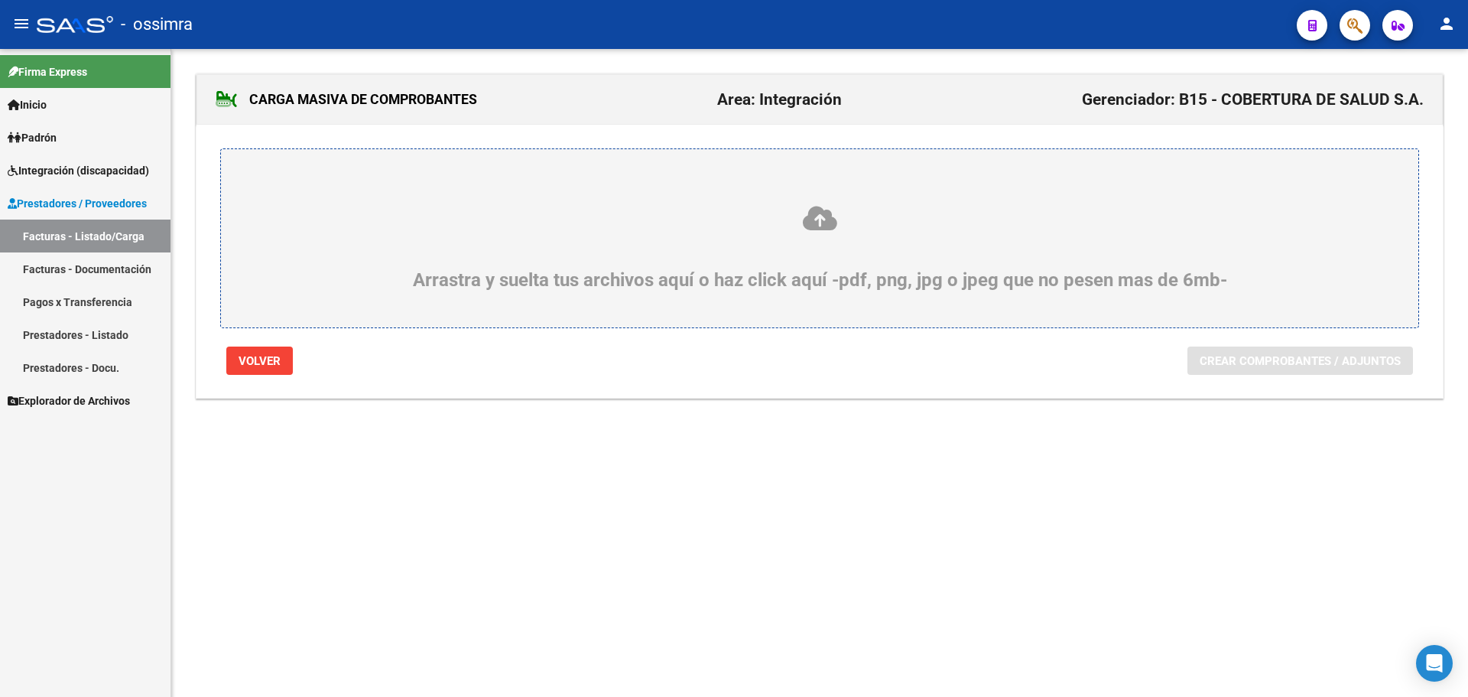
click at [657, 235] on div "Arrastra y suelta tus archivos aquí o haz click aquí -pdf, png, jpg o jpeg que …" at bounding box center [820, 247] width 1124 height 86
click at [0, 0] on input "Arrastra y suelta tus archivos aquí o haz click aquí -pdf, png, jpg o jpeg que …" at bounding box center [0, 0] width 0 height 0
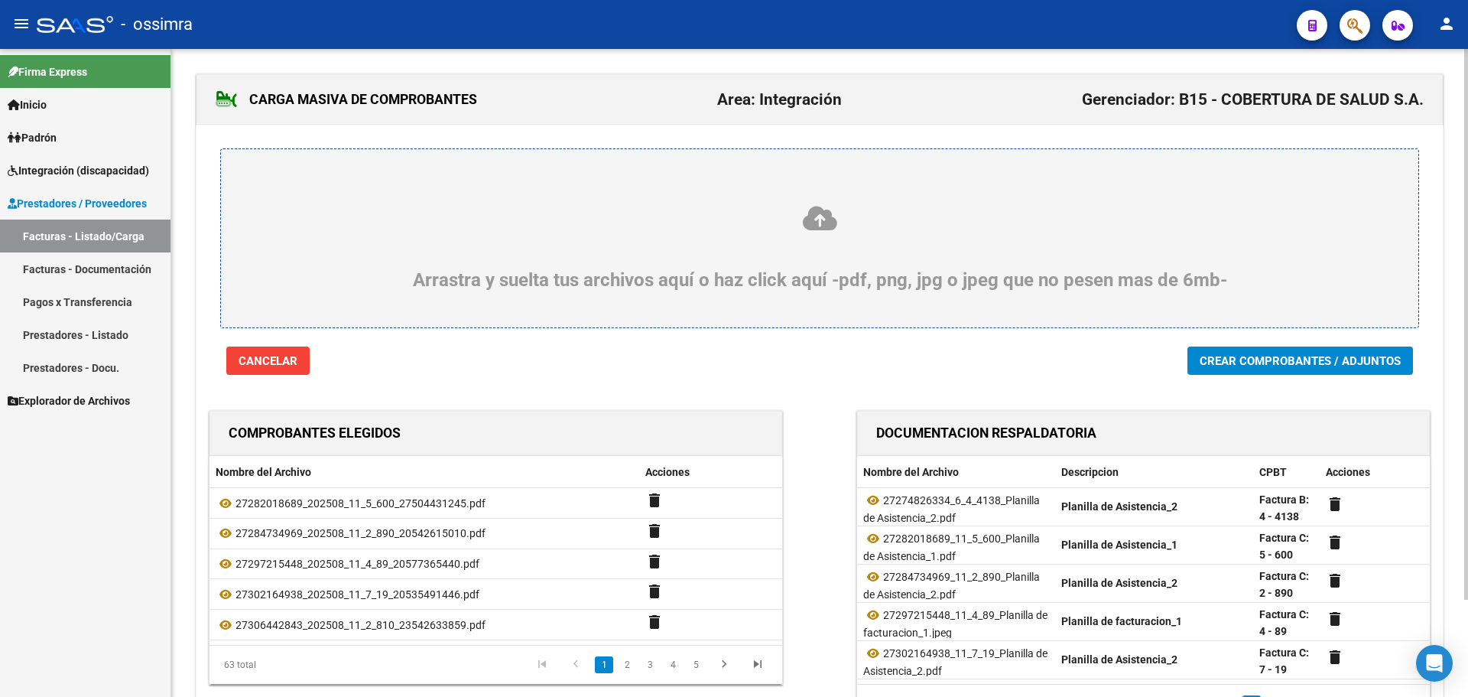
click at [1239, 362] on span "Crear Comprobantes / Adjuntos" at bounding box center [1300, 361] width 201 height 14
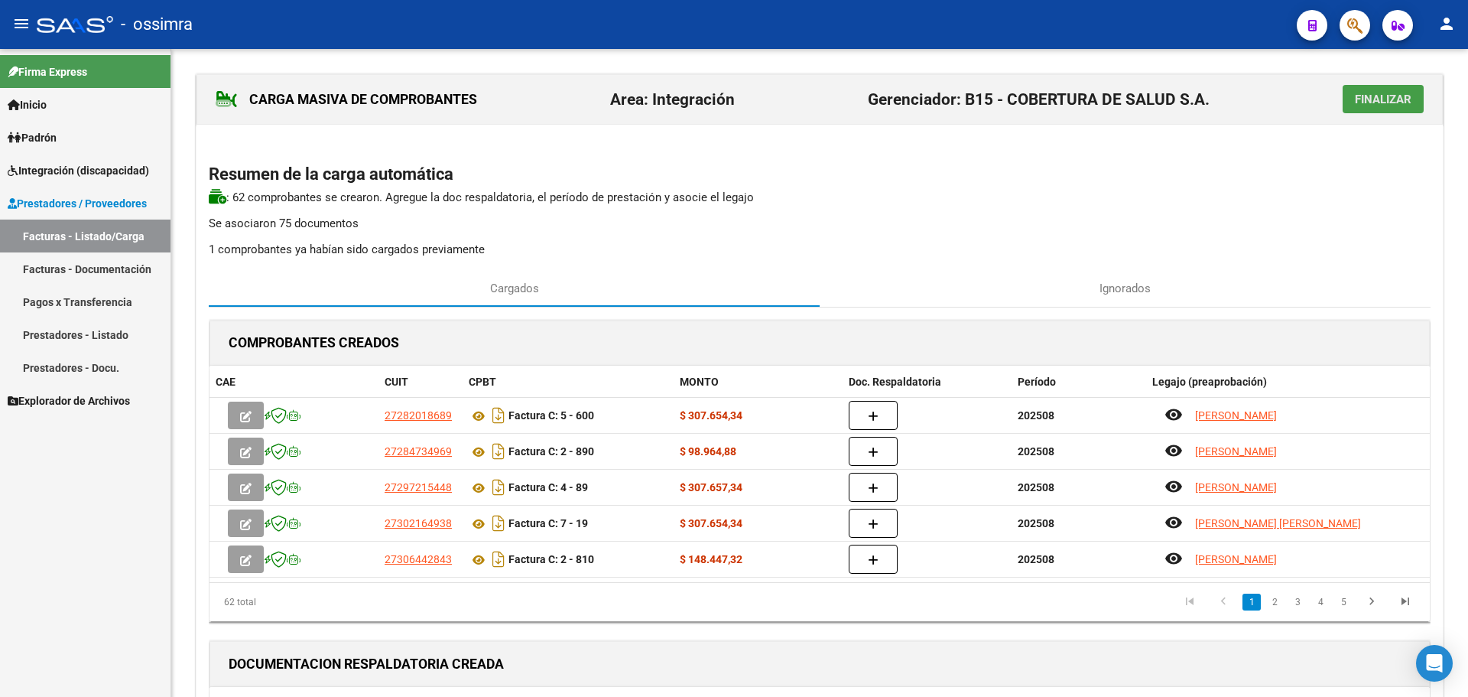
click at [1392, 88] on button "Finalizar" at bounding box center [1383, 99] width 81 height 28
